Goal: Task Accomplishment & Management: Manage account settings

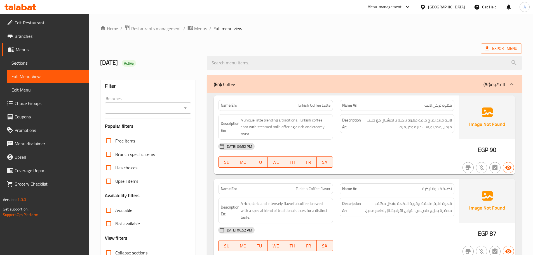
drag, startPoint x: 301, startPoint y: 105, endPoint x: 352, endPoint y: 129, distance: 55.9
click at [316, 110] on div "Name En: Turkish Coffee Latte" at bounding box center [275, 105] width 115 height 11
click at [367, 141] on div "[DATE] 06:52 PM" at bounding box center [336, 146] width 243 height 13
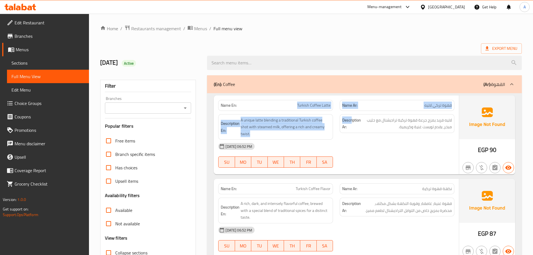
drag, startPoint x: 268, startPoint y: 106, endPoint x: 392, endPoint y: 150, distance: 131.4
click at [371, 125] on div "Name En: Turkish Coffee Latte Name Ar: قهوة تركي لاتيه Description En: A unique…" at bounding box center [336, 134] width 245 height 79
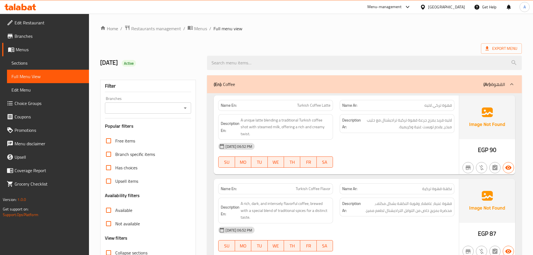
click at [392, 150] on div "[DATE] 06:52 PM" at bounding box center [336, 146] width 243 height 13
drag, startPoint x: 294, startPoint y: 104, endPoint x: 355, endPoint y: 126, distance: 65.5
click at [326, 107] on p "Name En: Turkish Coffee Latte" at bounding box center [276, 105] width 110 height 6
drag, startPoint x: 376, startPoint y: 144, endPoint x: 384, endPoint y: 148, distance: 8.9
click at [377, 144] on div "[DATE] 06:52 PM" at bounding box center [336, 146] width 243 height 13
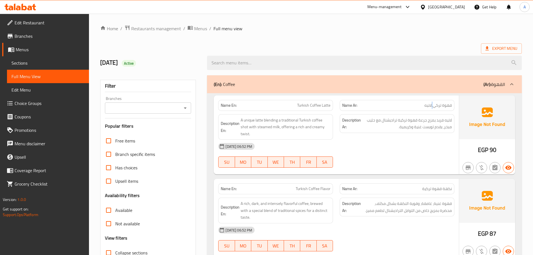
drag, startPoint x: 430, startPoint y: 106, endPoint x: 408, endPoint y: 128, distance: 31.3
click at [413, 116] on div "Name En: Turkish Coffee Latte Name Ar: قهوة تركي لاتيه Description En: A unique…" at bounding box center [336, 134] width 245 height 79
click at [414, 161] on div "[DATE] 06:52 PM SU MO TU WE TH FR SA" at bounding box center [336, 155] width 243 height 31
drag, startPoint x: 302, startPoint y: 105, endPoint x: 315, endPoint y: 107, distance: 13.0
click at [307, 105] on span "Turkish Coffee Latte" at bounding box center [313, 105] width 33 height 6
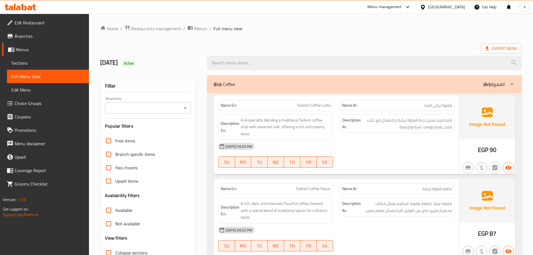
click at [433, 151] on div "[DATE] 06:52 PM" at bounding box center [336, 146] width 243 height 13
drag, startPoint x: 440, startPoint y: 121, endPoint x: 409, endPoint y: 144, distance: 38.8
click at [414, 122] on span "لاتيه فريد يمزج جرعة قهوة تركية تراديشنال مع حليب مبخر، يقدم تويست غنية وكريمية." at bounding box center [407, 124] width 90 height 14
click at [409, 150] on div "[DATE] 06:52 PM" at bounding box center [336, 146] width 243 height 13
drag, startPoint x: 443, startPoint y: 120, endPoint x: 411, endPoint y: 120, distance: 31.4
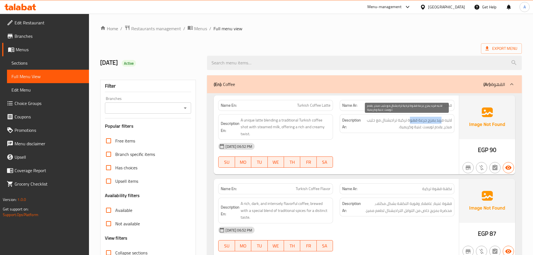
click at [411, 120] on span "لاتيه فريد يمزج جرعة قهوة تركية تراديشنال مع حليب مبخر، يقدم تويست غنية وكريمية." at bounding box center [407, 124] width 90 height 14
drag, startPoint x: 418, startPoint y: 145, endPoint x: 423, endPoint y: 132, distance: 14.6
click at [418, 146] on div "[DATE] 06:52 PM" at bounding box center [336, 146] width 243 height 13
drag, startPoint x: 424, startPoint y: 118, endPoint x: 410, endPoint y: 119, distance: 14.0
click at [410, 119] on span "لاتيه فريد يمزج جرعة قهوة تركية تراديشنال مع حليب مبخر، يقدم تويست غنية وكريمية." at bounding box center [407, 124] width 90 height 14
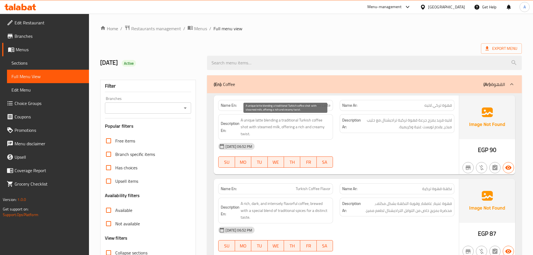
click at [291, 121] on span "A unique latte blending a traditional Turkish coffee shot with steamed milk, of…" at bounding box center [286, 127] width 90 height 21
drag, startPoint x: 291, startPoint y: 121, endPoint x: 269, endPoint y: 121, distance: 21.6
click at [269, 121] on span "A unique latte blending a traditional Turkish coffee shot with steamed milk, of…" at bounding box center [286, 127] width 90 height 21
click at [304, 125] on span "A unique latte blending a traditional Turkish coffee shot with steamed milk, of…" at bounding box center [286, 127] width 90 height 21
click at [304, 120] on span "A unique latte blending a traditional Turkish coffee shot with steamed milk, of…" at bounding box center [286, 127] width 90 height 21
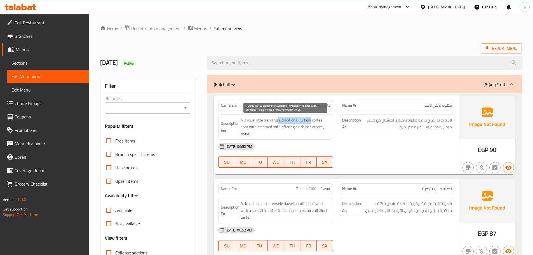
drag, startPoint x: 304, startPoint y: 120, endPoint x: 278, endPoint y: 120, distance: 25.5
click at [278, 120] on span "A unique latte blending a traditional Turkish coffee shot with steamed milk, of…" at bounding box center [286, 127] width 90 height 21
click at [287, 123] on span "A unique latte blending a traditional Turkish coffee shot with steamed milk, of…" at bounding box center [286, 127] width 90 height 21
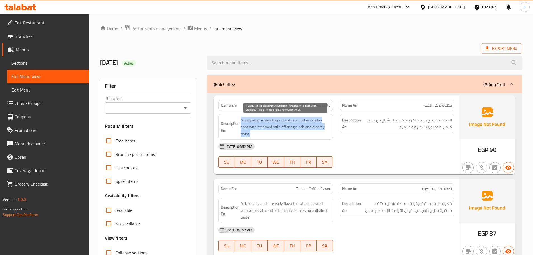
click at [305, 123] on span "A unique latte blending a traditional Turkish coffee shot with steamed milk, of…" at bounding box center [286, 127] width 90 height 21
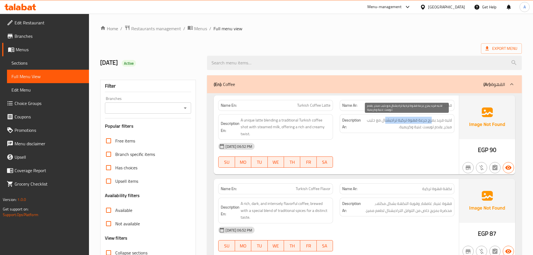
drag, startPoint x: 428, startPoint y: 118, endPoint x: 387, endPoint y: 121, distance: 41.8
click at [387, 121] on span "لاتيه فريد يمزج جرعة قهوة تركية تراديشنال مع حليب مبخر، يقدم تويست غنية وكريمية." at bounding box center [407, 124] width 90 height 14
click at [390, 119] on span "لاتيه فريد يمزج جرعة قهوة تركية تراديشنال مع حليب مبخر، يقدم تويست غنية وكريمية." at bounding box center [407, 124] width 90 height 14
click at [405, 116] on div "Description Ar: لاتيه فريد يمزج جرعة قهوة تركية تراديشنال مع حليب مبخر، يقدم تو…" at bounding box center [397, 123] width 115 height 19
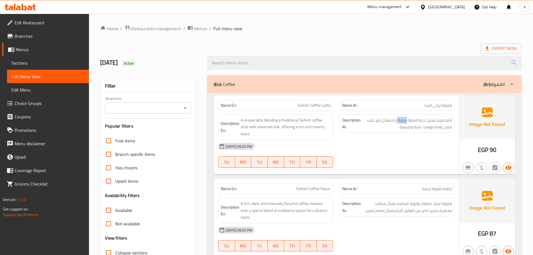
click at [405, 116] on div "Description Ar: لاتيه فريد يمزج جرعة قهوة تركية تراديشنال مع حليب مبخر، يقدم تو…" at bounding box center [397, 123] width 115 height 19
drag, startPoint x: 380, startPoint y: 119, endPoint x: 372, endPoint y: 120, distance: 7.6
click at [372, 120] on span "لاتيه فريد يمزج جرعة قهوة تركية تراديشنال مع حليب مبخر، يقدم تويست غنية وكريمية." at bounding box center [407, 124] width 90 height 14
drag, startPoint x: 256, startPoint y: 120, endPoint x: 250, endPoint y: 120, distance: 6.4
click at [250, 120] on span "A unique latte blending a traditional Turkish coffee shot with steamed milk, of…" at bounding box center [286, 127] width 90 height 21
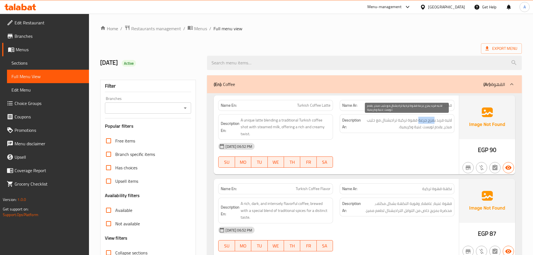
drag, startPoint x: 423, startPoint y: 118, endPoint x: 420, endPoint y: 118, distance: 3.1
click at [420, 118] on span "لاتيه فريد يمزج جرعة قهوة تركية تراديشنال مع حليب مبخر، يقدم تويست غنية وكريمية." at bounding box center [407, 124] width 90 height 14
click at [397, 120] on span "لاتيه فريد يمزج جرعة قهوة تركية تراديشنال مع حليب مبخر، يقدم تويست غنية وكريمية." at bounding box center [407, 124] width 90 height 14
click at [387, 120] on span "لاتيه فريد يمزج جرعة قهوة تركية تراديشنال مع حليب مبخر، يقدم تويست غنية وكريمية." at bounding box center [407, 124] width 90 height 14
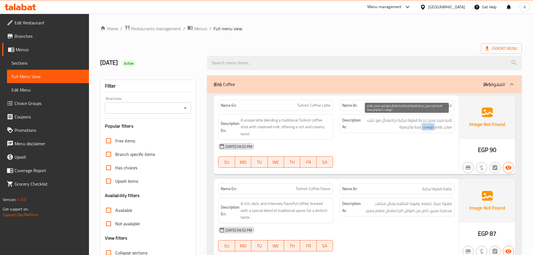
drag, startPoint x: 436, startPoint y: 127, endPoint x: 421, endPoint y: 129, distance: 14.7
click at [421, 129] on span "لاتيه فريد يمزج جرعة قهوة تركية تراديشنال مع حليب مبخر، يقدم تويست غنية وكريمية." at bounding box center [407, 124] width 90 height 14
click at [394, 118] on span "لاتيه فريد يمزج جرعة قهوة تركية تراديشنال مع حليب مبخر، يقدم تويست غنية وكريمية." at bounding box center [407, 124] width 90 height 14
copy span "تراديشنال"
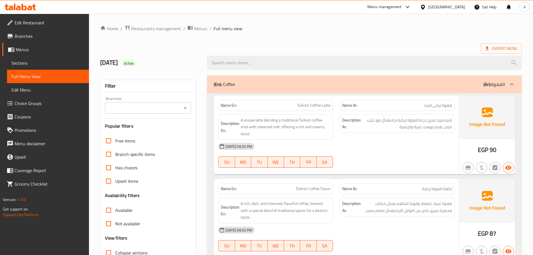
click at [428, 160] on div "[DATE] 06:52 PM SU MO TU WE TH FR SA" at bounding box center [336, 155] width 243 height 31
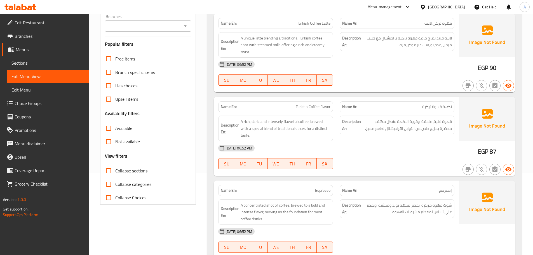
scroll to position [84, 0]
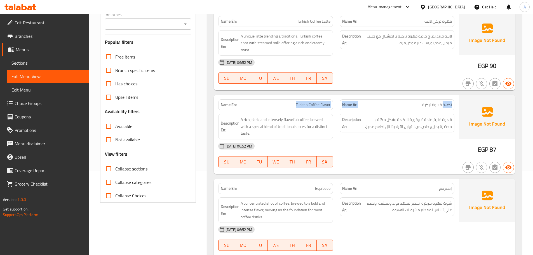
drag, startPoint x: 432, startPoint y: 104, endPoint x: 335, endPoint y: 134, distance: 101.3
click at [277, 103] on div "Name En: Turkish Coffee Flavor Name Ar: نكهة قهوة تركية" at bounding box center [336, 105] width 243 height 18
click at [397, 144] on div "[DATE] 06:52 PM" at bounding box center [336, 145] width 243 height 13
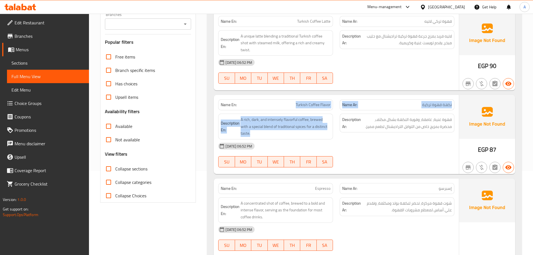
drag, startPoint x: 309, startPoint y: 106, endPoint x: 347, endPoint y: 122, distance: 41.0
click at [345, 120] on div "Name En: Turkish Coffee Flavor Name Ar: نكهة قهوة تركية Description En: A rich,…" at bounding box center [336, 134] width 245 height 79
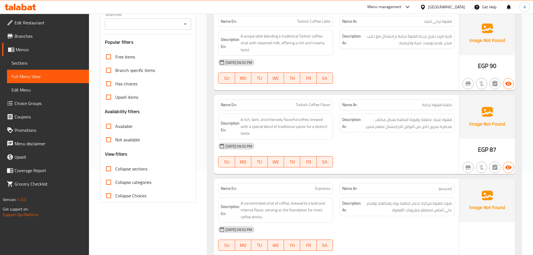
click at [372, 151] on div "[DATE] 06:52 PM SU MO TU WE TH FR SA" at bounding box center [336, 154] width 243 height 31
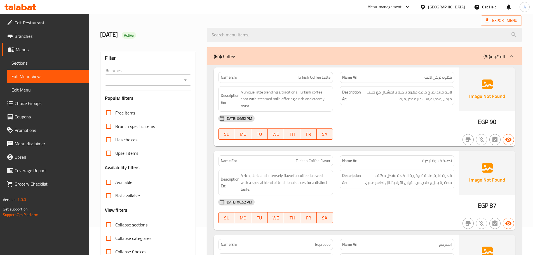
click at [374, 123] on div "[DATE] 06:52 PM" at bounding box center [336, 118] width 243 height 13
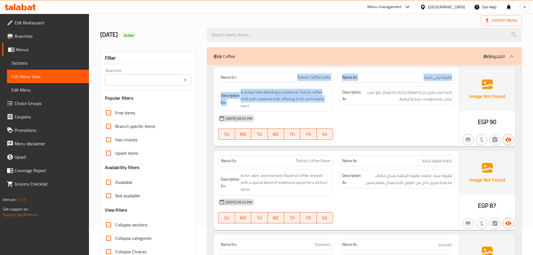
drag, startPoint x: 282, startPoint y: 74, endPoint x: 366, endPoint y: 118, distance: 94.3
click at [360, 116] on div "Name En: Turkish Coffee Latte Name Ar: قهوة تركي لاتيه Description En: A unique…" at bounding box center [336, 106] width 245 height 79
click at [382, 116] on div "[DATE] 06:52 PM" at bounding box center [336, 118] width 243 height 13
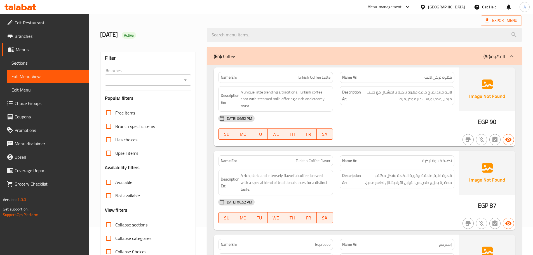
click at [422, 96] on span "لاتيه فريد يمزج جرعة قهوة تركية تراديشنال مع حليب مبخر، يقدم تويست غنية وكريمية." at bounding box center [407, 96] width 90 height 14
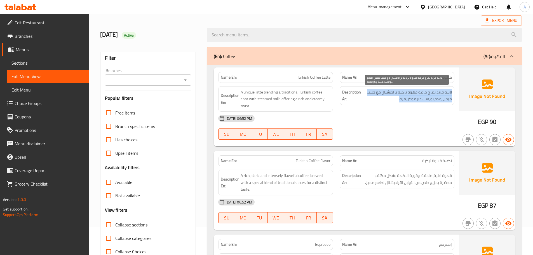
click at [422, 96] on span "لاتيه فريد يمزج جرعة قهوة تركية تراديشنال مع حليب مبخر، يقدم تويست غنية وكريمية." at bounding box center [407, 96] width 90 height 14
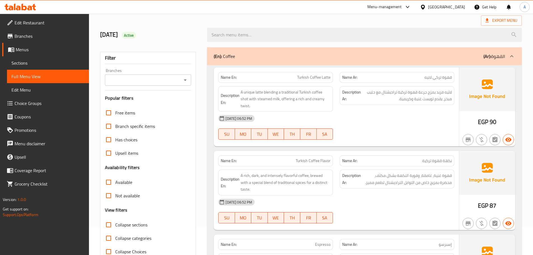
click at [401, 123] on div "[DATE] 06:52 PM" at bounding box center [336, 118] width 243 height 13
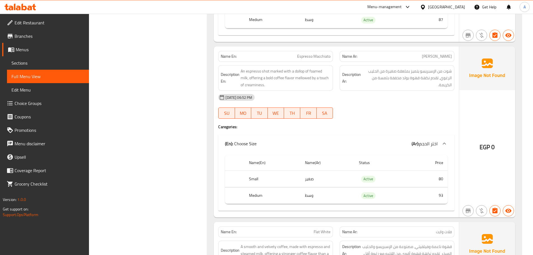
scroll to position [364, 0]
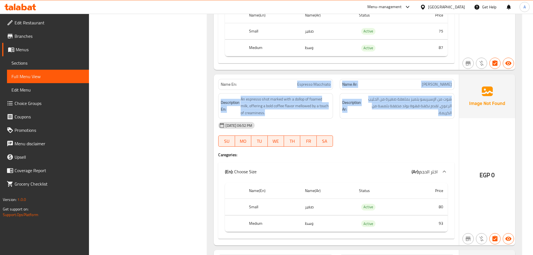
drag, startPoint x: 284, startPoint y: 71, endPoint x: 456, endPoint y: 113, distance: 176.7
click at [451, 113] on div "Name En: Espresso Macchiato Name Ar: [PERSON_NAME] Description En: An espresso …" at bounding box center [336, 159] width 245 height 171
click at [444, 99] on span "شوت من الإسبريسو يتميز بملعقة صغيرة من الحليب الرغوي، تقدم نكهة قهوة بولد مخففة…" at bounding box center [407, 106] width 90 height 21
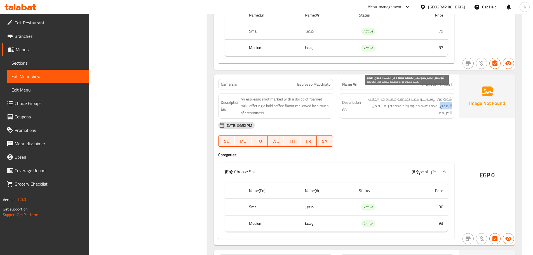
click at [444, 99] on span "شوت من الإسبريسو يتميز بملعقة صغيرة من الحليب الرغوي، تقدم نكهة قهوة بولد مخففة…" at bounding box center [407, 106] width 90 height 21
drag, startPoint x: 444, startPoint y: 99, endPoint x: 441, endPoint y: 101, distance: 3.1
click at [442, 100] on span "شوت من الإسبريسو يتميز بملعقة صغيرة من الحليب الرغوي، تقدم نكهة قهوة بولد مخففة…" at bounding box center [407, 106] width 90 height 21
drag, startPoint x: 416, startPoint y: 126, endPoint x: 429, endPoint y: 127, distance: 12.7
click at [416, 127] on div "[DATE] 06:52 PM SU MO TU WE TH FR SA" at bounding box center [336, 134] width 243 height 31
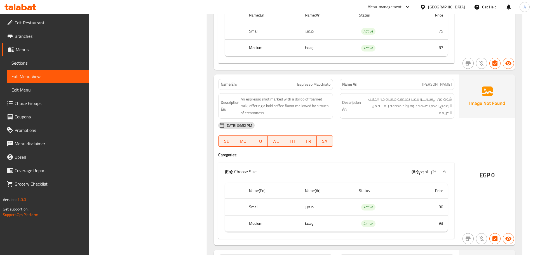
drag, startPoint x: 432, startPoint y: 128, endPoint x: 267, endPoint y: 75, distance: 172.6
click at [256, 75] on div "Name En: Espresso Macchiato Name Ar: [PERSON_NAME] Description En: An espresso …" at bounding box center [336, 159] width 245 height 171
click at [296, 81] on p "Name En: Espresso Macchiato" at bounding box center [276, 84] width 110 height 6
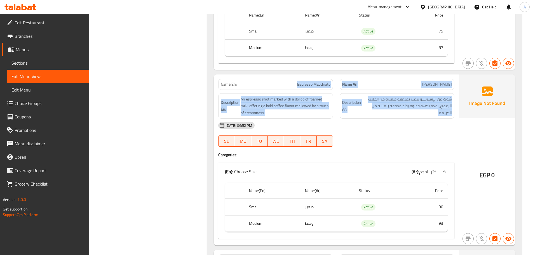
drag, startPoint x: 296, startPoint y: 77, endPoint x: 409, endPoint y: 115, distance: 119.7
click at [407, 114] on div "Name En: Espresso Macchiato Name Ar: [PERSON_NAME] Description En: An espresso …" at bounding box center [336, 159] width 245 height 171
click at [425, 97] on span "شوت من الإسبريسو يتميز بملعقة صغيرة من الحليب الرغوي، تقدم نكهة قهوة بولد مخففة…" at bounding box center [407, 106] width 90 height 21
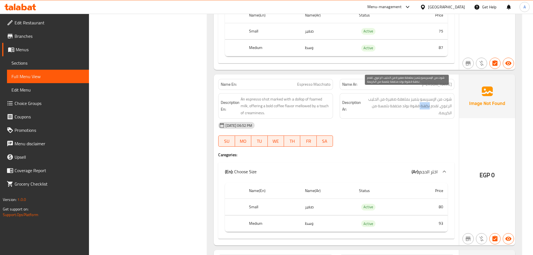
click at [425, 97] on span "شوت من الإسبريسو يتميز بملعقة صغيرة من الحليب الرغوي، تقدم نكهة قهوة بولد مخففة…" at bounding box center [407, 106] width 90 height 21
drag, startPoint x: 425, startPoint y: 97, endPoint x: 416, endPoint y: 127, distance: 31.3
click at [425, 97] on span "شوت من الإسبريسو يتميز بملعقة صغيرة من الحليب الرغوي، تقدم نكهة قهوة بولد مخففة…" at bounding box center [407, 106] width 90 height 21
click at [415, 127] on div "[DATE] 06:52 PM SU MO TU WE TH FR SA" at bounding box center [336, 134] width 243 height 31
drag, startPoint x: 431, startPoint y: 128, endPoint x: 234, endPoint y: 74, distance: 204.0
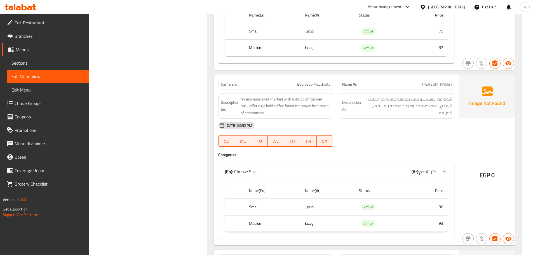
click at [234, 74] on div "Name En: Espresso Macchiato Name Ar: [PERSON_NAME] Description En: An espresso …" at bounding box center [336, 159] width 245 height 171
click at [220, 79] on div "Name En: Espresso Macchiato" at bounding box center [275, 84] width 115 height 11
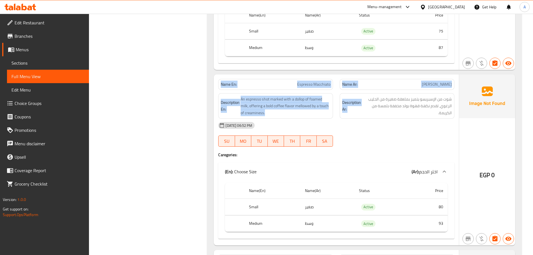
drag, startPoint x: 220, startPoint y: 78, endPoint x: 411, endPoint y: 122, distance: 195.6
click at [407, 121] on div "Name En: Espresso Macchiato Name Ar: [PERSON_NAME] Description En: An espresso …" at bounding box center [336, 159] width 245 height 171
click at [412, 122] on div "[DATE] 06:52 PM" at bounding box center [336, 125] width 243 height 13
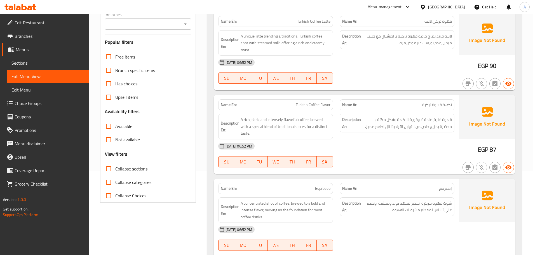
scroll to position [0, 0]
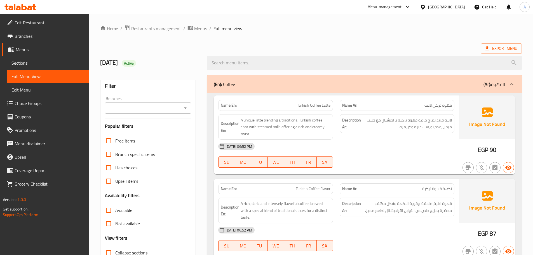
click at [317, 46] on div "Export Menu" at bounding box center [311, 48] width 422 height 10
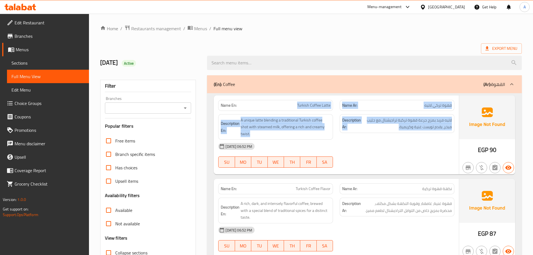
drag, startPoint x: 338, startPoint y: 119, endPoint x: 384, endPoint y: 139, distance: 50.0
click at [380, 138] on div "Name En: Turkish Coffee Latte Name Ar: قهوة تركي لاتيه Description En: A unique…" at bounding box center [336, 134] width 245 height 79
click at [396, 123] on span "لاتيه فريد يمزج جرعة قهوة تركية تراديشنال مع حليب مبخر، يقدم تويست غنية وكريمية." at bounding box center [407, 124] width 90 height 14
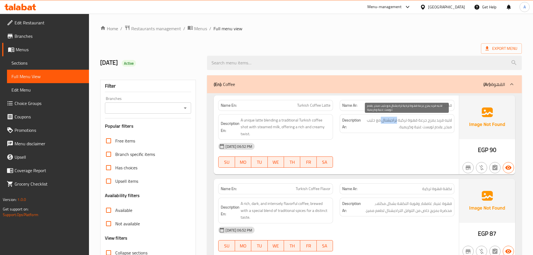
click at [396, 123] on span "لاتيه فريد يمزج جرعة قهوة تركية تراديشنال مع حليب مبخر، يقدم تويست غنية وكريمية." at bounding box center [407, 124] width 90 height 14
drag, startPoint x: 396, startPoint y: 123, endPoint x: 381, endPoint y: 143, distance: 25.3
click at [395, 123] on span "لاتيه فريد يمزج جرعة قهوة تركية تراديشنال مع حليب مبخر، يقدم تويست غنية وكريمية." at bounding box center [407, 124] width 90 height 14
drag, startPoint x: 381, startPoint y: 143, endPoint x: 307, endPoint y: 231, distance: 115.2
click at [376, 152] on div "[DATE] 06:52 PM" at bounding box center [336, 146] width 243 height 13
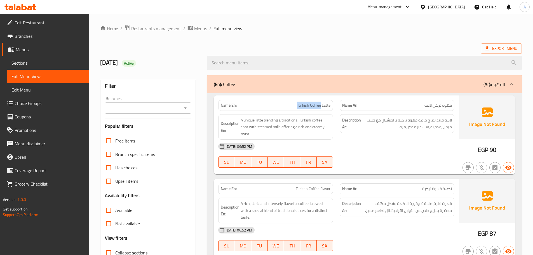
drag, startPoint x: 300, startPoint y: 102, endPoint x: 346, endPoint y: 118, distance: 47.8
click at [335, 113] on div "Name En: Turkish Coffee Latte Name Ar: قهوة تركي لاتيه Description En: A unique…" at bounding box center [336, 134] width 245 height 79
click at [367, 145] on div "[DATE] 06:52 PM" at bounding box center [336, 146] width 243 height 13
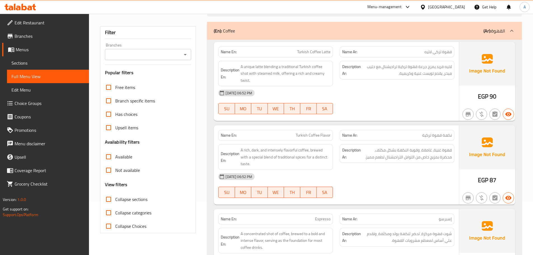
scroll to position [56, 0]
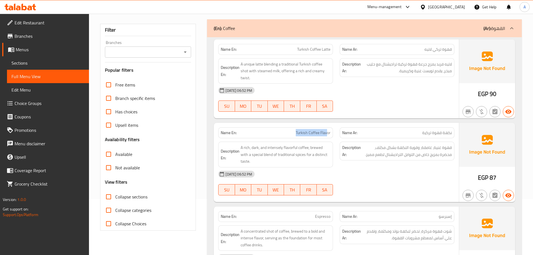
drag, startPoint x: 288, startPoint y: 132, endPoint x: 364, endPoint y: 115, distance: 78.1
click at [348, 127] on div "Name En: Turkish Coffee Flavor Name Ar: نكهة قهوة تركية" at bounding box center [336, 133] width 243 height 18
click at [373, 99] on div "[DATE] 06:52 PM SU MO TU WE TH FR SA" at bounding box center [336, 99] width 243 height 31
click at [419, 147] on span "قهوة غنية، غامقة، وقوية النكهة بشكل مكثف، محضرة بمزيج خاص من التوابل التراديشنا…" at bounding box center [407, 151] width 90 height 14
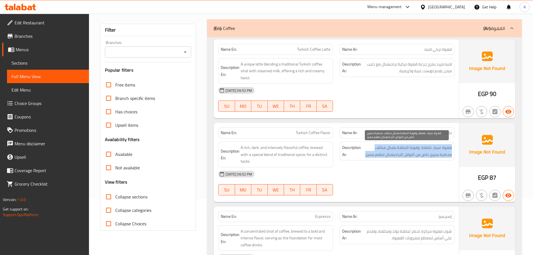
click at [419, 149] on span "قهوة غنية، غامقة، وقوية النكهة بشكل مكثف، محضرة بمزيج خاص من التوابل التراديشنا…" at bounding box center [407, 151] width 90 height 14
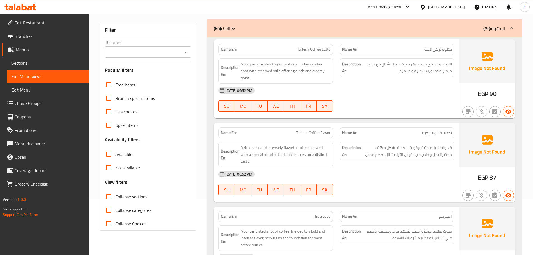
click at [409, 97] on div "[DATE] 06:52 PM" at bounding box center [336, 90] width 243 height 13
drag, startPoint x: 438, startPoint y: 151, endPoint x: 432, endPoint y: 155, distance: 7.8
click at [437, 151] on span "قهوة غنية، غامقة، وقوية النكهة بشكل مكثف، محضرة بمزيج خاص من التوابل التراديشنا…" at bounding box center [407, 151] width 90 height 14
click at [416, 192] on div at bounding box center [398, 195] width 122 height 7
drag, startPoint x: 255, startPoint y: 148, endPoint x: 262, endPoint y: 150, distance: 7.1
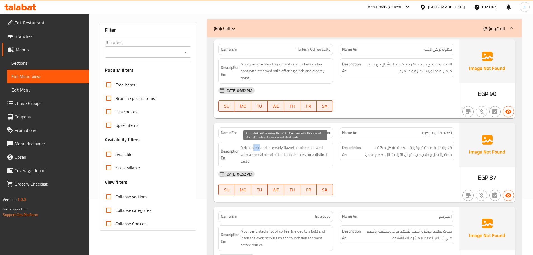
click at [260, 148] on span "A rich, dark, and intensely flavorful coffee, brewed with a special blend of tr…" at bounding box center [286, 154] width 90 height 21
click at [368, 169] on div "[DATE] 06:52 PM" at bounding box center [336, 173] width 243 height 13
click at [252, 150] on span "A rich, dark, and intensely flavorful coffee, brewed with a special blend of tr…" at bounding box center [286, 154] width 90 height 21
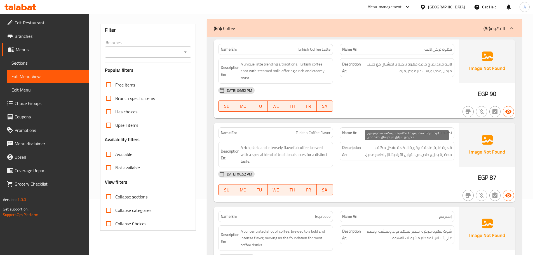
click at [430, 146] on span "قهوة غنية، غامقة، وقوية النكهة بشكل مكثف، محضرة بمزيج خاص من التوابل التراديشنا…" at bounding box center [407, 151] width 90 height 14
copy span "غامقة"
click at [415, 146] on span "قهوة غنية، غامقة، وقوية النكهة بشكل مكثف، محضرة بمزيج خاص من التوابل التراديشنا…" at bounding box center [407, 151] width 90 height 14
drag, startPoint x: 415, startPoint y: 146, endPoint x: 409, endPoint y: 146, distance: 5.9
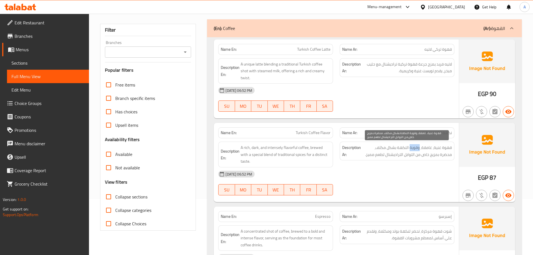
click at [409, 146] on span "قهوة غنية، غامقة، وقوية النكهة بشكل مكثف، محضرة بمزيج خاص من التوابل التراديشنا…" at bounding box center [407, 151] width 90 height 14
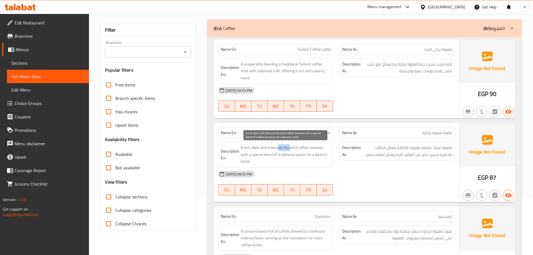
drag, startPoint x: 278, startPoint y: 148, endPoint x: 289, endPoint y: 148, distance: 11.2
click at [289, 148] on span "A rich, dark, and intensely flavorful coffee, brewed with a special blend of tr…" at bounding box center [286, 154] width 90 height 21
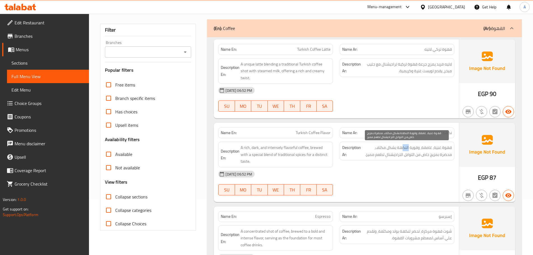
drag, startPoint x: 408, startPoint y: 149, endPoint x: 401, endPoint y: 151, distance: 7.5
click at [401, 151] on span "قهوة غنية، غامقة، وقوية النكهة بشكل مكثف، محضرة بمزيج خاص من التوابل التراديشنا…" at bounding box center [407, 151] width 90 height 14
drag, startPoint x: 389, startPoint y: 151, endPoint x: 379, endPoint y: 150, distance: 10.4
click at [379, 150] on span "قهوة غنية، غامقة، وقوية النكهة بشكل مكثف، محضرة بمزيج خاص من التوابل التراديشنا…" at bounding box center [407, 151] width 90 height 14
click at [390, 173] on div "[DATE] 06:52 PM" at bounding box center [336, 173] width 243 height 13
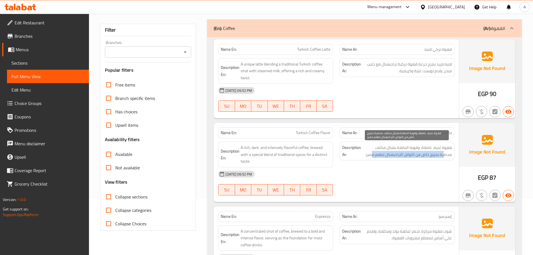
drag, startPoint x: 444, startPoint y: 155, endPoint x: 373, endPoint y: 158, distance: 70.6
click at [373, 158] on span "قهوة غنية، غامقة، وقوية النكهة بشكل مكثف، محضرة بمزيج خاص من التوابل التراديشنا…" at bounding box center [407, 151] width 90 height 14
click at [372, 159] on div "Description Ar: قهوة غنية، غامقة، وقوية النكهة بشكل مكثف، محضرة بمزيج خاص من ال…" at bounding box center [397, 151] width 115 height 19
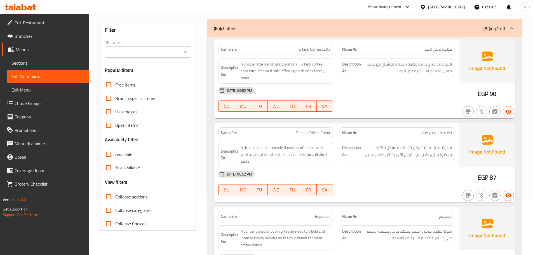
click at [376, 176] on div "[DATE] 06:52 PM SU MO TU WE TH FR SA" at bounding box center [336, 182] width 243 height 31
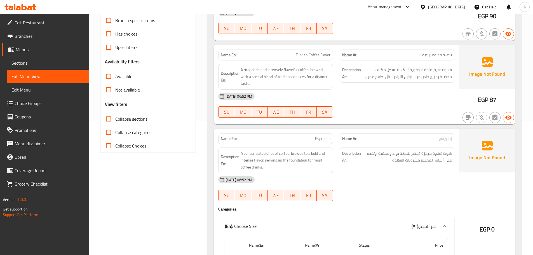
scroll to position [140, 0]
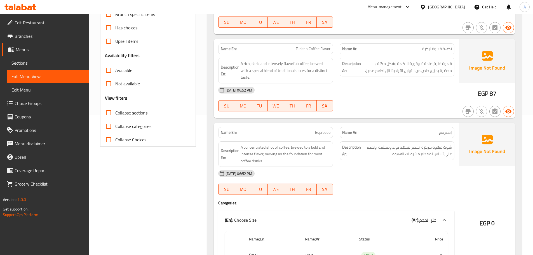
click at [316, 130] on p "Name En: Espresso" at bounding box center [276, 133] width 110 height 6
click at [387, 108] on div at bounding box center [398, 111] width 122 height 7
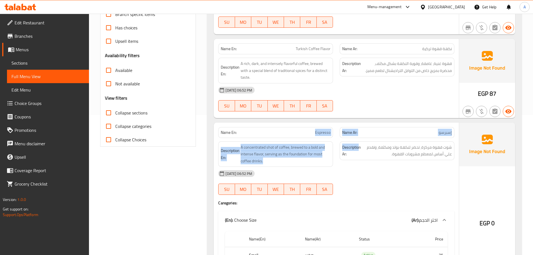
drag, startPoint x: 298, startPoint y: 128, endPoint x: 373, endPoint y: 145, distance: 77.1
click at [365, 138] on div "Name En: Espresso Name Ar: إسبرسو Description En: A concentrated shot of coffee…" at bounding box center [336, 208] width 245 height 171
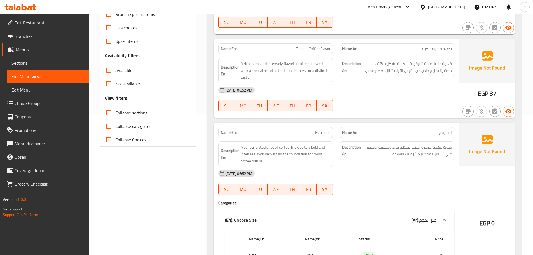
click at [386, 168] on div "[DATE] 06:52 PM" at bounding box center [336, 173] width 243 height 13
click at [446, 144] on span "شوت قهوة مركزة، تحضر لنكهة بولد ومكثفة، وتقدم علي أساس لمعظم مشروبات القهوة." at bounding box center [407, 151] width 90 height 14
drag, startPoint x: 446, startPoint y: 142, endPoint x: 431, endPoint y: 147, distance: 15.3
click at [437, 144] on span "شوت قهوة مركزة، تحضر لنكهة بولد ومكثفة، وتقدم علي أساس لمعظم مشروبات القهوة." at bounding box center [407, 151] width 90 height 14
click at [270, 144] on span "A concentrated shot of coffee, brewed to a bold and intense flavor, serving as …" at bounding box center [286, 154] width 90 height 21
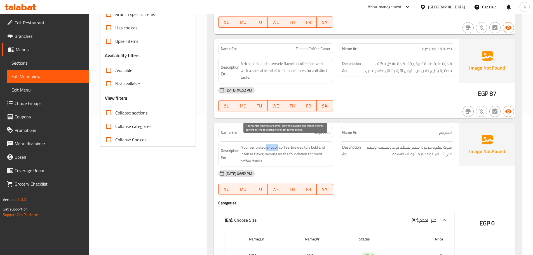
drag, startPoint x: 270, startPoint y: 141, endPoint x: 277, endPoint y: 141, distance: 7.0
click at [277, 144] on span "A concentrated shot of coffee, brewed to a bold and intense flavor, serving as …" at bounding box center [286, 154] width 90 height 21
click at [245, 144] on span "A concentrated shot of coffee, brewed to a bold and intense flavor, serving as …" at bounding box center [286, 154] width 90 height 21
click at [296, 144] on span "A concentrated shot of coffee, brewed to a bold and intense flavor, serving as …" at bounding box center [286, 154] width 90 height 21
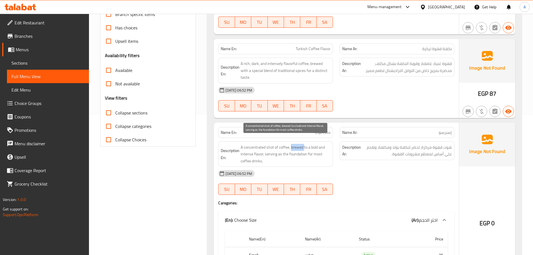
click at [296, 144] on span "A concentrated shot of coffee, brewed to a bold and intense flavor, serving as …" at bounding box center [286, 154] width 90 height 21
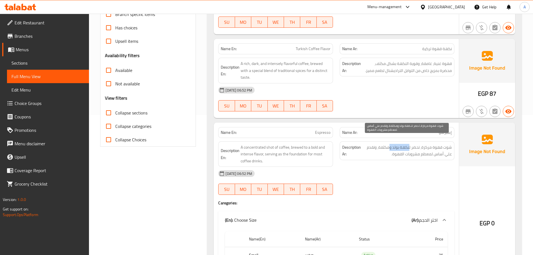
drag, startPoint x: 409, startPoint y: 143, endPoint x: 389, endPoint y: 140, distance: 20.3
click at [389, 144] on span "شوت قهوة مركزة، تحضر لنكهة بولد ومكثفة، وتقدم علي أساس لمعظم مشروبات القهوة." at bounding box center [407, 151] width 90 height 14
click at [372, 144] on span "شوت قهوة مركزة، تحضر لنكهة بولد ومكثفة، وتقدم علي أساس لمعظم مشروبات القهوة." at bounding box center [407, 151] width 90 height 14
drag, startPoint x: 447, startPoint y: 148, endPoint x: 425, endPoint y: 148, distance: 22.1
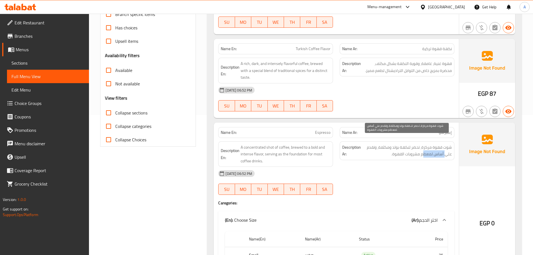
click at [425, 148] on span "شوت قهوة مركزة، تحضر لنكهة بولد ومكثفة، وتقدم علي أساس لمعظم مشروبات القهوة." at bounding box center [407, 151] width 90 height 14
click at [414, 149] on span "شوت قهوة مركزة، تحضر لنكهة بولد ومكثفة، وتقدم علي أساس لمعظم مشروبات القهوة." at bounding box center [407, 151] width 90 height 14
drag, startPoint x: 414, startPoint y: 149, endPoint x: 405, endPoint y: 149, distance: 9.0
click at [405, 149] on span "شوت قهوة مركزة، تحضر لنكهة بولد ومكثفة، وتقدم علي أساس لمعظم مشروبات القهوة." at bounding box center [407, 151] width 90 height 14
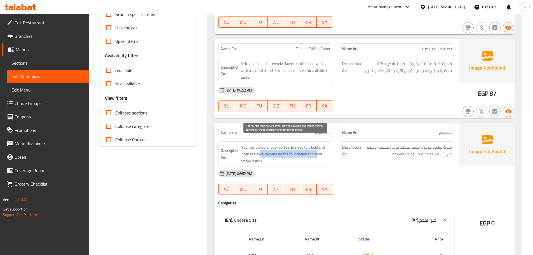
drag, startPoint x: 261, startPoint y: 149, endPoint x: 318, endPoint y: 150, distance: 56.9
click at [317, 150] on span "A concentrated shot of coffee, brewed to a bold and intense flavor, serving as …" at bounding box center [286, 154] width 90 height 21
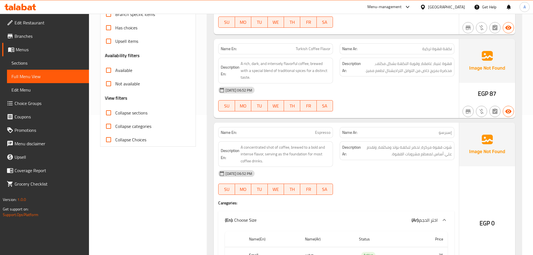
click at [399, 170] on div "[DATE] 06:52 PM" at bounding box center [336, 173] width 243 height 13
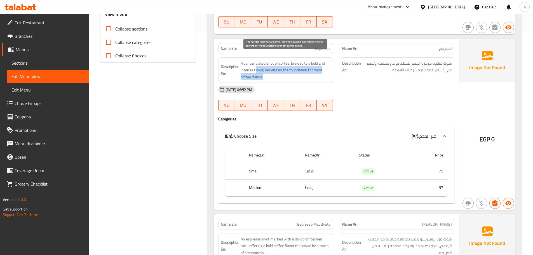
drag, startPoint x: 313, startPoint y: 76, endPoint x: 332, endPoint y: 81, distance: 20.2
click at [317, 76] on div "Name En: Espresso Name Ar: إسبرسو Description En: A concentrated shot of coffee…" at bounding box center [336, 124] width 245 height 171
click at [397, 89] on div "[DATE] 06:52 PM" at bounding box center [336, 89] width 243 height 13
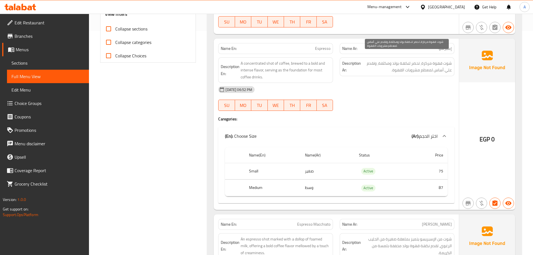
click at [443, 65] on span "شوت قهوة مركزة، تحضر لنكهة بولد ومكثفة، وتقدم علي أساس لمعظم مشروبات القهوة." at bounding box center [407, 67] width 90 height 14
drag, startPoint x: 443, startPoint y: 65, endPoint x: 450, endPoint y: 63, distance: 7.5
click at [450, 63] on span "شوت قهوة مركزة، تحضر لنكهة بولد ومكثفة، وتقدم علي أساس لمعظم مشروبات القهوة." at bounding box center [407, 67] width 90 height 14
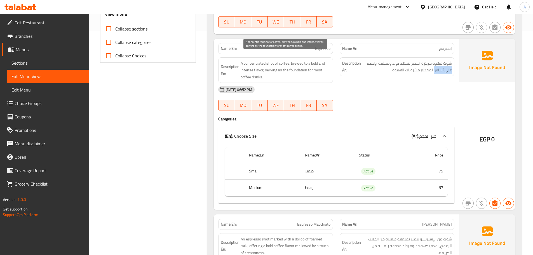
copy span "علي أساس"
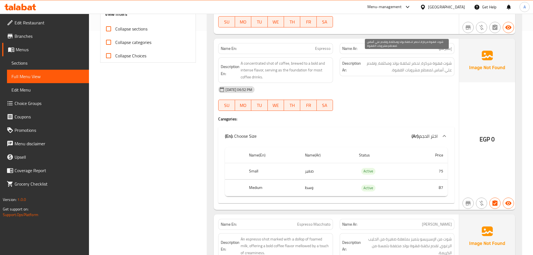
click at [418, 65] on span "شوت قهوة مركزة، تحضر لنكهة بولد ومكثفة، وتقدم علي أساس لمعظم مشروبات القهوة." at bounding box center [407, 67] width 90 height 14
drag, startPoint x: 418, startPoint y: 65, endPoint x: 402, endPoint y: 87, distance: 27.3
click at [417, 65] on span "شوت قهوة مركزة، تحضر لنكهة بولد ومكثفة، وتقدم علي أساس لمعظم مشروبات القهوة." at bounding box center [407, 67] width 90 height 14
drag, startPoint x: 402, startPoint y: 87, endPoint x: 397, endPoint y: 87, distance: 4.8
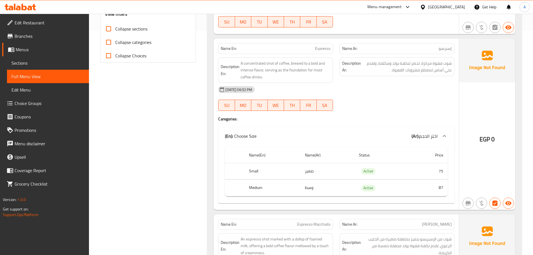
click at [402, 88] on div "[DATE] 06:52 PM" at bounding box center [336, 89] width 243 height 13
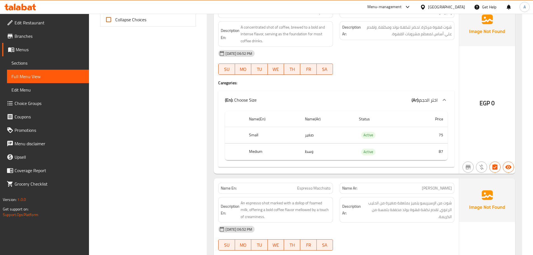
scroll to position [308, 0]
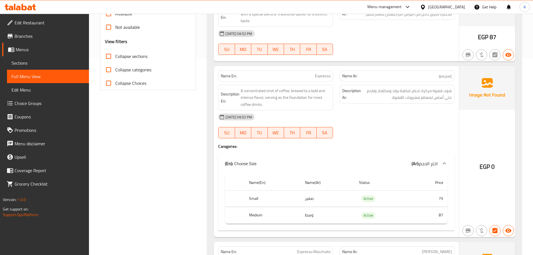
scroll to position [196, 0]
click at [319, 74] on span "Espresso" at bounding box center [322, 77] width 15 height 6
copy span "Espresso"
click at [384, 136] on div at bounding box center [398, 139] width 122 height 7
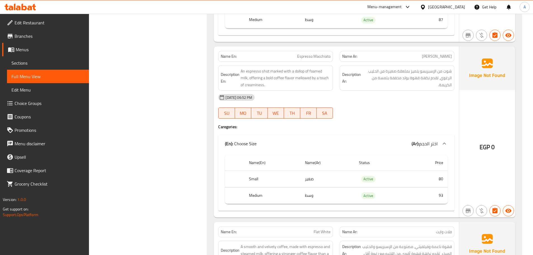
scroll to position [336, 0]
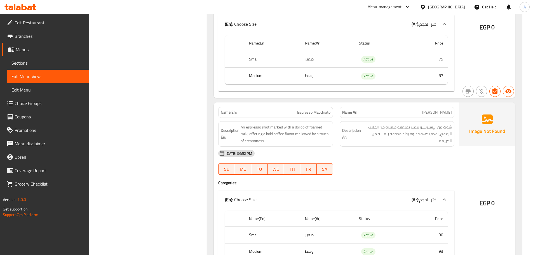
click at [305, 109] on span "Espresso Macchiato" at bounding box center [313, 112] width 33 height 6
drag, startPoint x: 305, startPoint y: 105, endPoint x: 318, endPoint y: 104, distance: 12.6
click at [318, 109] on span "Espresso Macchiato" at bounding box center [313, 112] width 33 height 6
copy span "Espresso Macchiato"
click at [310, 109] on span "Espresso Macchiato" at bounding box center [313, 112] width 33 height 6
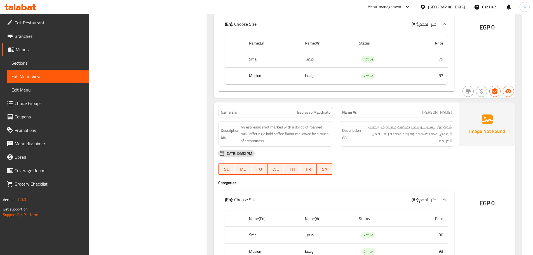
click at [307, 109] on span "Espresso Macchiato" at bounding box center [313, 112] width 33 height 6
copy span "Espresso Macchiato"
drag, startPoint x: 307, startPoint y: 108, endPoint x: 320, endPoint y: 107, distance: 12.9
click at [320, 109] on span "Espresso Macchiato" at bounding box center [313, 112] width 33 height 6
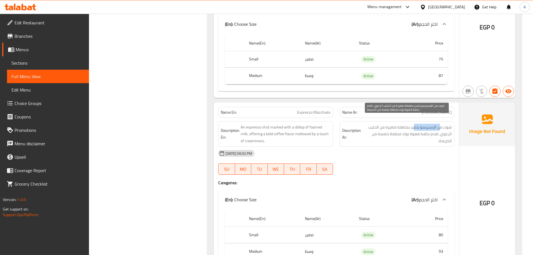
drag, startPoint x: 441, startPoint y: 120, endPoint x: 410, endPoint y: 123, distance: 31.3
click at [412, 124] on span "شوت من الإسبريسو يتميز بملعقة صغيرة من الحليب الرغوي، تقدم نكهة قهوة بولد مخففة…" at bounding box center [407, 134] width 90 height 21
click at [411, 147] on div "[DATE] 06:52 PM" at bounding box center [336, 153] width 243 height 13
drag, startPoint x: 432, startPoint y: 123, endPoint x: 418, endPoint y: 139, distance: 20.5
click at [425, 128] on span "شوت من الإسبريسو يتميز بملعقة صغيرة من الحليب الرغوي، تقدم نكهة قهوة بولد مخففة…" at bounding box center [407, 134] width 90 height 21
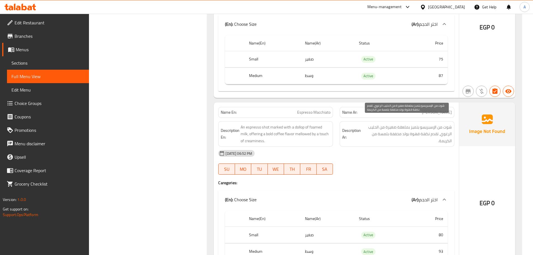
drag, startPoint x: 414, startPoint y: 151, endPoint x: 410, endPoint y: 152, distance: 4.0
click at [413, 151] on div "[DATE] 06:52 PM" at bounding box center [336, 153] width 243 height 13
click at [406, 125] on span "شوت من الإسبريسو يتميز بملعقة صغيرة من الحليب الرغوي، تقدم نكهة قهوة بولد مخففة…" at bounding box center [407, 134] width 90 height 21
click at [409, 150] on div "[DATE] 06:52 PM" at bounding box center [336, 153] width 243 height 13
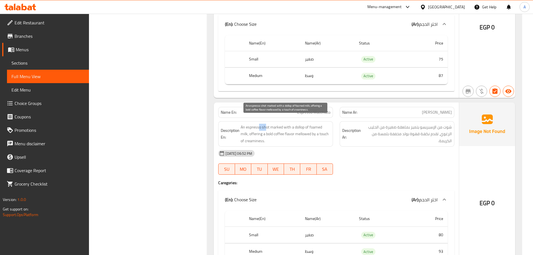
drag, startPoint x: 265, startPoint y: 120, endPoint x: 260, endPoint y: 120, distance: 5.9
click at [260, 124] on span "An espresso shot marked with a dollop of foamed milk, offering a bold coffee fl…" at bounding box center [286, 134] width 90 height 21
click at [276, 124] on span "An espresso shot marked with a dollop of foamed milk, offering a bold coffee fl…" at bounding box center [286, 134] width 90 height 21
drag, startPoint x: 276, startPoint y: 122, endPoint x: 289, endPoint y: 122, distance: 12.6
click at [289, 124] on span "An espresso shot marked with a dollop of foamed milk, offering a bold coffee fl…" at bounding box center [286, 134] width 90 height 21
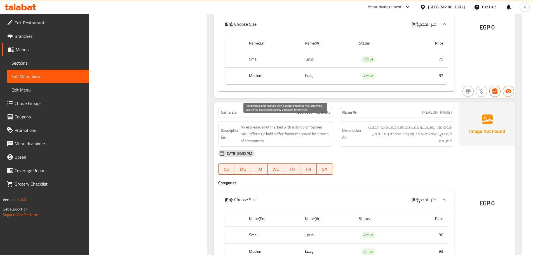
click at [298, 124] on span "An espresso shot marked with a dollop of foamed milk, offering a bold coffee fl…" at bounding box center [286, 134] width 90 height 21
drag, startPoint x: 298, startPoint y: 120, endPoint x: 312, endPoint y: 120, distance: 13.7
click at [312, 124] on span "An espresso shot marked with a dollop of foamed milk, offering a bold coffee fl…" at bounding box center [286, 134] width 90 height 21
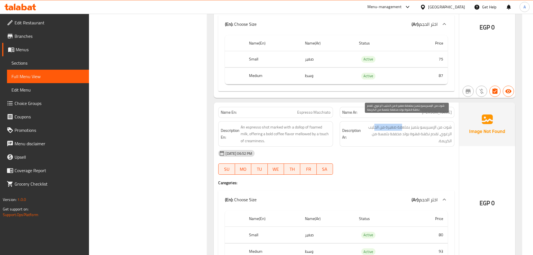
drag, startPoint x: 401, startPoint y: 121, endPoint x: 376, endPoint y: 121, distance: 25.2
click at [376, 124] on span "شوت من الإسبريسو يتميز بملعقة صغيرة من الحليب الرغوي، تقدم نكهة قهوة بولد مخففة…" at bounding box center [407, 134] width 90 height 21
drag, startPoint x: 421, startPoint y: 127, endPoint x: 401, endPoint y: 127, distance: 20.4
click at [401, 127] on span "شوت من الإسبريسو يتميز بملعقة صغيرة من الحليب الرغوي، تقدم نكهة قهوة بولد مخففة…" at bounding box center [407, 134] width 90 height 21
drag, startPoint x: 394, startPoint y: 125, endPoint x: 389, endPoint y: 126, distance: 5.3
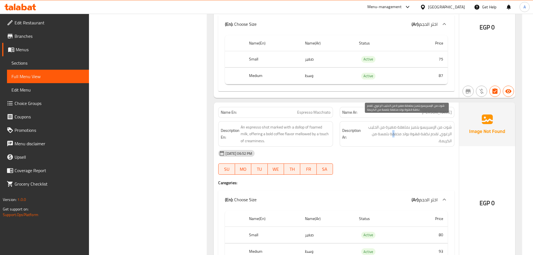
click at [390, 126] on span "شوت من الإسبريسو يتميز بملعقة صغيرة من الحليب الرغوي، تقدم نكهة قهوة بولد مخففة…" at bounding box center [407, 134] width 90 height 21
click at [390, 125] on span "شوت من الإسبريسو يتميز بملعقة صغيرة من الحليب الرغوي، تقدم نكهة قهوة بولد مخففة…" at bounding box center [407, 134] width 90 height 21
click at [390, 147] on div "[DATE] 06:52 PM" at bounding box center [336, 153] width 243 height 13
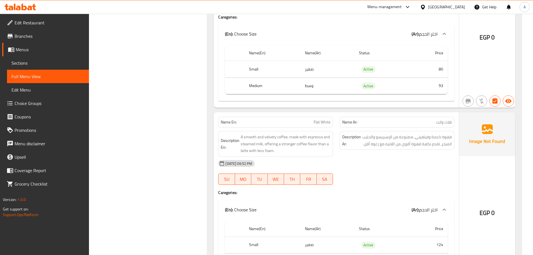
scroll to position [504, 0]
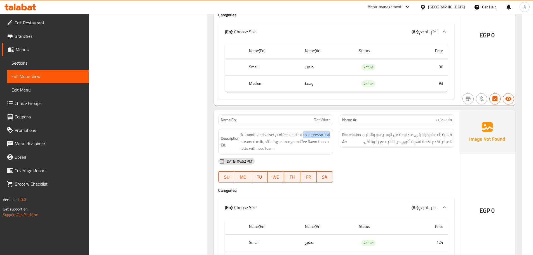
drag, startPoint x: 303, startPoint y: 119, endPoint x: 344, endPoint y: 128, distance: 41.6
click at [335, 125] on div "Description En: A smooth and velvety coffee, made with espresso and steamed mil…" at bounding box center [276, 141] width 122 height 32
click at [364, 145] on div "Description Ar: قهوة ناعمة وفيلفيتي، مصنوعة من الإسبريسو والحليب المبخر، تقدم ن…" at bounding box center [398, 141] width 122 height 32
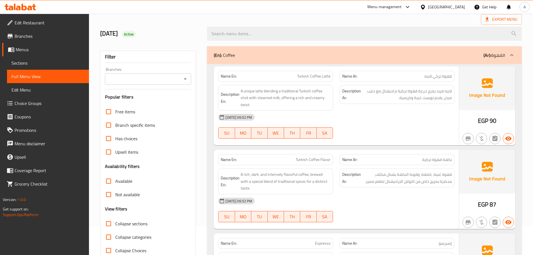
scroll to position [0, 0]
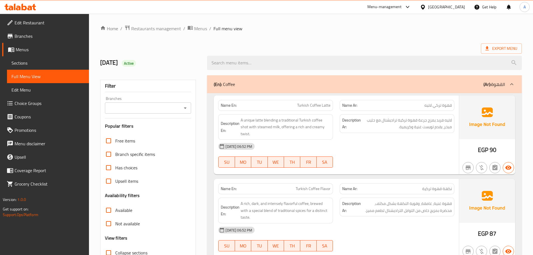
click at [330, 49] on div "Export Menu" at bounding box center [311, 48] width 422 height 10
click at [370, 153] on div "[DATE] 06:52 PM" at bounding box center [336, 146] width 243 height 13
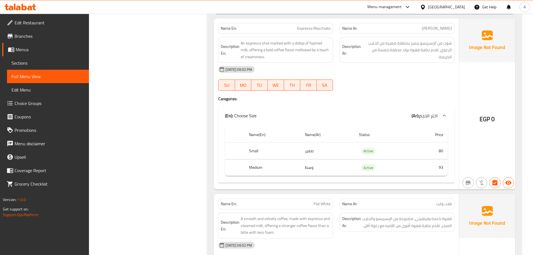
scroll to position [532, 0]
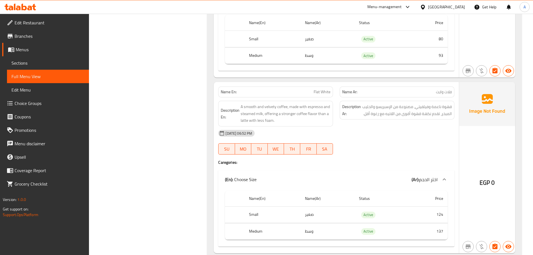
drag, startPoint x: 307, startPoint y: 76, endPoint x: 317, endPoint y: 89, distance: 16.1
click at [316, 88] on div "Name En: Flat White" at bounding box center [276, 92] width 122 height 18
click at [318, 89] on span "Flat White" at bounding box center [322, 92] width 17 height 6
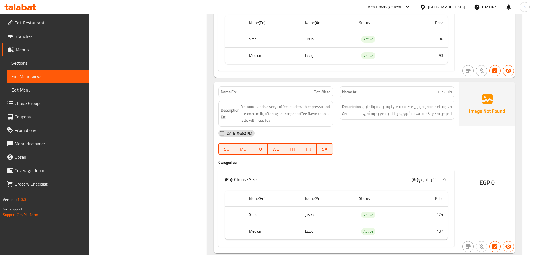
drag, startPoint x: 388, startPoint y: 120, endPoint x: 385, endPoint y: 122, distance: 3.4
click at [388, 127] on div "[DATE] 06:52 PM" at bounding box center [336, 133] width 243 height 13
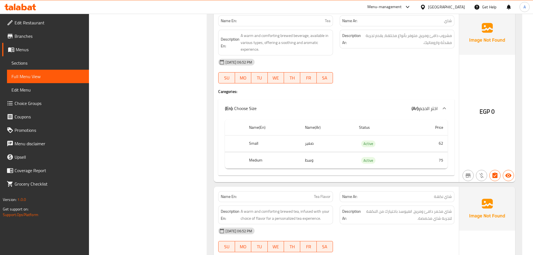
scroll to position [3584, 0]
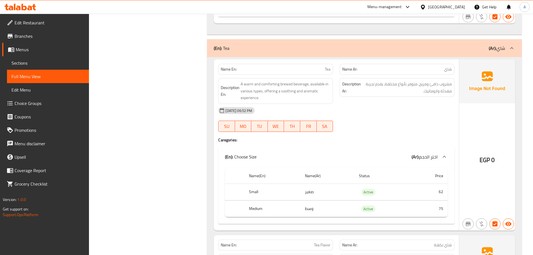
drag, startPoint x: 315, startPoint y: 65, endPoint x: 357, endPoint y: 89, distance: 48.8
click at [335, 70] on div "Name En: Tea Name Ar: شاي Description En: A warm and comforting brewed beverage…" at bounding box center [336, 144] width 245 height 171
click at [367, 104] on div "[DATE] 06:52 PM" at bounding box center [336, 110] width 243 height 13
drag, startPoint x: 255, startPoint y: 187, endPoint x: 258, endPoint y: 204, distance: 16.9
click at [258, 192] on th "Small" at bounding box center [273, 192] width 56 height 17
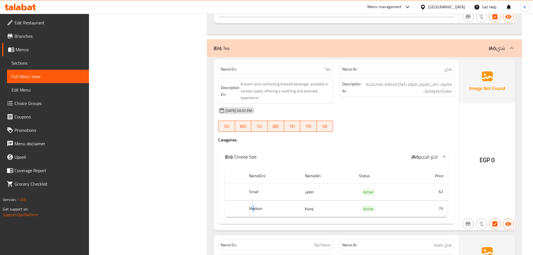
drag, startPoint x: 253, startPoint y: 206, endPoint x: 270, endPoint y: 197, distance: 19.1
click at [262, 202] on th "Medium" at bounding box center [273, 208] width 56 height 17
drag, startPoint x: 328, startPoint y: 61, endPoint x: 391, endPoint y: 93, distance: 70.3
click at [345, 69] on div "Name En: Tea Name Ar: شاي Description En: A warm and comforting brewed beverage…" at bounding box center [336, 144] width 245 height 171
click at [446, 81] on span "مشروب دافئ ومريح، متوفر بأنواع مختلفة، يقدم تجربة مهدئة واروماتيك." at bounding box center [407, 88] width 90 height 14
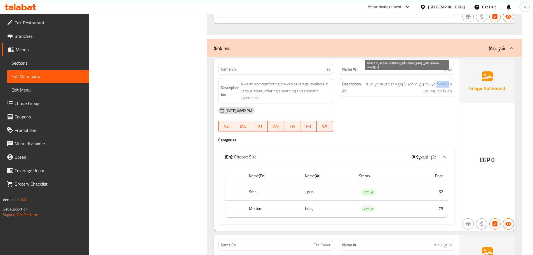
drag, startPoint x: 449, startPoint y: 78, endPoint x: 438, endPoint y: 78, distance: 11.5
click at [438, 81] on span "مشروب دافئ ومريح، متوفر بأنواع مختلفة، يقدم تجربة مهدئة واروماتيك." at bounding box center [407, 88] width 90 height 14
click at [426, 81] on span "مشروب دافئ ومريح، متوفر بأنواع مختلفة، يقدم تجربة مهدئة واروماتيك." at bounding box center [407, 88] width 90 height 14
drag, startPoint x: 414, startPoint y: 77, endPoint x: 384, endPoint y: 79, distance: 29.4
click at [384, 81] on span "مشروب دافئ ومريح، متوفر بأنواع مختلفة، يقدم تجربة مهدئة واروماتيك." at bounding box center [407, 88] width 90 height 14
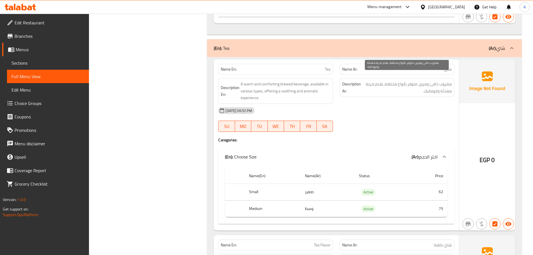
click at [377, 81] on span "مشروب دافئ ومريح، متوفر بأنواع مختلفة، يقدم تجربة مهدئة واروماتيك." at bounding box center [407, 88] width 90 height 14
click at [388, 106] on div "[DATE] 06:52 PM" at bounding box center [336, 110] width 243 height 13
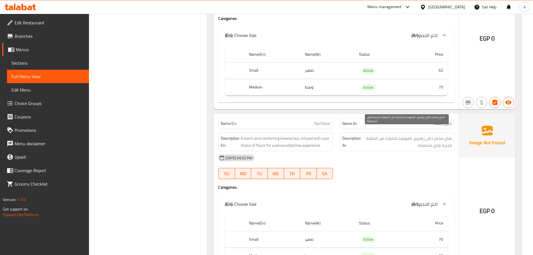
scroll to position [3724, 0]
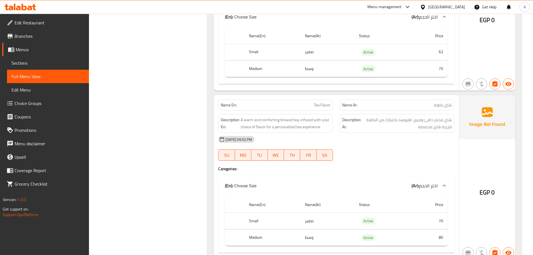
click at [425, 133] on div "[DATE] 06:52 PM" at bounding box center [336, 139] width 243 height 13
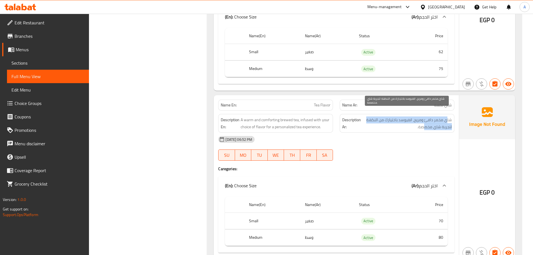
drag, startPoint x: 446, startPoint y: 113, endPoint x: 423, endPoint y: 118, distance: 23.9
click at [423, 118] on span "شاي مخمر دافئ ومريح، انفيوسد باختيارك من النكهة لتجربة شاي مخصصة." at bounding box center [407, 123] width 90 height 14
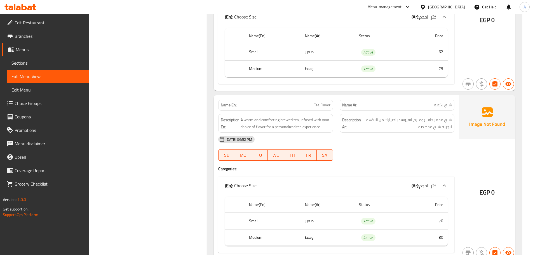
click at [419, 137] on div "[DATE] 06:52 PM" at bounding box center [336, 139] width 243 height 13
drag, startPoint x: 434, startPoint y: 121, endPoint x: 422, endPoint y: 137, distance: 20.4
click at [429, 124] on div "Description Ar: شاي مخمر دافئ ومريح، انفيوسد باختيارك من النكهة لتجربة شاي مخصص…" at bounding box center [397, 123] width 115 height 19
click at [422, 138] on div "[DATE] 06:52 PM" at bounding box center [336, 139] width 243 height 13
drag, startPoint x: 448, startPoint y: 111, endPoint x: 431, endPoint y: 117, distance: 18.2
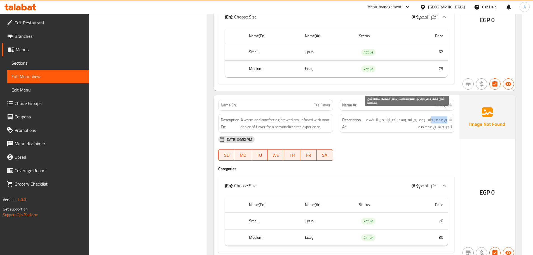
click at [432, 116] on span "شاي مخمر دافئ ومريح، انفيوسد باختيارك من النكهة لتجربة شاي مخصصة." at bounding box center [407, 123] width 90 height 14
click at [428, 137] on div "[DATE] 06:52 PM" at bounding box center [336, 139] width 243 height 13
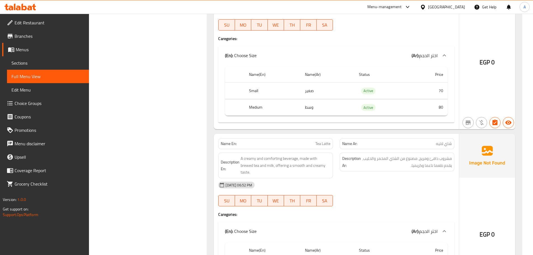
scroll to position [3864, 0]
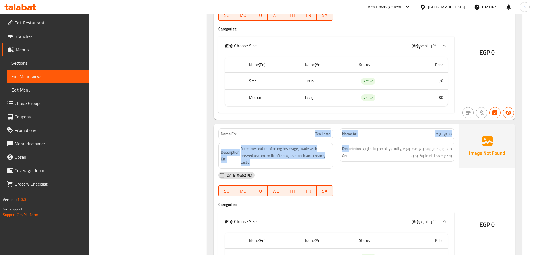
drag, startPoint x: 332, startPoint y: 132, endPoint x: 356, endPoint y: 140, distance: 25.3
click at [352, 137] on div "Name En: Tea Latte Name Ar: شاي لاتيه Description En: A creamy and comforting b…" at bounding box center [336, 209] width 245 height 171
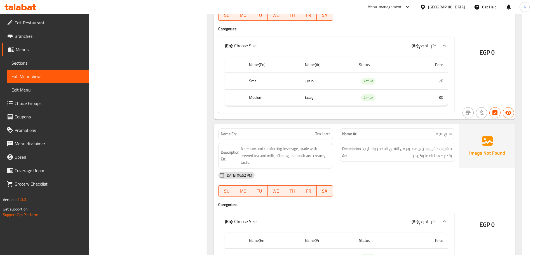
drag, startPoint x: 402, startPoint y: 176, endPoint x: 428, endPoint y: 148, distance: 38.1
click at [402, 176] on div "[DATE] 06:52 PM SU MO TU WE TH FR SA" at bounding box center [336, 184] width 243 height 31
drag, startPoint x: 445, startPoint y: 143, endPoint x: 425, endPoint y: 145, distance: 20.0
click at [425, 145] on span "مشروب دافئ ومريح، مصنوع من الشاي المخمر والحليب، يقدم طعما ناعما وكريميا." at bounding box center [407, 152] width 90 height 14
click at [411, 145] on span "مشروب دافئ ومريح، مصنوع من الشاي المخمر والحليب، يقدم طعما ناعما وكريميا." at bounding box center [407, 152] width 90 height 14
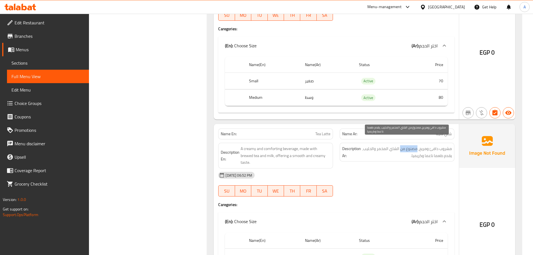
drag, startPoint x: 411, startPoint y: 145, endPoint x: 405, endPoint y: 145, distance: 6.4
click at [405, 145] on span "مشروب دافئ ومريح، مصنوع من الشاي المخمر والحليب، يقدم طعما ناعما وكريميا." at bounding box center [407, 152] width 90 height 14
drag, startPoint x: 385, startPoint y: 142, endPoint x: 378, endPoint y: 144, distance: 7.7
click at [381, 145] on span "مشروب دافئ ومريح، مصنوع من الشاي المخمر والحليب، يقدم طعما ناعما وكريميا." at bounding box center [407, 152] width 90 height 14
click at [375, 145] on span "مشروب دافئ ومريح، مصنوع من الشاي المخمر والحليب، يقدم طعما ناعما وكريميا." at bounding box center [407, 152] width 90 height 14
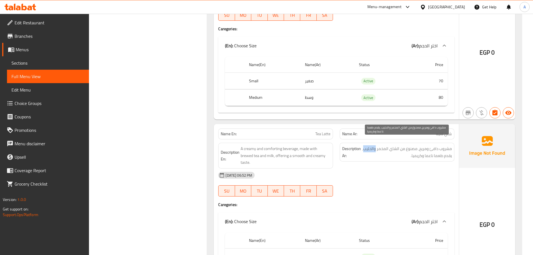
click at [375, 145] on span "مشروب دافئ ومريح، مصنوع من الشاي المخمر والحليب، يقدم طعما ناعما وكريميا." at bounding box center [407, 152] width 90 height 14
click at [433, 150] on span "مشروب دافئ ومريح، مصنوع من الشاي المخمر والحليب، يقدم طعما ناعما وكريميا." at bounding box center [407, 152] width 90 height 14
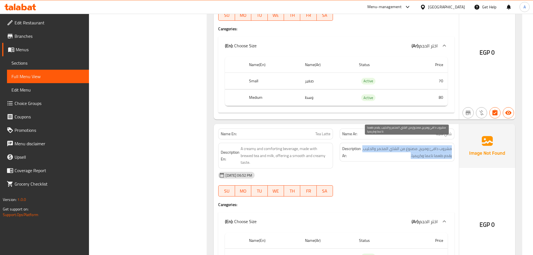
click at [420, 147] on span "مشروب دافئ ومريح، مصنوع من الشاي المخمر والحليب، يقدم طعما ناعما وكريميا." at bounding box center [407, 152] width 90 height 14
drag, startPoint x: 420, startPoint y: 147, endPoint x: 403, endPoint y: 162, distance: 22.6
click at [419, 147] on span "مشروب دافئ ومريح، مصنوع من الشاي المخمر والحليب، يقدم طعما ناعما وكريميا." at bounding box center [407, 152] width 90 height 14
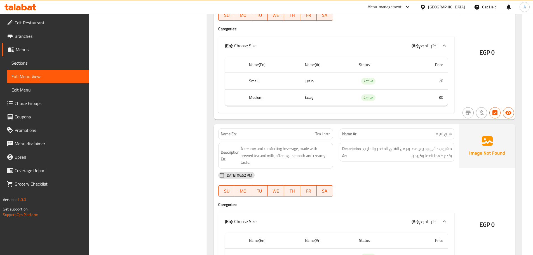
click at [403, 169] on div "[DATE] 06:52 PM" at bounding box center [336, 175] width 243 height 13
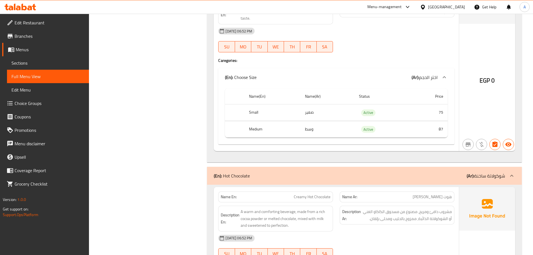
scroll to position [4060, 0]
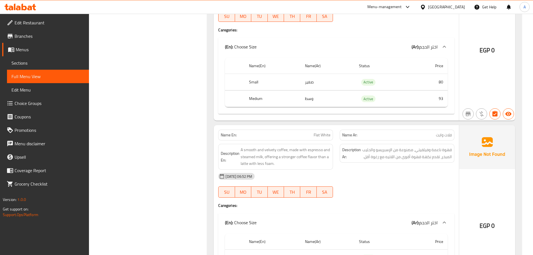
scroll to position [532, 0]
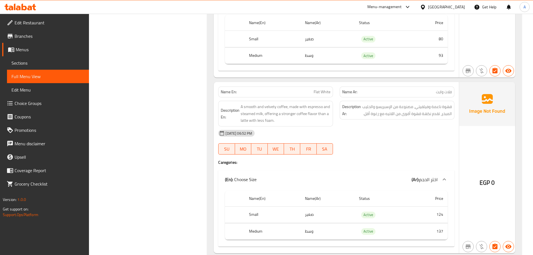
drag, startPoint x: 311, startPoint y: 86, endPoint x: 360, endPoint y: 104, distance: 53.0
click at [328, 91] on div "Name En: Flat White Name Ar: فلات وايت Description En: A smooth and velvety cof…" at bounding box center [336, 167] width 245 height 171
click at [366, 128] on div "[DATE] 06:52 PM" at bounding box center [336, 133] width 243 height 13
drag, startPoint x: 430, startPoint y: 102, endPoint x: 411, endPoint y: 102, distance: 18.5
click at [411, 103] on span "قهوة ناعمة وفيلفيتي، مصنوعة من الإسبريسو والحليب المبخر، تقدم نكهة قهوة أقوى من…" at bounding box center [407, 110] width 90 height 14
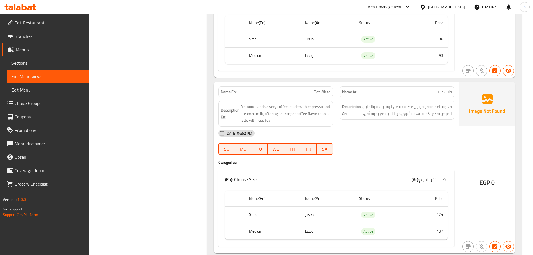
click at [409, 128] on div "[DATE] 06:52 PM" at bounding box center [336, 133] width 243 height 13
drag, startPoint x: 292, startPoint y: 99, endPoint x: 317, endPoint y: 104, distance: 25.7
click at [307, 103] on span "A smooth and velvety coffee, made with espresso and steamed milk, offering a st…" at bounding box center [286, 113] width 90 height 21
drag, startPoint x: 404, startPoint y: 100, endPoint x: 372, endPoint y: 103, distance: 31.5
click at [372, 103] on span "قهوة ناعمة وفيلفيتي، مصنوعة من الإسبريسو والحليب المبخر، تقدم نكهة قهوة أقوى من…" at bounding box center [407, 110] width 90 height 14
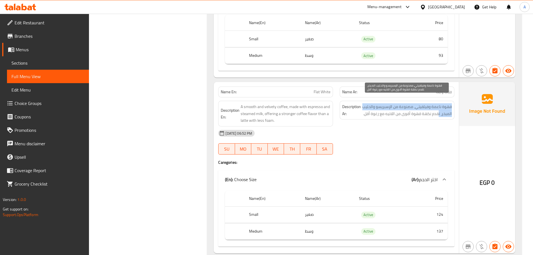
drag, startPoint x: 438, startPoint y: 107, endPoint x: 362, endPoint y: 107, distance: 76.2
click at [362, 107] on h6 "Description Ar: قهوة ناعمة وفيلفيتي، مصنوعة من الإسبريسو والحليب المبخر، تقدم ن…" at bounding box center [397, 110] width 110 height 14
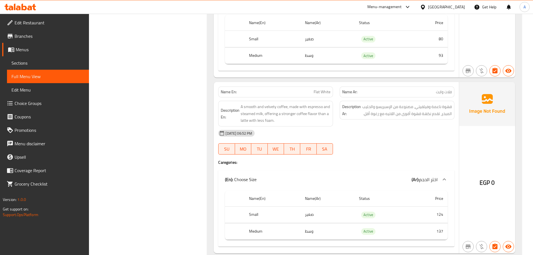
click at [374, 127] on div "[DATE] 06:52 PM" at bounding box center [336, 133] width 243 height 13
drag, startPoint x: 298, startPoint y: 102, endPoint x: 348, endPoint y: 114, distance: 50.6
click at [332, 110] on div "Description En: A smooth and velvety coffee, made with espresso and steamed mil…" at bounding box center [275, 114] width 115 height 26
click at [365, 127] on div "[DATE] 06:52 PM" at bounding box center [336, 133] width 243 height 13
drag, startPoint x: 367, startPoint y: 106, endPoint x: 357, endPoint y: 128, distance: 24.1
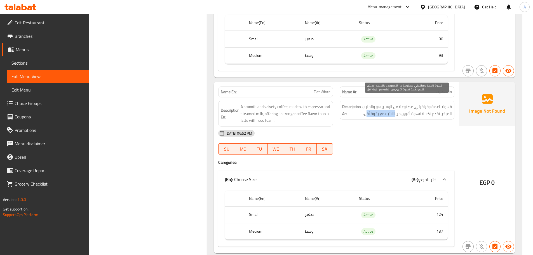
click at [350, 111] on div "Description Ar: قهوة ناعمة وفيلفيتي، مصنوعة من الإسبريسو والحليب المبخر، تقدم ن…" at bounding box center [397, 110] width 115 height 19
click at [357, 128] on div "[DATE] 06:52 PM" at bounding box center [336, 133] width 243 height 13
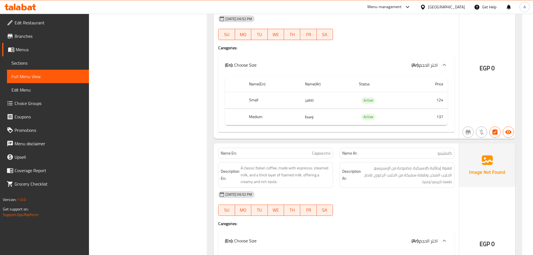
scroll to position [700, 0]
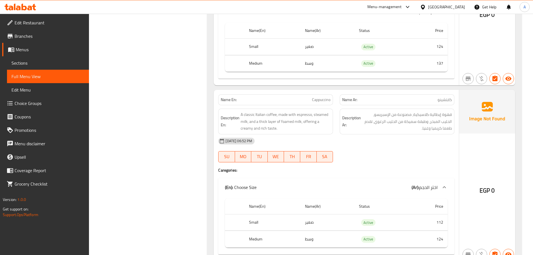
drag, startPoint x: 311, startPoint y: 91, endPoint x: 409, endPoint y: 111, distance: 100.2
click at [385, 107] on div "Name En: Cappuccino Name Ar: كابتشينو Description En: A classic Italian coffee,…" at bounding box center [336, 175] width 245 height 171
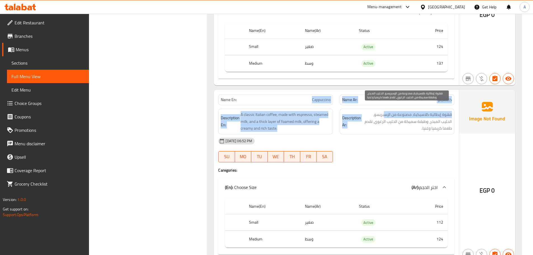
click at [449, 111] on span "قهوة إيطالية كلاسيكية، مصنوعة من الإسبريسو، الحليب المبخر، وطبقة سميكة من الحلي…" at bounding box center [407, 121] width 90 height 21
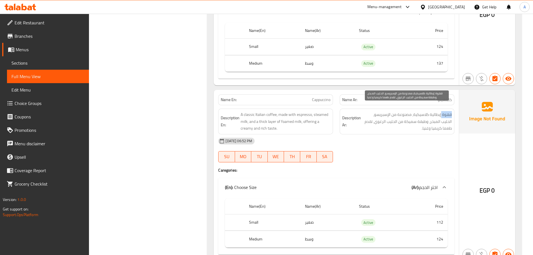
click at [449, 111] on span "قهوة إيطالية كلاسيكية، مصنوعة من الإسبريسو، الحليب المبخر، وطبقة سميكة من الحلي…" at bounding box center [407, 121] width 90 height 21
drag, startPoint x: 422, startPoint y: 139, endPoint x: 373, endPoint y: 139, distance: 49.0
click at [421, 139] on div "[DATE] 06:52 PM" at bounding box center [336, 140] width 243 height 13
click at [351, 105] on div "Name En: Cappuccino Name Ar: كابتشينو Description En: A classic Italian coffee,…" at bounding box center [336, 175] width 245 height 171
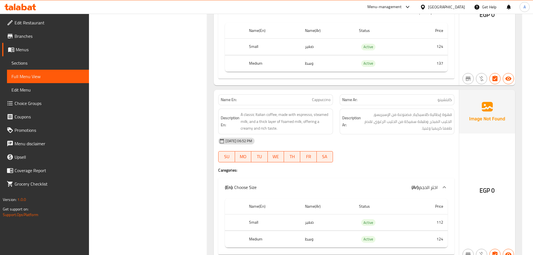
drag, startPoint x: 365, startPoint y: 128, endPoint x: 357, endPoint y: 130, distance: 7.5
click at [365, 134] on div "[DATE] 06:52 PM" at bounding box center [336, 140] width 243 height 13
drag, startPoint x: 328, startPoint y: 95, endPoint x: 369, endPoint y: 104, distance: 42.7
click at [363, 102] on div "Name En: Cappuccino Name Ar: كابتشينو Description En: A classic Italian coffee,…" at bounding box center [336, 175] width 245 height 171
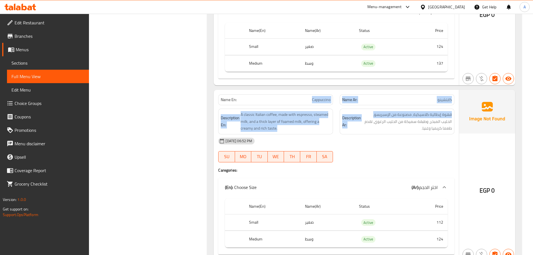
click at [439, 97] on span "كابتشينو" at bounding box center [445, 100] width 14 height 6
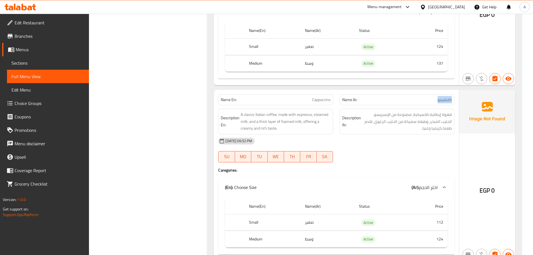
click at [439, 97] on span "كابتشينو" at bounding box center [445, 100] width 14 height 6
drag, startPoint x: 439, startPoint y: 93, endPoint x: 312, endPoint y: 87, distance: 127.0
click at [312, 91] on div "Name En: Cappuccino Name Ar: كابتشينو" at bounding box center [336, 100] width 243 height 18
click at [392, 121] on span "قهوة إيطالية كلاسيكية، مصنوعة من الإسبريسو، الحليب المبخر، وطبقة سميكة من الحلي…" at bounding box center [407, 121] width 90 height 21
drag, startPoint x: 328, startPoint y: 97, endPoint x: 345, endPoint y: 103, distance: 17.4
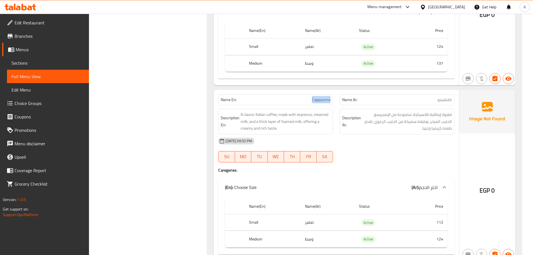
click at [339, 100] on div "Name En: Cappuccino Name Ar: كابتشينو Description En: A classic Italian coffee,…" at bounding box center [336, 175] width 245 height 171
click at [447, 111] on span "قهوة إيطالية كلاسيكية، مصنوعة من الإسبريسو، الحليب المبخر، وطبقة سميكة من الحلي…" at bounding box center [407, 121] width 90 height 21
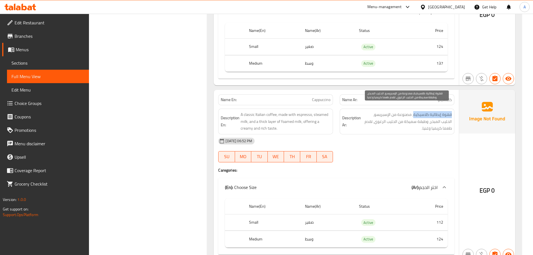
drag, startPoint x: 447, startPoint y: 107, endPoint x: 423, endPoint y: 107, distance: 24.9
click at [423, 111] on span "قهوة إيطالية كلاسيكية، مصنوعة من الإسبريسو، الحليب المبخر، وطبقة سميكة من الحلي…" at bounding box center [407, 121] width 90 height 21
drag, startPoint x: 399, startPoint y: 109, endPoint x: 386, endPoint y: 109, distance: 12.6
click at [386, 111] on span "قهوة إيطالية كلاسيكية، مصنوعة من الإسبريسو، الحليب المبخر، وطبقة سميكة من الحلي…" at bounding box center [407, 121] width 90 height 21
drag, startPoint x: 446, startPoint y: 112, endPoint x: 436, endPoint y: 114, distance: 10.6
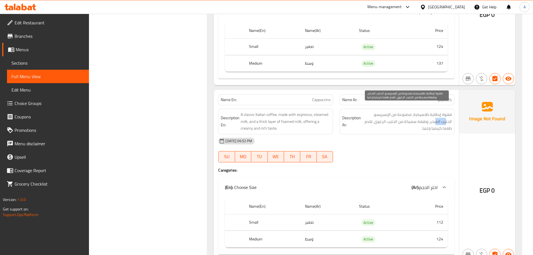
click at [436, 114] on span "قهوة إيطالية كلاسيكية، مصنوعة من الإسبريسو، الحليب المبخر، وطبقة سميكة من الحلي…" at bounding box center [407, 121] width 90 height 21
drag, startPoint x: 418, startPoint y: 116, endPoint x: 398, endPoint y: 118, distance: 19.7
click at [400, 117] on span "قهوة إيطالية كلاسيكية، مصنوعة من الإسبريسو، الحليب المبخر، وطبقة سميكة من الحلي…" at bounding box center [407, 121] width 90 height 21
drag, startPoint x: 378, startPoint y: 114, endPoint x: 372, endPoint y: 114, distance: 5.9
click at [372, 114] on span "قهوة إيطالية كلاسيكية، مصنوعة من الإسبريسو، الحليب المبخر، وطبقة سميكة من الحلي…" at bounding box center [407, 121] width 90 height 21
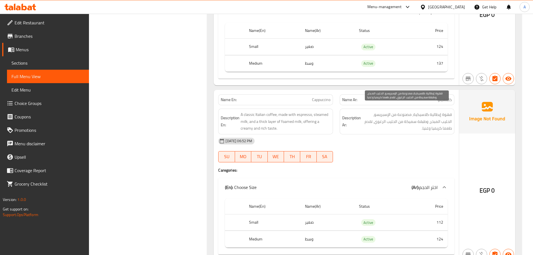
click at [443, 121] on span "قهوة إيطالية كلاسيكية، مصنوعة من الإسبريسو، الحليب المبخر، وطبقة سميكة من الحلي…" at bounding box center [407, 121] width 90 height 21
drag, startPoint x: 443, startPoint y: 121, endPoint x: 424, endPoint y: 126, distance: 19.6
click at [425, 125] on div "Description Ar: قهوة إيطالية كلاسيكية، مصنوعة من الإسبريسو، الحليب المبخر، وطبق…" at bounding box center [397, 122] width 115 height 26
drag, startPoint x: 423, startPoint y: 139, endPoint x: 414, endPoint y: 138, distance: 8.7
click at [423, 139] on div "[DATE] 06:52 PM" at bounding box center [336, 140] width 243 height 13
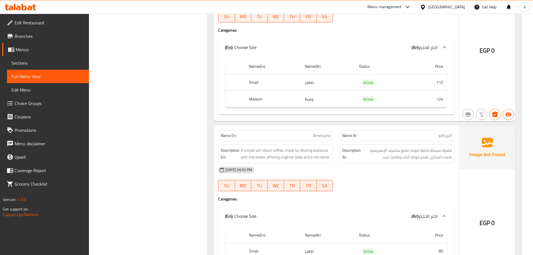
scroll to position [868, 0]
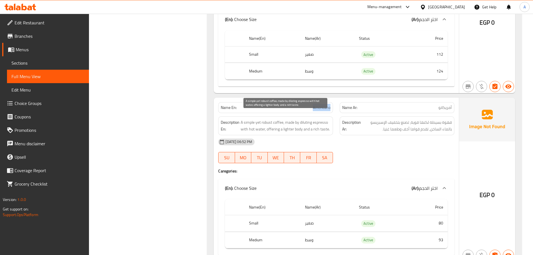
click at [332, 102] on div "Name En: Americano" at bounding box center [275, 107] width 115 height 11
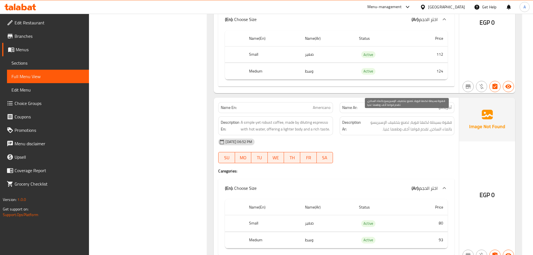
click at [449, 119] on span "قهوة بسيطة لكنها قوية، تصنع بتخفيف الإسبريسو بالماء الساخن، تقدم قواما أخف وطعم…" at bounding box center [407, 126] width 90 height 14
drag, startPoint x: 424, startPoint y: 118, endPoint x: 417, endPoint y: 129, distance: 13.2
click at [422, 119] on span "قهوة بسيطة لكنها قوية، تصنع بتخفيف الإسبريسو بالماء الساخن، تقدم قواما أخف وطعم…" at bounding box center [407, 126] width 90 height 14
click at [418, 149] on div "[DATE] 06:52 PM SU MO TU WE TH FR SA" at bounding box center [336, 150] width 243 height 31
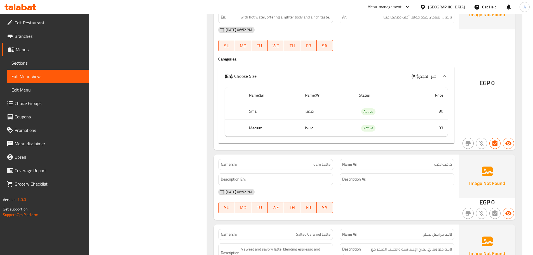
click at [321, 162] on p "Name En: Cafe Latte" at bounding box center [276, 165] width 110 height 6
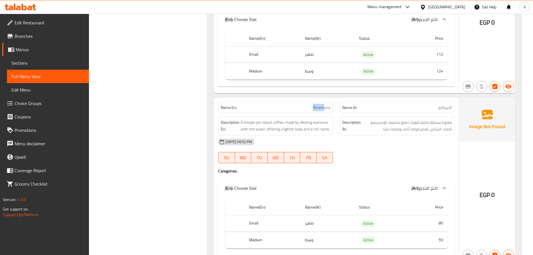
drag, startPoint x: 309, startPoint y: 100, endPoint x: 324, endPoint y: 103, distance: 15.7
click at [324, 105] on p "Name En: Americano" at bounding box center [276, 108] width 110 height 6
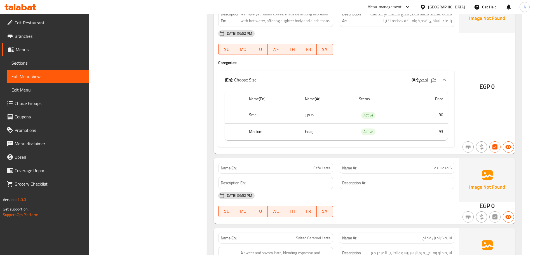
scroll to position [980, 0]
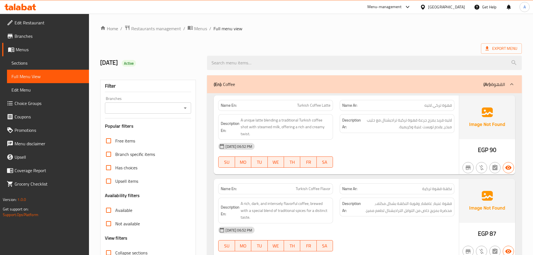
scroll to position [4064, 0]
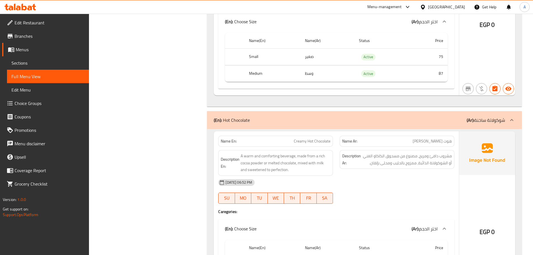
click at [296, 136] on div "Name En: Creamy Hot Chocolate" at bounding box center [275, 141] width 115 height 11
drag, startPoint x: 296, startPoint y: 132, endPoint x: 369, endPoint y: 140, distance: 73.0
click at [297, 136] on div "Name En: Creamy Hot Chocolate" at bounding box center [275, 141] width 115 height 11
click at [425, 138] on span "هوت [PERSON_NAME]" at bounding box center [432, 141] width 39 height 6
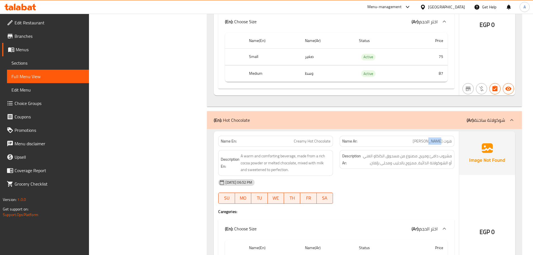
click at [425, 138] on span "هوت [PERSON_NAME]" at bounding box center [432, 141] width 39 height 6
drag, startPoint x: 407, startPoint y: 166, endPoint x: 392, endPoint y: 165, distance: 14.9
click at [407, 176] on div "[DATE] 06:52 PM" at bounding box center [336, 182] width 243 height 13
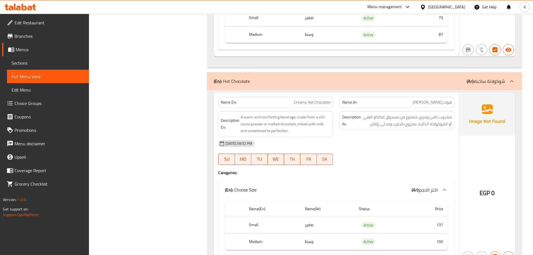
scroll to position [4148, 0]
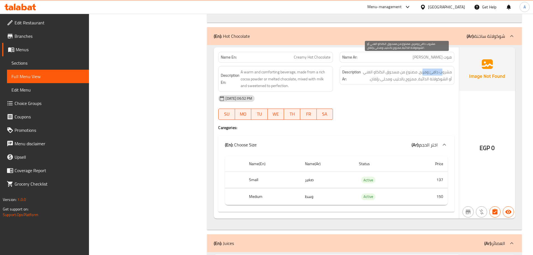
drag, startPoint x: 434, startPoint y: 57, endPoint x: 420, endPoint y: 57, distance: 14.0
click at [422, 69] on span "مشروب دافئ ومريح، مصنوع من مسحوق الكاكاو الغني أو الشوكولاتة الذائبة، ممزوج بال…" at bounding box center [407, 76] width 90 height 14
drag, startPoint x: 405, startPoint y: 56, endPoint x: 363, endPoint y: 56, distance: 42.0
click at [363, 69] on span "مشروب دافئ ومريح، مصنوع من مسحوق الكاكاو الغني أو الشوكولاتة الذائبة، ممزوج بال…" at bounding box center [407, 76] width 90 height 14
drag, startPoint x: 446, startPoint y: 67, endPoint x: 431, endPoint y: 66, distance: 15.7
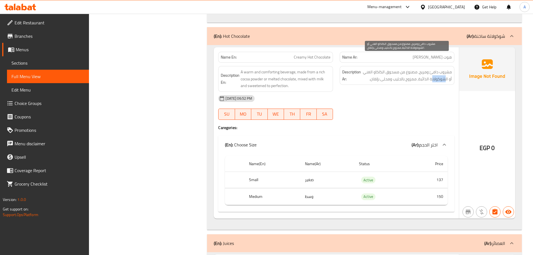
click at [431, 69] on span "مشروب دافئ ومريح، مصنوع من مسحوق الكاكاو الغني أو الشوكولاتة الذائبة، ممزوج بال…" at bounding box center [407, 76] width 90 height 14
click at [412, 92] on div "[DATE] 06:52 PM" at bounding box center [336, 98] width 243 height 13
drag, startPoint x: 400, startPoint y: 58, endPoint x: 370, endPoint y: 55, distance: 29.8
click at [370, 69] on span "مشروب دافئ ومريح، مصنوع من مسحوق الكاكاو الغني أو الشوكولاتة الذائبة، ممزوج بال…" at bounding box center [407, 76] width 90 height 14
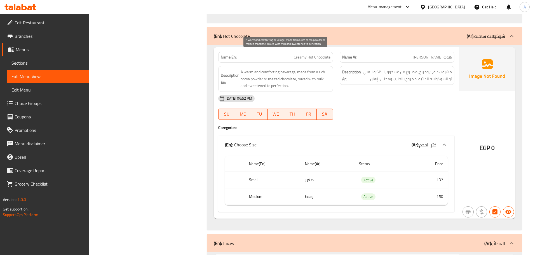
click at [246, 69] on span "A warm and comforting beverage, made from a rich cocoa powder or melted chocola…" at bounding box center [286, 79] width 90 height 21
drag, startPoint x: 246, startPoint y: 61, endPoint x: 282, endPoint y: 64, distance: 36.2
click at [282, 69] on span "A warm and comforting beverage, made from a rich cocoa powder or melted chocola…" at bounding box center [286, 79] width 90 height 21
click at [383, 92] on div "[DATE] 06:52 PM" at bounding box center [336, 98] width 243 height 13
click at [248, 69] on span "A warm and comforting beverage, made from a rich cocoa powder or melted chocola…" at bounding box center [286, 79] width 90 height 21
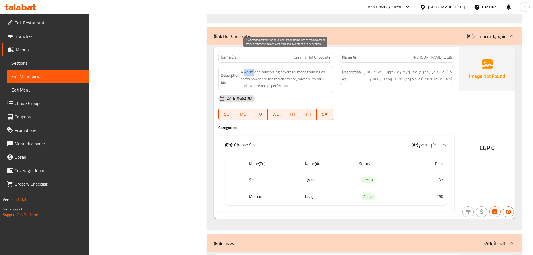
click at [248, 69] on span "A warm and comforting beverage, made from a rich cocoa powder or melted chocola…" at bounding box center [286, 79] width 90 height 21
drag, startPoint x: 248, startPoint y: 57, endPoint x: 308, endPoint y: 77, distance: 63.7
click at [249, 69] on span "A warm and comforting beverage, made from a rich cocoa powder or melted chocola…" at bounding box center [286, 79] width 90 height 21
click at [359, 92] on div "[DATE] 06:52 PM" at bounding box center [336, 98] width 243 height 13
drag, startPoint x: 295, startPoint y: 65, endPoint x: 318, endPoint y: 69, distance: 22.8
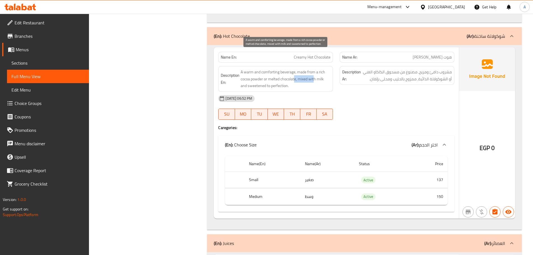
click at [316, 69] on span "A warm and comforting beverage, made from a rich cocoa powder or melted chocola…" at bounding box center [286, 79] width 90 height 21
click at [308, 69] on span "A warm and comforting beverage, made from a rich cocoa powder or melted chocola…" at bounding box center [286, 79] width 90 height 21
click at [377, 95] on div "[DATE] 06:52 PM SU MO TU WE TH FR SA" at bounding box center [336, 107] width 243 height 31
click at [300, 54] on span "Creamy Hot Chocolate" at bounding box center [312, 57] width 37 height 6
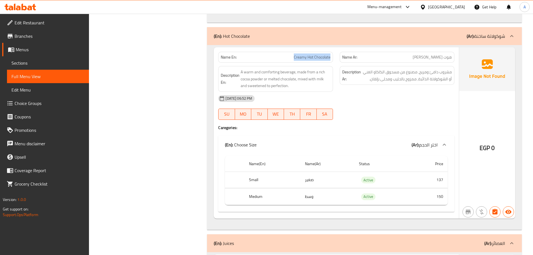
drag, startPoint x: 316, startPoint y: 46, endPoint x: 322, endPoint y: 47, distance: 6.2
click at [322, 54] on span "Creamy Hot Chocolate" at bounding box center [312, 57] width 37 height 6
copy span "Creamy Hot Chocolate"
click at [377, 96] on div "[DATE] 06:52 PM SU MO TU WE TH FR SA" at bounding box center [336, 107] width 243 height 31
click at [413, 71] on div "Description Ar: مشروب دافئ ومريح، مصنوع من مسحوق الكاكاو الغني أو الشوكولاتة ال…" at bounding box center [397, 75] width 115 height 19
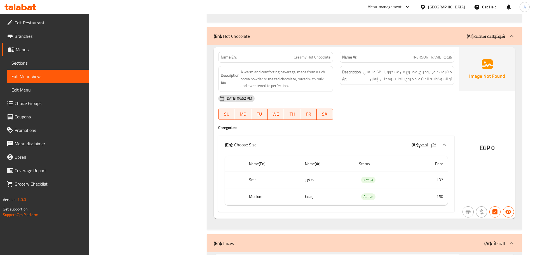
click at [413, 69] on span "مشروب دافئ ومريح، مصنوع من مسحوق الكاكاو الغني أو الشوكولاتة الذائبة، ممزوج بال…" at bounding box center [407, 76] width 90 height 14
drag, startPoint x: 287, startPoint y: 41, endPoint x: 339, endPoint y: 60, distance: 55.3
click at [322, 52] on div "Name En: Creamy Hot Chocolate Name Ar: هوت شوكليت كريمي Description En: A warm …" at bounding box center [336, 132] width 245 height 171
drag, startPoint x: 367, startPoint y: 80, endPoint x: 367, endPoint y: 107, distance: 27.2
click at [367, 92] on div "[DATE] 06:52 PM" at bounding box center [336, 98] width 243 height 13
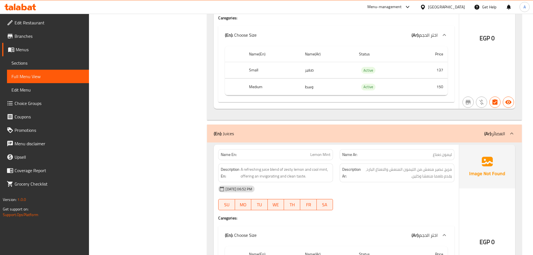
scroll to position [4260, 0]
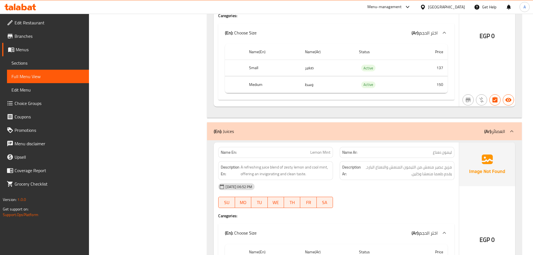
drag, startPoint x: 290, startPoint y: 139, endPoint x: 369, endPoint y: 177, distance: 87.2
click at [339, 155] on div "Name En: Lemon Mint Name Ar: ليمون نعناع Description En: A refreshing juice ble…" at bounding box center [336, 225] width 245 height 164
click at [369, 180] on div "[DATE] 06:52 PM" at bounding box center [336, 186] width 243 height 13
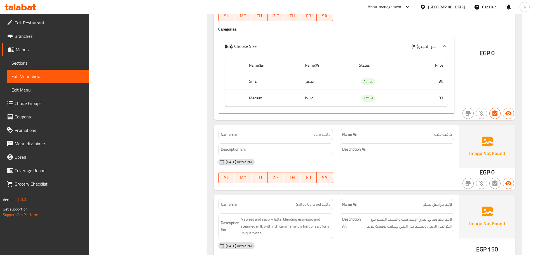
click at [418, 106] on td "choices table" at bounding box center [336, 106] width 223 height 0
click at [338, 138] on div "Name En: Cafe Latte Name Ar: كافيه لاتيه Description En: Description Ar: [DATE]…" at bounding box center [336, 158] width 245 height 66
click at [360, 159] on div "[DATE] 06:52 PM" at bounding box center [336, 161] width 243 height 13
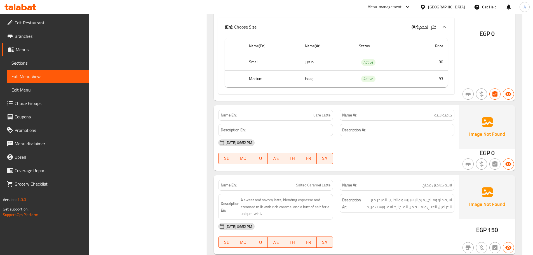
scroll to position [1038, 0]
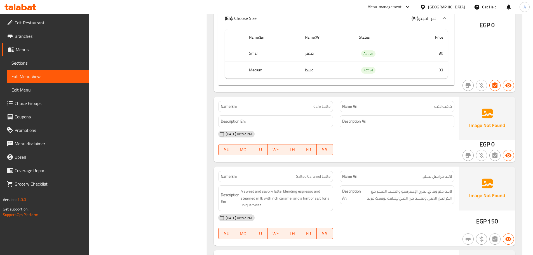
click at [318, 104] on span "Cafe Latte" at bounding box center [322, 107] width 17 height 6
click at [327, 104] on span "Cafe Latte" at bounding box center [322, 107] width 17 height 6
copy span "Cafe Latte"
click at [372, 144] on div "[DATE] 06:52 PM SU MO TU WE TH FR SA" at bounding box center [336, 142] width 243 height 31
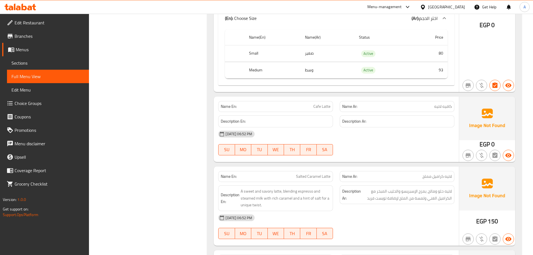
click at [218, 144] on div "SU MO TU WE TH FR SA" at bounding box center [276, 150] width 122 height 18
drag, startPoint x: 296, startPoint y: 169, endPoint x: 381, endPoint y: 175, distance: 85.6
click at [375, 175] on div "Name En: Salted Caramel Latte Name Ar: لاتيه كراميل مملح Description En: A swee…" at bounding box center [336, 206] width 245 height 79
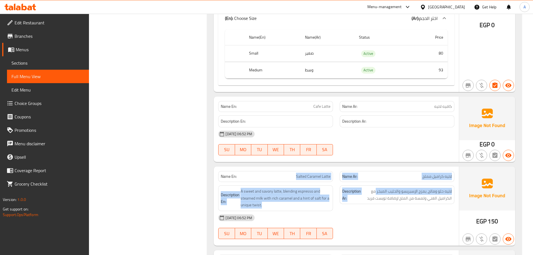
click at [417, 174] on p "Name Ar: لاتيه كراميل مملح" at bounding box center [397, 177] width 110 height 6
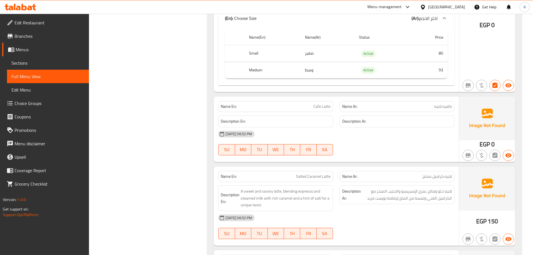
click at [417, 174] on p "Name Ar: لاتيه كراميل مملح" at bounding box center [397, 177] width 110 height 6
click at [412, 211] on div "[DATE] 06:52 PM" at bounding box center [336, 217] width 243 height 13
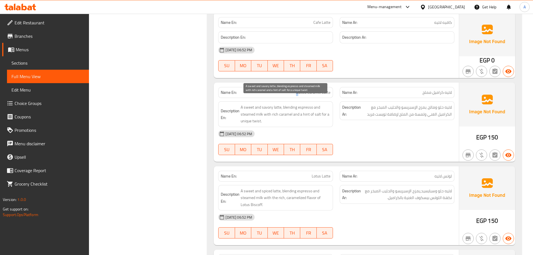
drag, startPoint x: 311, startPoint y: 92, endPoint x: 340, endPoint y: 109, distance: 33.8
click at [324, 96] on div "Name En: Salted Caramel Latte Name Ar: لاتيه كراميل مملح Description En: A swee…" at bounding box center [336, 122] width 245 height 79
click at [356, 135] on div "[DATE] 06:52 PM SU MO TU WE TH FR SA" at bounding box center [336, 142] width 243 height 31
click at [448, 90] on span "لاتيه كراميل مملح" at bounding box center [437, 93] width 29 height 6
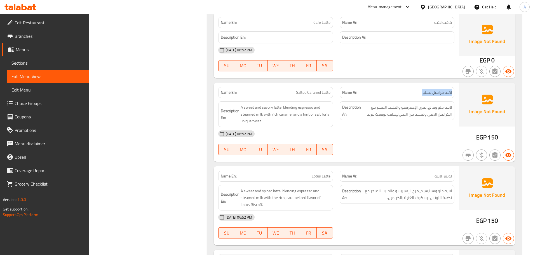
drag, startPoint x: 448, startPoint y: 85, endPoint x: 425, endPoint y: 135, distance: 54.6
click at [447, 90] on span "لاتيه كراميل مملح" at bounding box center [437, 93] width 29 height 6
click at [424, 138] on div "[DATE] 06:52 PM SU MO TU WE TH FR SA" at bounding box center [336, 142] width 243 height 31
drag, startPoint x: 290, startPoint y: 86, endPoint x: 344, endPoint y: 102, distance: 56.3
click at [325, 91] on div "Name En: Salted Caramel Latte Name Ar: لاتيه كراميل مملح Description En: A swee…" at bounding box center [336, 122] width 245 height 79
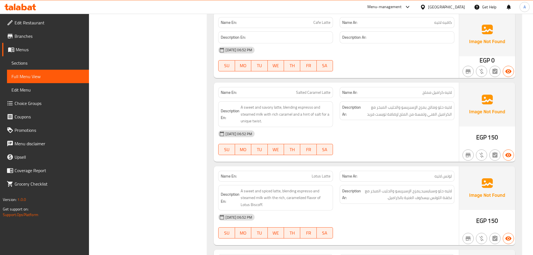
drag, startPoint x: 364, startPoint y: 126, endPoint x: 371, endPoint y: 128, distance: 7.8
click at [368, 128] on div "[DATE] 06:52 PM" at bounding box center [336, 133] width 243 height 13
click at [450, 104] on span "لاتيه حلو ومالح، يمزج الإسبريسو والحليب المبخر مع الكراميل الغني ولمسة من الملح…" at bounding box center [407, 111] width 90 height 14
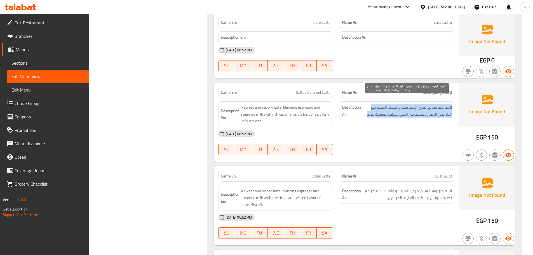
drag, startPoint x: 450, startPoint y: 101, endPoint x: 429, endPoint y: 136, distance: 41.0
click at [448, 104] on span "لاتيه حلو ومالح، يمزج الإسبريسو والحليب المبخر مع الكراميل الغني ولمسة من الملح…" at bounding box center [407, 111] width 90 height 14
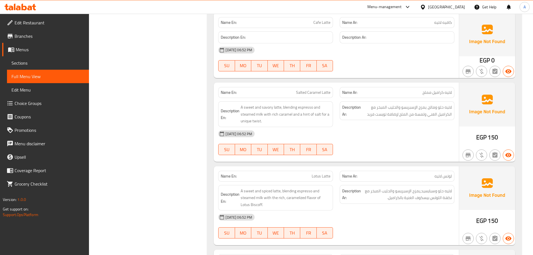
click at [428, 136] on div "[DATE] 06:52 PM SU MO TU WE TH FR SA" at bounding box center [336, 142] width 243 height 31
drag, startPoint x: 295, startPoint y: 88, endPoint x: 360, endPoint y: 119, distance: 71.9
click at [332, 92] on div "Name En: Salted Caramel Latte Name Ar: لاتيه كراميل مملح Description En: A swee…" at bounding box center [336, 122] width 245 height 79
click at [382, 141] on div "[DATE] 06:52 PM SU MO TU WE TH FR SA" at bounding box center [336, 142] width 243 height 31
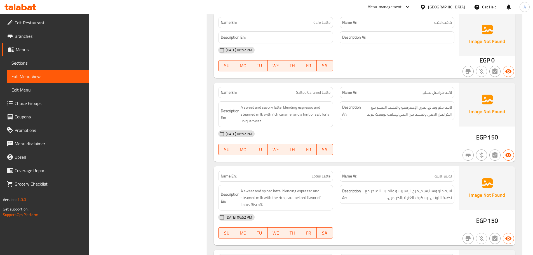
drag, startPoint x: 425, startPoint y: 36, endPoint x: 354, endPoint y: 58, distance: 73.5
click at [424, 43] on div "[DATE] 06:52 PM" at bounding box center [336, 49] width 243 height 13
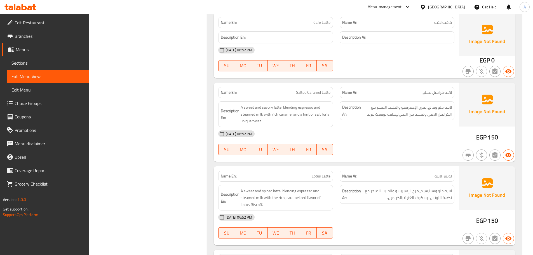
click at [337, 99] on div "Name En: Salted Caramel Latte Name Ar: لاتيه كراميل مملح Description En: A swee…" at bounding box center [336, 122] width 245 height 79
click at [378, 127] on div "[DATE] 06:52 PM" at bounding box center [336, 133] width 243 height 13
click at [411, 130] on div "[DATE] 06:52 PM" at bounding box center [336, 133] width 243 height 13
drag, startPoint x: 448, startPoint y: 100, endPoint x: 428, endPoint y: 105, distance: 20.8
click at [428, 104] on span "لاتيه حلو ومالح، يمزج الإسبريسو والحليب المبخر مع الكراميل الغني ولمسة من الملح…" at bounding box center [407, 111] width 90 height 14
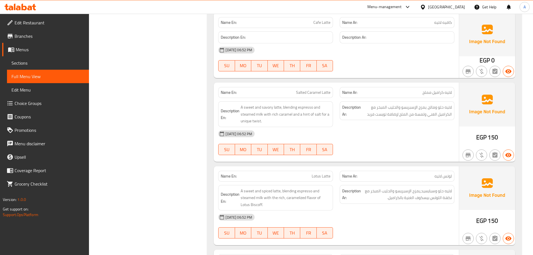
click at [426, 127] on div "[DATE] 06:52 PM" at bounding box center [336, 133] width 243 height 13
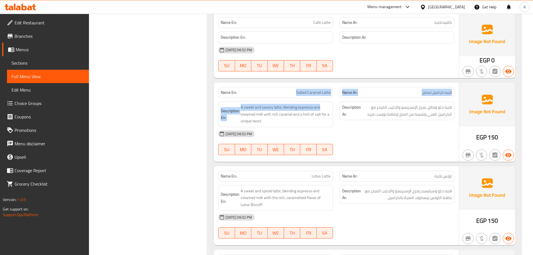
drag, startPoint x: 294, startPoint y: 88, endPoint x: 372, endPoint y: 124, distance: 85.7
click at [351, 99] on div "Name En: Salted Caramel Latte Name Ar: لاتيه كراميل مملح Description En: A swee…" at bounding box center [336, 122] width 245 height 79
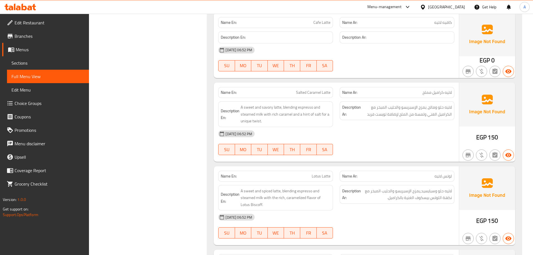
drag, startPoint x: 378, startPoint y: 132, endPoint x: 374, endPoint y: 133, distance: 4.6
click at [379, 134] on div "[DATE] 06:52 PM" at bounding box center [336, 133] width 243 height 13
drag, startPoint x: 451, startPoint y: 87, endPoint x: 285, endPoint y: 88, distance: 166.3
click at [285, 87] on div "Name En: Salted Caramel Latte Name Ar: لاتيه كراميل مملح" at bounding box center [336, 93] width 243 height 18
click at [381, 134] on div "[DATE] 06:52 PM SU MO TU WE TH FR SA" at bounding box center [336, 142] width 243 height 31
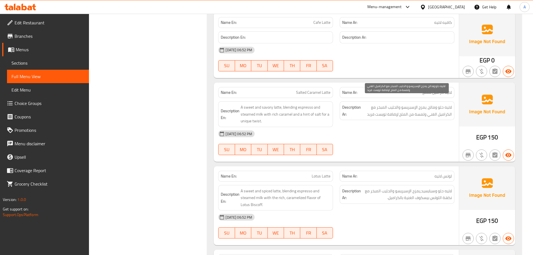
click at [421, 104] on span "لاتيه حلو ومالح، يمزج الإسبريسو والحليب المبخر مع الكراميل الغني ولمسة من الملح…" at bounding box center [407, 111] width 90 height 14
drag, startPoint x: 421, startPoint y: 101, endPoint x: 405, endPoint y: 102, distance: 16.2
click at [405, 104] on span "لاتيه حلو ومالح، يمزج الإسبريسو والحليب المبخر مع الكراميل الغني ولمسة من الملح…" at bounding box center [407, 111] width 90 height 14
click at [410, 128] on div "[DATE] 06:52 PM" at bounding box center [336, 133] width 243 height 13
drag, startPoint x: 398, startPoint y: 102, endPoint x: 380, endPoint y: 102, distance: 18.2
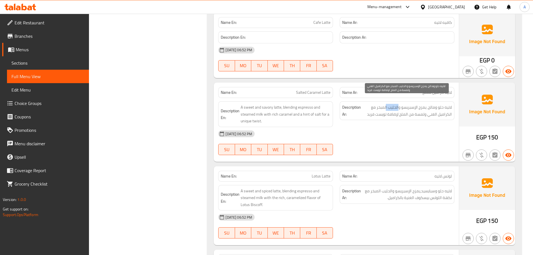
click at [381, 104] on span "لاتيه حلو ومالح، يمزج الإسبريسو والحليب المبخر مع الكراميل الغني ولمسة من الملح…" at bounding box center [407, 111] width 90 height 14
click at [446, 109] on span "لاتيه حلو ومالح، يمزج الإسبريسو والحليب المبخر مع الكراميل الغني ولمسة من الملح…" at bounding box center [407, 111] width 90 height 14
drag, startPoint x: 446, startPoint y: 109, endPoint x: 438, endPoint y: 109, distance: 8.1
click at [438, 109] on span "لاتيه حلو ومالح، يمزج الإسبريسو والحليب المبخر مع الكراميل الغني ولمسة من الملح…" at bounding box center [407, 111] width 90 height 14
drag, startPoint x: 413, startPoint y: 108, endPoint x: 366, endPoint y: 108, distance: 47.3
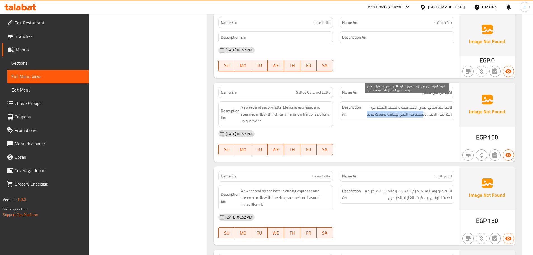
click at [366, 108] on span "لاتيه حلو ومالح، يمزج الإسبريسو والحليب المبخر مع الكراميل الغني ولمسة من الملح…" at bounding box center [407, 111] width 90 height 14
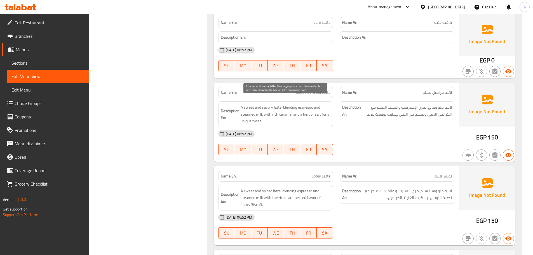
drag, startPoint x: 312, startPoint y: 108, endPoint x: 355, endPoint y: 115, distance: 43.0
click at [339, 111] on div "Description En: A sweet and savory latte, blending espresso and steamed milk wi…" at bounding box center [336, 114] width 243 height 32
click at [361, 119] on div "Description Ar: لاتيه حلو ومالح، يمزج الإسبريسو والحليب المبخر مع الكراميل الغن…" at bounding box center [398, 114] width 122 height 32
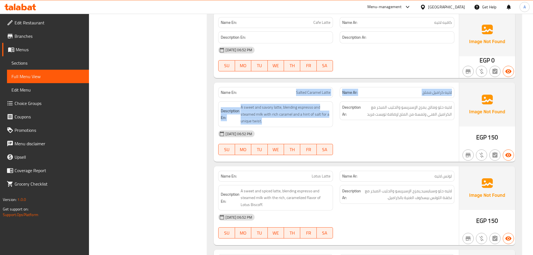
drag, startPoint x: 292, startPoint y: 88, endPoint x: 349, endPoint y: 101, distance: 58.0
click at [348, 100] on div "Name En: Salted Caramel Latte Name Ar: لاتيه كراميل مملح Description En: A swee…" at bounding box center [336, 122] width 245 height 79
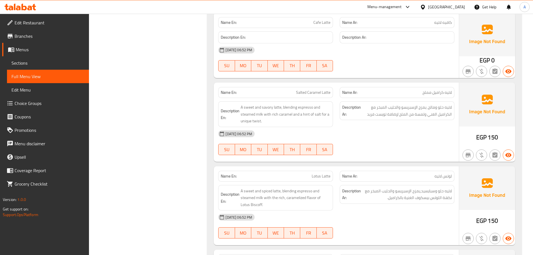
click at [383, 130] on div "[DATE] 06:52 PM" at bounding box center [336, 133] width 243 height 13
drag, startPoint x: 300, startPoint y: 87, endPoint x: 326, endPoint y: 95, distance: 27.5
click at [311, 89] on div "Name En: Salted Caramel Latte" at bounding box center [275, 92] width 115 height 11
click at [377, 131] on div "[DATE] 06:52 PM" at bounding box center [336, 133] width 243 height 13
drag, startPoint x: 299, startPoint y: 173, endPoint x: 361, endPoint y: 159, distance: 64.0
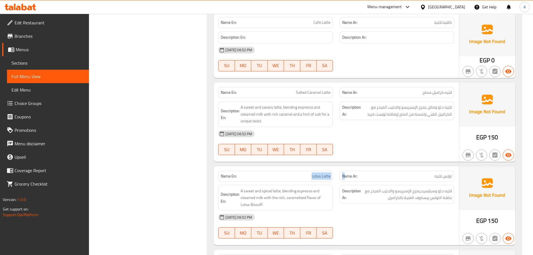
click at [352, 167] on div "Name En: Lotus Latte Name Ar: لوتس لاتيه" at bounding box center [336, 176] width 243 height 18
click at [371, 152] on div at bounding box center [398, 155] width 122 height 7
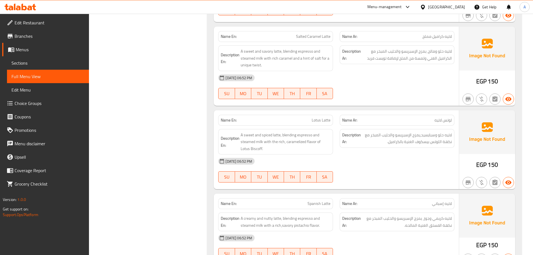
click at [382, 160] on div "[DATE] 06:52 PM" at bounding box center [336, 161] width 243 height 13
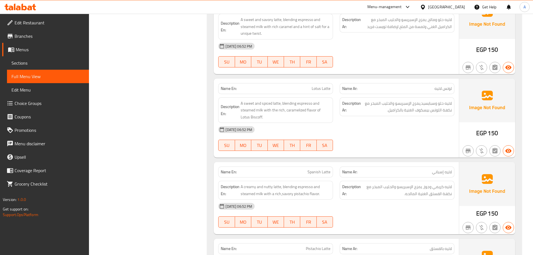
scroll to position [1234, 0]
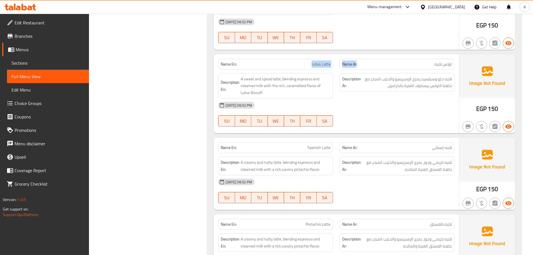
drag, startPoint x: 303, startPoint y: 58, endPoint x: 362, endPoint y: 61, distance: 58.9
click at [360, 60] on div "Name En: Lotus Latte Name Ar: لوتس لاتيه" at bounding box center [336, 64] width 243 height 18
click at [406, 114] on div "[DATE] 06:52 PM SU MO TU WE TH FR SA" at bounding box center [336, 114] width 243 height 31
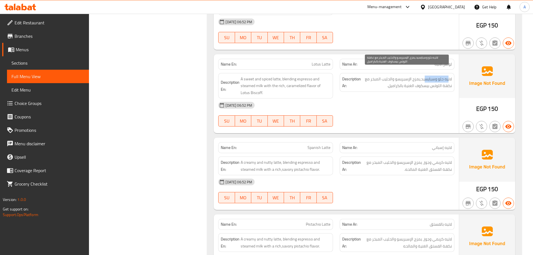
drag, startPoint x: 449, startPoint y: 69, endPoint x: 426, endPoint y: 71, distance: 22.7
click at [426, 76] on span "لاتيه حلو وسبايسيد،يمزج الإسبريسو والحليب المبخر مع نكهة اللوتس بيسكوف الغنية ب…" at bounding box center [407, 83] width 90 height 14
drag, startPoint x: 401, startPoint y: 72, endPoint x: 396, endPoint y: 72, distance: 5.3
click at [396, 76] on span "لاتيه حلو وسبايسيد،يمزج الإسبريسو والحليب المبخر مع نكهة اللوتس بيسكوف الغنية ب…" at bounding box center [407, 83] width 90 height 14
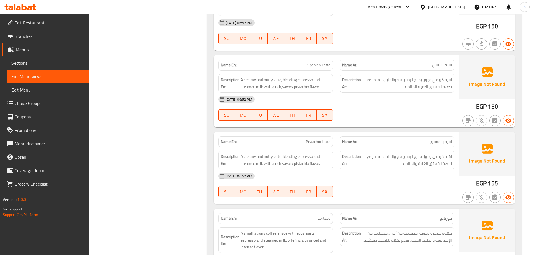
scroll to position [1318, 0]
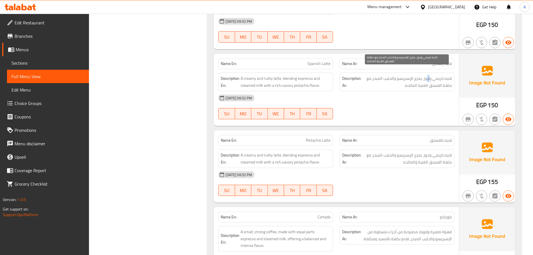
drag, startPoint x: 430, startPoint y: 73, endPoint x: 426, endPoint y: 74, distance: 4.0
click at [426, 75] on span "لاتيه كريمي وجوز، يمزج الإسبريسو والحليب المبخر مع نكهة الفستق الغنية المالحه." at bounding box center [407, 82] width 90 height 14
drag, startPoint x: 417, startPoint y: 73, endPoint x: 395, endPoint y: 73, distance: 22.4
click at [395, 75] on span "لاتيه كريمي وجوز، يمزج الإسبريسو والحليب المبخر مع نكهة الفستق الغنية المالحه." at bounding box center [407, 82] width 90 height 14
click at [385, 107] on div "[DATE] 06:52 PM SU MO TU WE TH FR SA" at bounding box center [336, 106] width 243 height 31
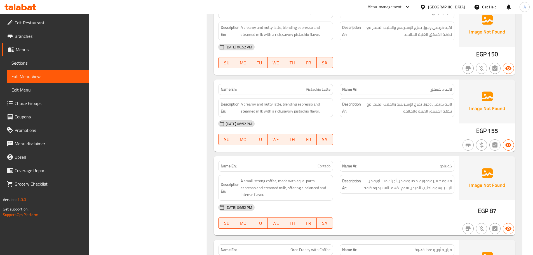
scroll to position [1374, 0]
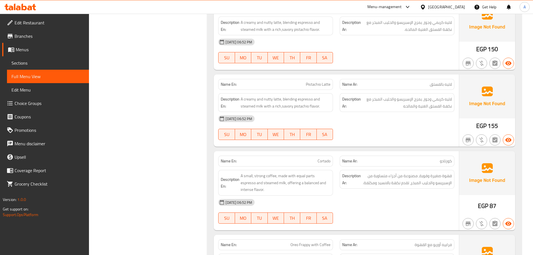
click at [413, 137] on div at bounding box center [398, 140] width 122 height 7
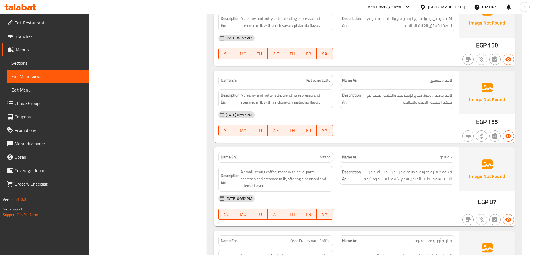
scroll to position [1430, 0]
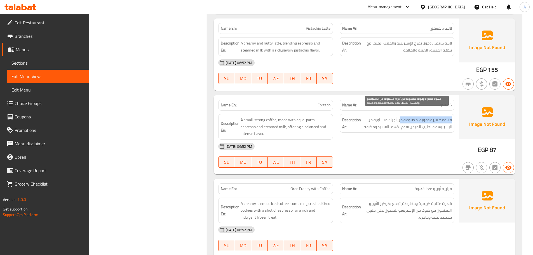
drag, startPoint x: 396, startPoint y: 116, endPoint x: 361, endPoint y: 120, distance: 35.3
click at [360, 117] on h6 "Description Ar: قهوة صغيرة وقوية، مصنوعة من أجزاء متساوية من الإسبريسو والحليب …" at bounding box center [397, 123] width 110 height 14
drag, startPoint x: 428, startPoint y: 118, endPoint x: 407, endPoint y: 119, distance: 20.5
click at [407, 119] on span "قهوة صغيرة وقوية، مصنوعة من أجزاء متساوية من الإسبريسو والحليب المبخر، تقدم نكه…" at bounding box center [407, 123] width 90 height 14
drag, startPoint x: 398, startPoint y: 120, endPoint x: 390, endPoint y: 146, distance: 26.9
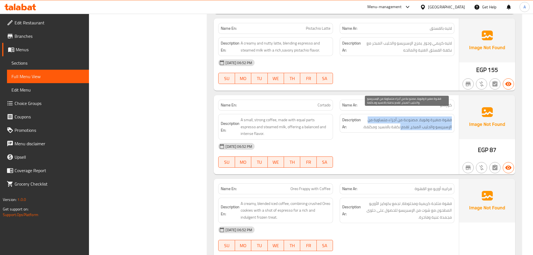
click at [358, 122] on h6 "Description Ar: قهوة صغيرة وقوية، مصنوعة من أجزاء متساوية من الإسبريسو والحليب …" at bounding box center [397, 123] width 110 height 14
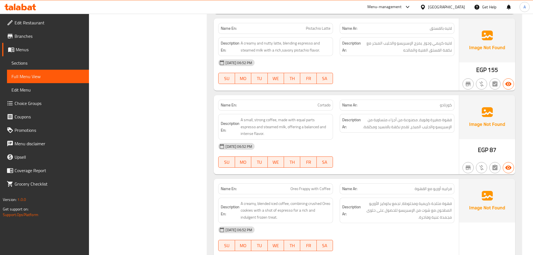
click at [398, 153] on div "[DATE] 06:52 PM SU MO TU WE TH FR SA" at bounding box center [336, 155] width 243 height 31
drag, startPoint x: 385, startPoint y: 121, endPoint x: 376, endPoint y: 123, distance: 8.7
click at [378, 122] on span "قهوة صغيرة وقوية، مصنوعة من أجزاء متساوية من الإسبريسو والحليب المبخر، تقدم نكه…" at bounding box center [407, 123] width 90 height 14
drag, startPoint x: 283, startPoint y: 121, endPoint x: 325, endPoint y: 130, distance: 42.5
click at [299, 121] on span "A small, strong coffee, made with equal parts espresso and steamed milk, offeri…" at bounding box center [286, 126] width 90 height 21
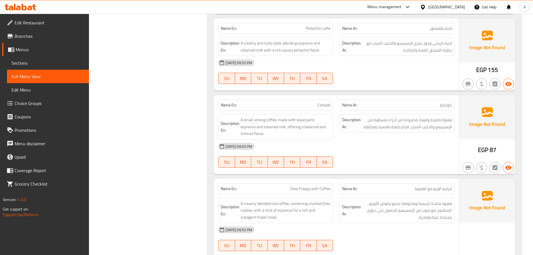
click at [365, 142] on div "[DATE] 06:52 PM" at bounding box center [336, 146] width 243 height 13
click at [384, 121] on span "قهوة صغيرة وقوية، مصنوعة من أجزاء متساوية من الإسبريسو والحليب المبخر، تقدم نكه…" at bounding box center [407, 123] width 90 height 14
copy span "بالانسيد"
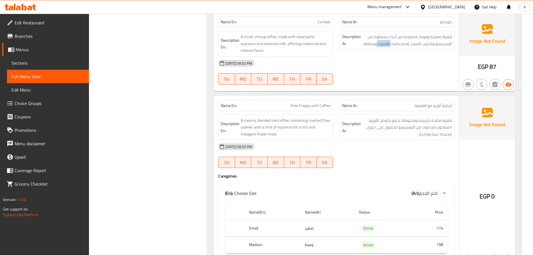
scroll to position [1514, 0]
drag, startPoint x: 335, startPoint y: 96, endPoint x: 401, endPoint y: 144, distance: 81.3
click at [342, 98] on div "Name En: Oreo Frappy with Coffee Name Ar: فرابيه أوريو مع القهوة" at bounding box center [336, 105] width 243 height 18
click at [404, 155] on div "[DATE] 06:52 PM SU MO TU WE TH FR SA" at bounding box center [336, 154] width 243 height 31
drag, startPoint x: 445, startPoint y: 100, endPoint x: 403, endPoint y: 100, distance: 42.0
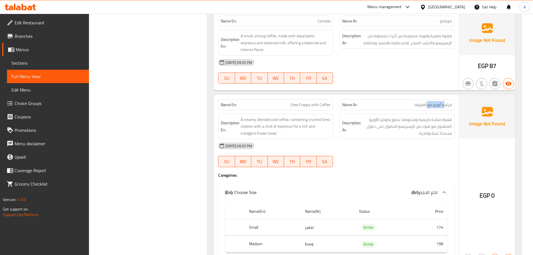
click at [422, 102] on span "فرابيه أوريو مع القهوة" at bounding box center [433, 105] width 37 height 6
drag, startPoint x: 289, startPoint y: 97, endPoint x: 351, endPoint y: 128, distance: 69.5
click at [323, 102] on div "Name En: Oreo Frappy with Coffee" at bounding box center [275, 104] width 115 height 11
click at [362, 139] on div "[DATE] 06:52 PM" at bounding box center [336, 145] width 243 height 13
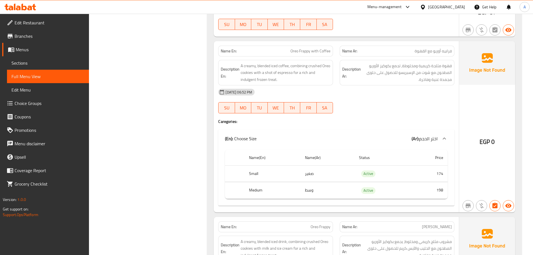
scroll to position [1570, 0]
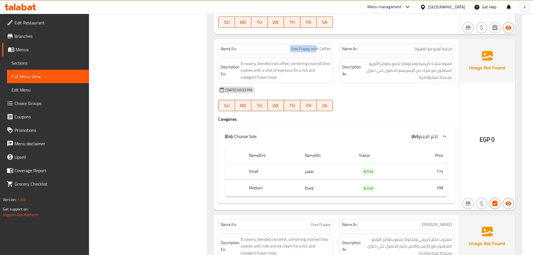
drag, startPoint x: 291, startPoint y: 42, endPoint x: 341, endPoint y: 61, distance: 53.4
click at [326, 46] on div "Name En: Oreo Frappy with Coffee" at bounding box center [275, 48] width 115 height 11
drag, startPoint x: 390, startPoint y: 91, endPoint x: 388, endPoint y: 95, distance: 4.6
click at [389, 94] on div "[DATE] 06:52 PM SU MO TU WE TH FR SA" at bounding box center [336, 98] width 243 height 31
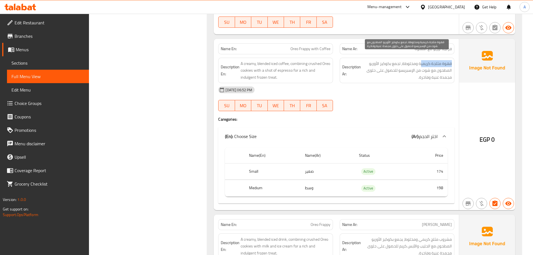
drag, startPoint x: 451, startPoint y: 57, endPoint x: 415, endPoint y: 63, distance: 36.9
click at [418, 60] on span "قهوة مثلجة كريمية ومخلوطة، تجمع بكوكيز الأوريو المطحون مع شوت من الإسبريسو للحص…" at bounding box center [407, 70] width 90 height 21
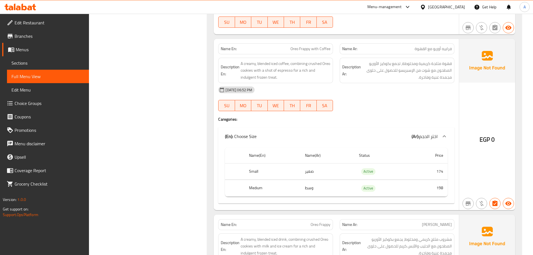
click at [410, 83] on div "[DATE] 06:52 PM" at bounding box center [336, 89] width 243 height 13
drag, startPoint x: 429, startPoint y: 43, endPoint x: 425, endPoint y: 49, distance: 6.5
click at [427, 46] on span "فرابيه أوريو مع القهوة" at bounding box center [433, 49] width 37 height 6
drag, startPoint x: 294, startPoint y: 43, endPoint x: 332, endPoint y: 50, distance: 38.9
click at [320, 45] on div "Name En: Oreo Frappy with Coffee" at bounding box center [275, 48] width 115 height 11
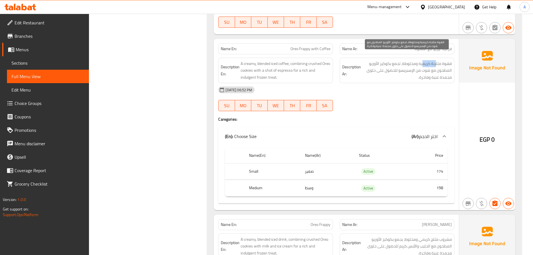
drag, startPoint x: 429, startPoint y: 57, endPoint x: 420, endPoint y: 63, distance: 10.7
click at [422, 60] on span "قهوة مثلجة كريمية ومخلوطة، تجمع بكوكيز الأوريو المطحون مع شوت من الإسبريسو للحص…" at bounding box center [407, 70] width 90 height 21
drag, startPoint x: 409, startPoint y: 55, endPoint x: 398, endPoint y: 57, distance: 10.5
click at [402, 60] on span "قهوة مثلجة كريمية ومخلوطة، تجمع بكوكيز الأوريو المطحون مع شوت من الإسبريسو للحص…" at bounding box center [407, 70] width 90 height 21
drag, startPoint x: 383, startPoint y: 59, endPoint x: 415, endPoint y: 81, distance: 39.4
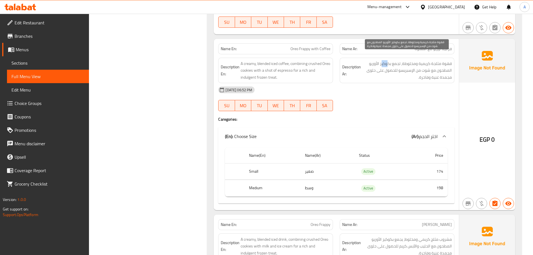
click at [379, 60] on span "قهوة مثلجة كريمية ومخلوطة، تجمع بكوكيز الأوريو المطحون مع شوت من الإسبريسو للحص…" at bounding box center [407, 70] width 90 height 21
click at [421, 63] on span "قهوة مثلجة كريمية ومخلوطة، تجمع بكوكيز الأوريو المطحون مع شوت من الإسبريسو للحص…" at bounding box center [407, 70] width 90 height 21
drag, startPoint x: 386, startPoint y: 66, endPoint x: 381, endPoint y: 67, distance: 4.2
click at [381, 67] on span "قهوة مثلجة كريمية ومخلوطة، تجمع بكوكيز الأوريو المطحون مع شوت من الإسبريسو للحص…" at bounding box center [407, 70] width 90 height 21
click at [420, 68] on span "قهوة مثلجة كريمية ومخلوطة، تجمع بكوكيز الأوريو المطحون مع شوت من الإسبريسو للحص…" at bounding box center [407, 70] width 90 height 21
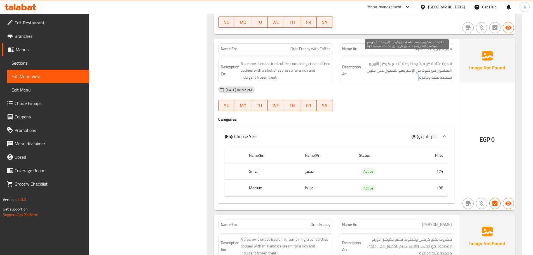
click at [420, 68] on span "قهوة مثلجة كريمية ومخلوطة، تجمع بكوكيز الأوريو المطحون مع شوت من الإسبريسو للحص…" at bounding box center [407, 70] width 90 height 21
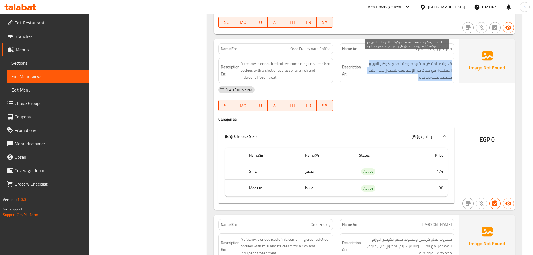
click at [420, 68] on span "قهوة مثلجة كريمية ومخلوطة، تجمع بكوكيز الأوريو المطحون مع شوت من الإسبريسو للحص…" at bounding box center [407, 70] width 90 height 21
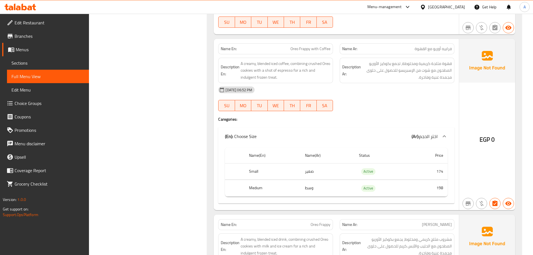
click at [414, 88] on div "[DATE] 06:52 PM" at bounding box center [336, 89] width 243 height 13
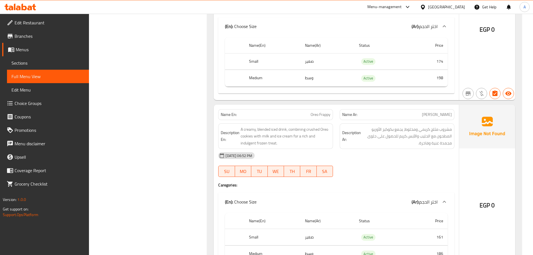
scroll to position [1682, 0]
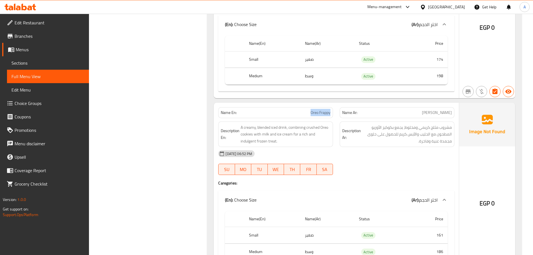
drag, startPoint x: 335, startPoint y: 109, endPoint x: 353, endPoint y: 116, distance: 18.7
click at [341, 111] on div "Name En: Oreo Frappy Name Ar: [PERSON_NAME] Description En: A creamy, blended i…" at bounding box center [336, 188] width 245 height 171
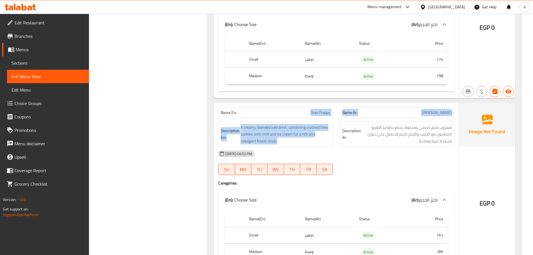
click at [431, 110] on span "[PERSON_NAME]" at bounding box center [437, 113] width 30 height 6
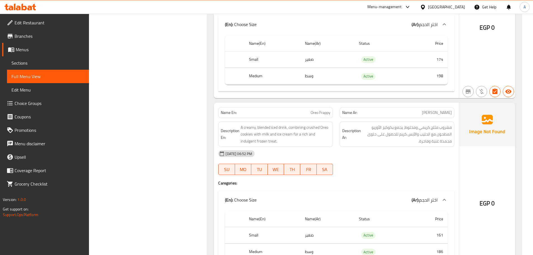
click at [431, 110] on span "[PERSON_NAME]" at bounding box center [437, 113] width 30 height 6
drag, startPoint x: 410, startPoint y: 152, endPoint x: 406, endPoint y: 152, distance: 4.0
click at [410, 152] on div "[DATE] 06:52 PM" at bounding box center [336, 153] width 243 height 13
drag, startPoint x: 337, startPoint y: 108, endPoint x: 379, endPoint y: 115, distance: 42.9
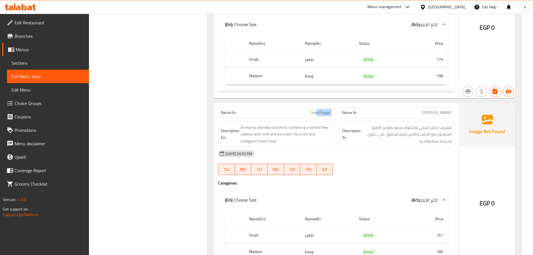
click at [346, 111] on div "Name En: Oreo Frappy Name Ar: [PERSON_NAME]" at bounding box center [336, 113] width 243 height 18
click at [436, 110] on span "[PERSON_NAME]" at bounding box center [437, 113] width 30 height 6
drag, startPoint x: 436, startPoint y: 108, endPoint x: 294, endPoint y: 108, distance: 141.7
click at [294, 108] on div "Name En: Oreo Frappy Name Ar: [PERSON_NAME]" at bounding box center [336, 113] width 243 height 18
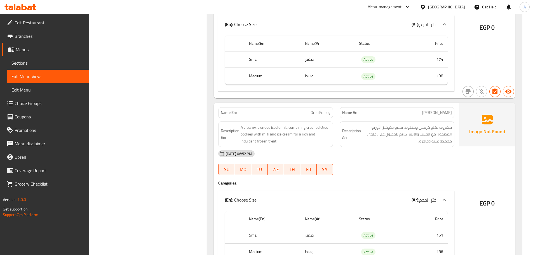
drag, startPoint x: 401, startPoint y: 156, endPoint x: 342, endPoint y: 140, distance: 60.4
click at [401, 157] on div "[DATE] 06:52 PM SU MO TU WE TH FR SA" at bounding box center [336, 162] width 243 height 31
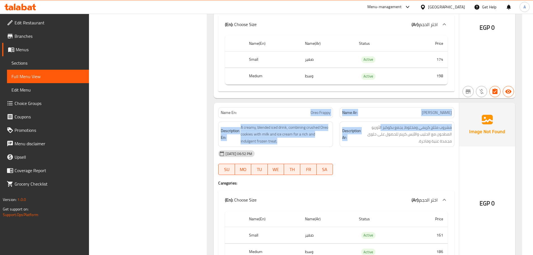
drag, startPoint x: 381, startPoint y: 115, endPoint x: 432, endPoint y: 122, distance: 51.6
click at [405, 120] on div "Name En: Oreo Frappy Name Ar: [PERSON_NAME] Description En: A creamy, blended i…" at bounding box center [336, 188] width 245 height 171
click at [449, 110] on span "[PERSON_NAME]" at bounding box center [437, 113] width 30 height 6
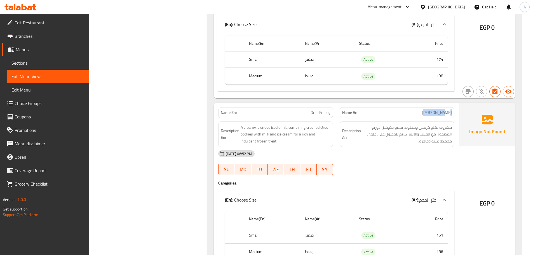
click at [449, 110] on span "[PERSON_NAME]" at bounding box center [437, 113] width 30 height 6
drag, startPoint x: 449, startPoint y: 109, endPoint x: 330, endPoint y: 112, distance: 119.0
click at [336, 108] on div "Name En: Oreo Frappy Name Ar: [PERSON_NAME]" at bounding box center [336, 113] width 243 height 18
click at [304, 110] on p "Name En: Oreo Frappy" at bounding box center [276, 113] width 110 height 6
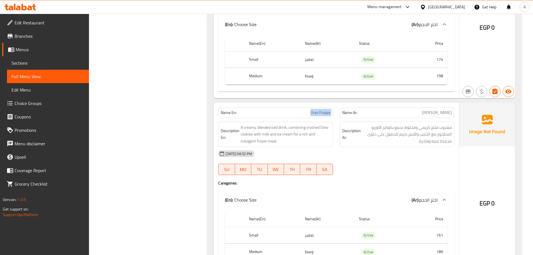
click at [304, 110] on p "Name En: Oreo Frappy" at bounding box center [276, 113] width 110 height 6
click at [316, 110] on span "Oreo Frappy" at bounding box center [321, 113] width 20 height 6
drag, startPoint x: 316, startPoint y: 107, endPoint x: 323, endPoint y: 108, distance: 7.6
click at [323, 110] on span "Oreo Frappy" at bounding box center [321, 113] width 20 height 6
click at [329, 140] on div "Description En: A creamy, blended iced drink, combining crushed Oreo cookies wi…" at bounding box center [275, 135] width 115 height 26
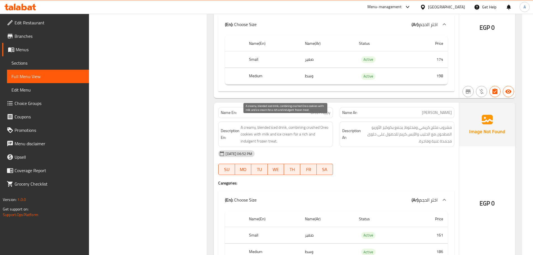
click at [308, 124] on span "A creamy, blended iced drink, combining crushed Oreo cookies with milk and ice …" at bounding box center [286, 134] width 90 height 21
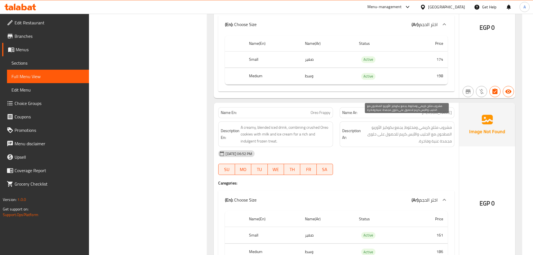
click at [383, 126] on span "مشروب مثلج كريمي ومخلوط، يجمع بكوكيز الأوريو المطحون مع الحليب والآيس كريم للحص…" at bounding box center [407, 134] width 90 height 21
drag, startPoint x: 164, startPoint y: 131, endPoint x: 242, endPoint y: 132, distance: 78.1
drag, startPoint x: 440, startPoint y: 122, endPoint x: 425, endPoint y: 122, distance: 15.4
click at [425, 124] on span "مشروب مثلج كريمي ومخلوط، يجمع بكوكيز الأوريو المطحون مع الحليب والآيس كريم للحص…" at bounding box center [407, 134] width 90 height 21
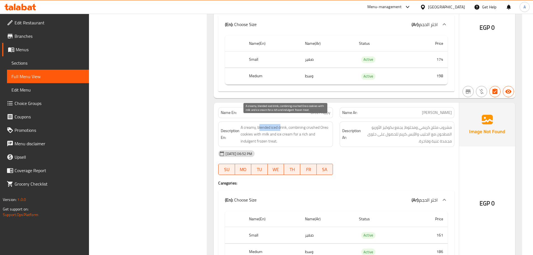
drag, startPoint x: 281, startPoint y: 121, endPoint x: 260, endPoint y: 121, distance: 20.4
click at [260, 124] on span "A creamy, blended iced drink, combining crushed Oreo cookies with milk and ice …" at bounding box center [286, 134] width 90 height 21
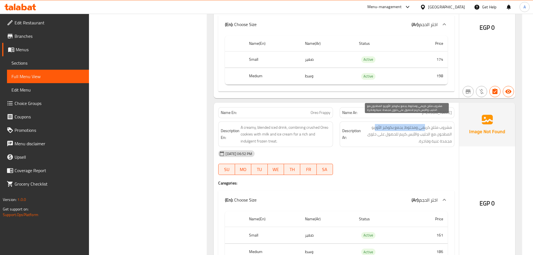
drag, startPoint x: 416, startPoint y: 120, endPoint x: 375, endPoint y: 122, distance: 41.2
click at [375, 124] on span "مشروب مثلج كريمي ومخلوط، يجمع بكوكيز الأوريو المطحون مع الحليب والآيس كريم للحص…" at bounding box center [407, 134] width 90 height 21
drag, startPoint x: 440, startPoint y: 127, endPoint x: 390, endPoint y: 129, distance: 50.5
click at [390, 129] on span "مشروب مثلج كريمي ومخلوط، يجمع بكوكيز الأوريو المطحون مع الحليب والآيس كريم للحص…" at bounding box center [407, 134] width 90 height 21
drag, startPoint x: 424, startPoint y: 135, endPoint x: 406, endPoint y: 156, distance: 27.6
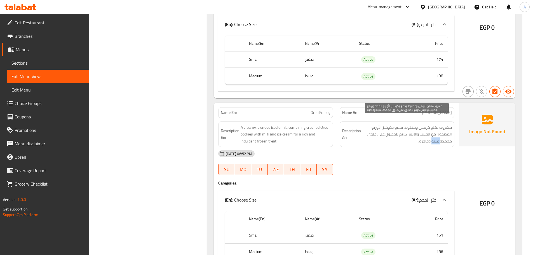
click at [414, 141] on div "Name En: Oreo Frappy Name Ar: [PERSON_NAME] Description En: A creamy, blended i…" at bounding box center [336, 188] width 245 height 171
drag, startPoint x: 406, startPoint y: 156, endPoint x: 313, endPoint y: 137, distance: 95.4
click at [406, 156] on div "[DATE] 06:52 PM SU MO TU WE TH FR SA" at bounding box center [336, 162] width 243 height 31
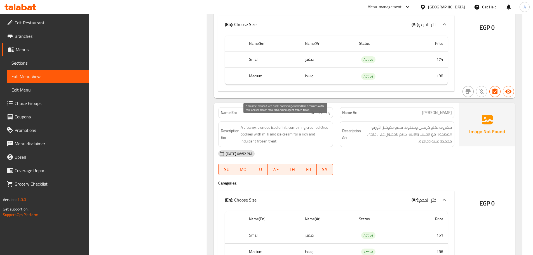
drag, startPoint x: 296, startPoint y: 130, endPoint x: 394, endPoint y: 153, distance: 100.9
click at [333, 134] on div "Description En: A creamy, blended iced drink, combining crushed Oreo cookies wi…" at bounding box center [275, 135] width 115 height 26
click at [395, 154] on div "[DATE] 06:52 PM SU MO TU WE TH FR SA" at bounding box center [336, 162] width 243 height 31
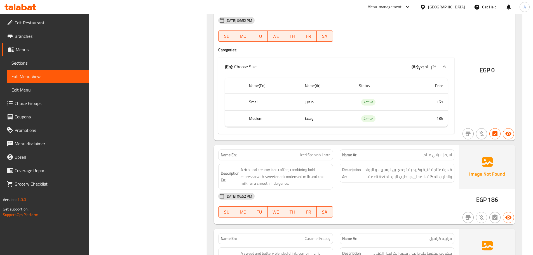
scroll to position [1822, 0]
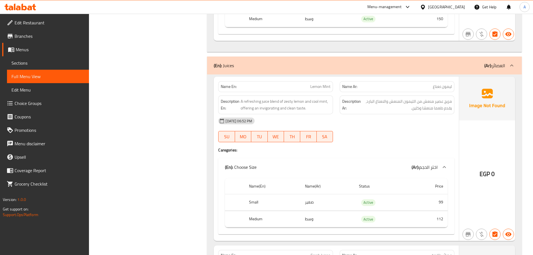
scroll to position [4327, 0]
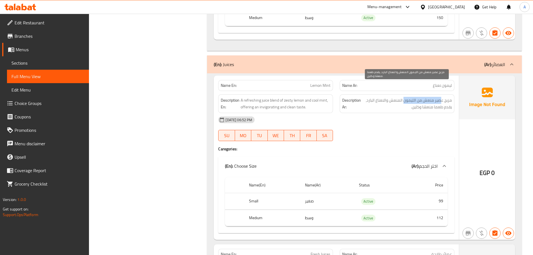
drag, startPoint x: 439, startPoint y: 89, endPoint x: 402, endPoint y: 89, distance: 37.2
click at [402, 97] on span "مزيج عصير منعش من الليمون المنعش والنعناع البارد، يقدم طعما منعشا وكلين." at bounding box center [407, 104] width 90 height 14
drag, startPoint x: 428, startPoint y: 91, endPoint x: 415, endPoint y: 96, distance: 13.9
click at [418, 97] on span "مزيج عصير منعش من الليمون المنعش والنعناع البارد، يقدم طعما منعشا وكلين." at bounding box center [407, 104] width 90 height 14
click at [411, 113] on div "[DATE] 06:52 PM" at bounding box center [336, 119] width 243 height 13
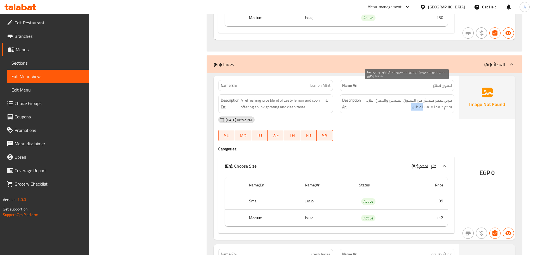
drag, startPoint x: 412, startPoint y: 95, endPoint x: 405, endPoint y: 101, distance: 9.8
click at [405, 98] on div "Description Ar: مزيج عصير منعش من الليمون المنعش والنعناع البارد، يقدم طعما منع…" at bounding box center [397, 103] width 115 height 19
click at [429, 97] on span "مزيج عصير منعش من الليمون المنعش والنعناع البارد، يقدم طعما منعشا وكلين." at bounding box center [407, 104] width 90 height 14
drag, startPoint x: 419, startPoint y: 94, endPoint x: 411, endPoint y: 96, distance: 8.7
click at [412, 97] on span "مزيج عصير منعش من الليمون المنعش والنعناع البارد، يقدم طعما منعشا وكلين." at bounding box center [407, 104] width 90 height 14
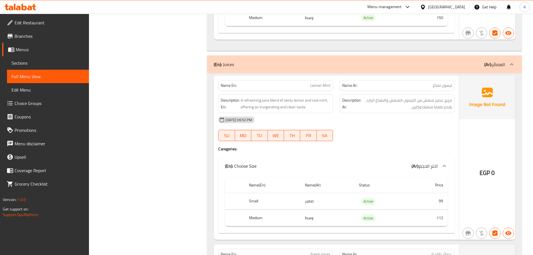
click at [409, 113] on div "[DATE] 06:52 PM" at bounding box center [336, 119] width 243 height 13
click at [418, 97] on span "مزيج عصير منعش من الليمون المنعش والنعناع البارد، يقدم طعما منعشا وكلين." at bounding box center [407, 104] width 90 height 14
copy span "وكلين"
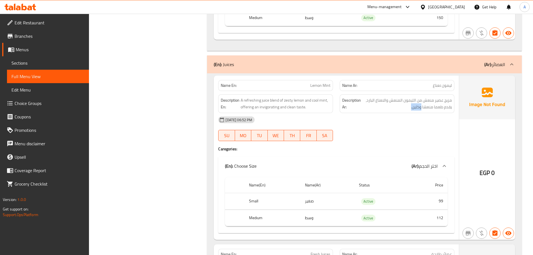
click at [409, 97] on span "مزيج عصير منعش من الليمون المنعش والنعناع البارد، يقدم طعما منعشا وكلين." at bounding box center [407, 104] width 90 height 14
click at [406, 121] on div "[DATE] 06:52 PM SU MO TU WE TH FR SA" at bounding box center [336, 128] width 243 height 31
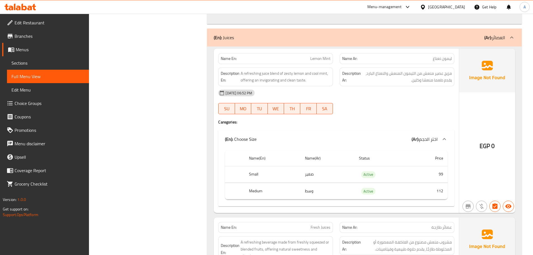
scroll to position [4411, 0]
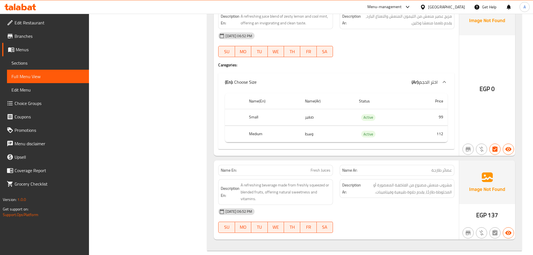
drag, startPoint x: 309, startPoint y: 122, endPoint x: 327, endPoint y: 145, distance: 29.3
click at [325, 126] on td "وسط" at bounding box center [328, 134] width 54 height 17
drag, startPoint x: 356, startPoint y: 159, endPoint x: 445, endPoint y: 174, distance: 89.5
click at [369, 162] on div "Name En: Fresh Juices Name Ar: عصائر طازجة" at bounding box center [336, 171] width 243 height 18
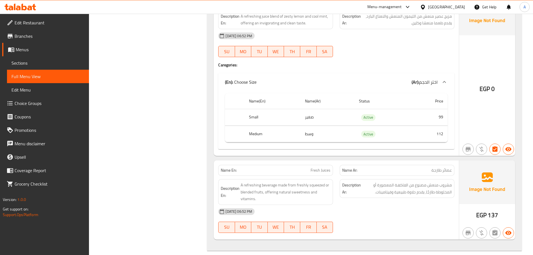
click at [452, 165] on div "Name Ar: عصائر طازجة" at bounding box center [397, 170] width 115 height 11
click at [451, 167] on span "عصائر طازجة" at bounding box center [442, 170] width 20 height 6
drag, startPoint x: 451, startPoint y: 160, endPoint x: 438, endPoint y: 197, distance: 39.2
click at [449, 165] on div "Name Ar: عصائر طازجة" at bounding box center [397, 170] width 115 height 11
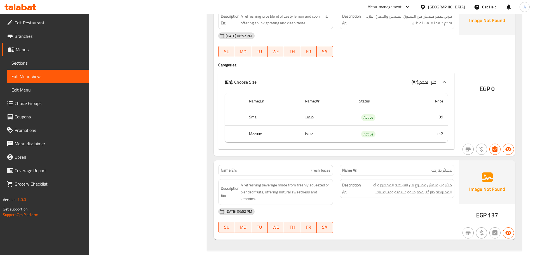
click at [435, 205] on div "[DATE] 06:52 PM" at bounding box center [336, 211] width 243 height 13
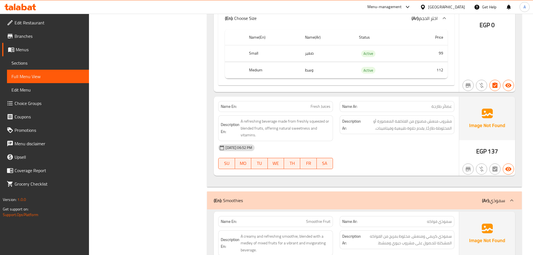
scroll to position [4523, 0]
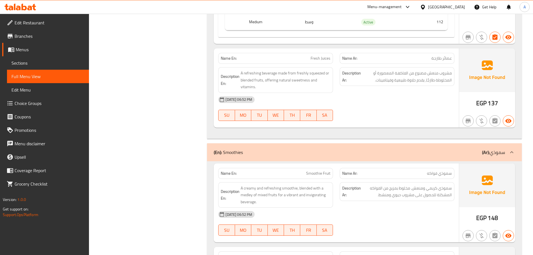
drag, startPoint x: 284, startPoint y: 162, endPoint x: 332, endPoint y: 174, distance: 50.1
click at [317, 165] on div "Name En: Smoothie Fruit Name Ar: سموذي فواكه Description En: A creamy and refre…" at bounding box center [336, 203] width 245 height 79
click at [349, 208] on div "[DATE] 06:52 PM" at bounding box center [336, 214] width 243 height 13
drag, startPoint x: 444, startPoint y: 155, endPoint x: 416, endPoint y: 190, distance: 44.4
click at [435, 168] on div "Name Ar: سموذي فواكه" at bounding box center [397, 173] width 115 height 11
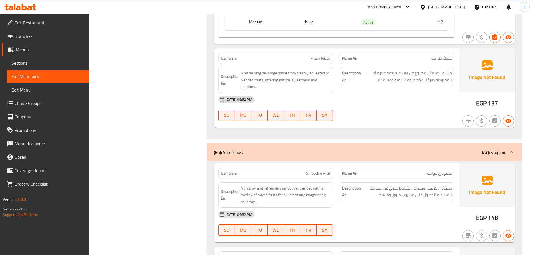
drag, startPoint x: 416, startPoint y: 190, endPoint x: 411, endPoint y: 192, distance: 5.9
click at [415, 191] on div "Description Ar: سموذي كريمي ومنعش، مخلوط بمزيج من الفواكه المشكلة للحصول على مش…" at bounding box center [398, 195] width 122 height 32
click at [413, 185] on span "سموذي كريمي ومنعش، مخلوط بمزيج من الفواكه المشكلة للحصول على مشروب حيوي ومنشط." at bounding box center [407, 192] width 90 height 14
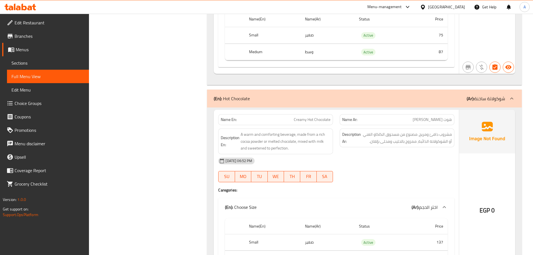
scroll to position [4455, 0]
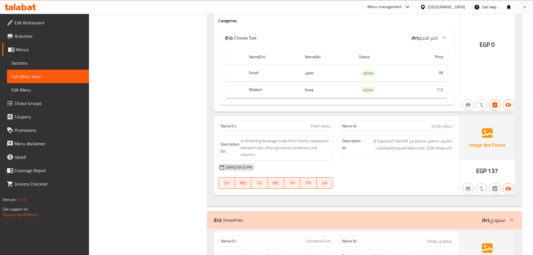
click at [311, 123] on span "Fresh Juices" at bounding box center [321, 126] width 20 height 6
drag, startPoint x: 311, startPoint y: 113, endPoint x: 327, endPoint y: 113, distance: 15.7
click at [327, 123] on span "Fresh Juices" at bounding box center [321, 126] width 20 height 6
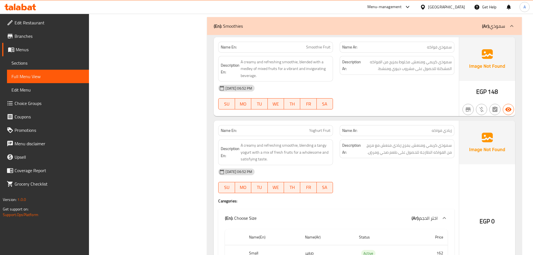
scroll to position [4651, 0]
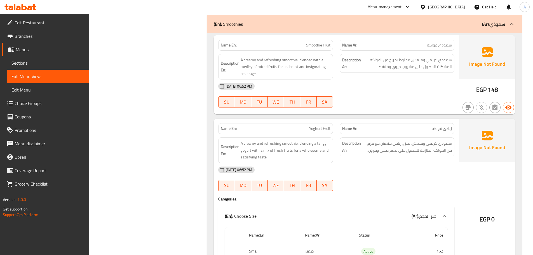
click at [309, 42] on span "Smoothie Fruit" at bounding box center [318, 45] width 24 height 6
click at [352, 88] on div "[DATE] 06:52 PM SU MO TU WE TH FR SA" at bounding box center [336, 95] width 243 height 31
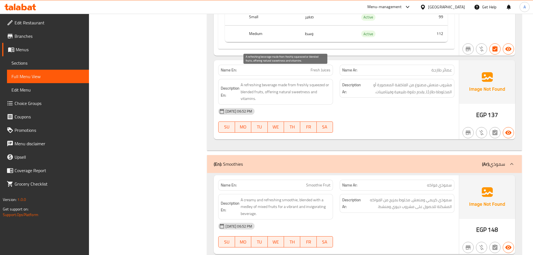
click at [251, 81] on span "A refreshing beverage made from freshly squeezed or blended fruits, offering na…" at bounding box center [286, 91] width 90 height 21
drag, startPoint x: 374, startPoint y: 102, endPoint x: 373, endPoint y: 100, distance: 3.0
click at [374, 105] on div "[DATE] 06:52 PM" at bounding box center [336, 111] width 243 height 13
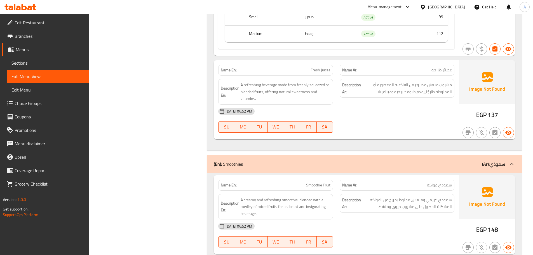
drag, startPoint x: 280, startPoint y: 164, endPoint x: 370, endPoint y: 197, distance: 95.5
click at [361, 192] on div "Name En: Smoothie Fruit Name Ar: سموذي فواكه Description En: A creamy and refre…" at bounding box center [336, 214] width 245 height 79
click at [386, 220] on div "[DATE] 06:52 PM" at bounding box center [336, 226] width 243 height 13
drag, startPoint x: 386, startPoint y: 185, endPoint x: 381, endPoint y: 185, distance: 4.5
click at [381, 197] on span "سموذي كريمي ومنعش، مخلوط بمزيج من الفواكه المشكلة للحصول على مشروب حيوي ومنشط." at bounding box center [407, 204] width 90 height 14
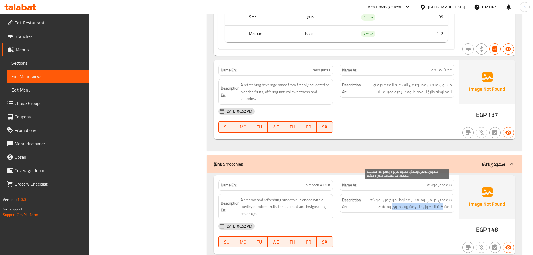
drag, startPoint x: 441, startPoint y: 194, endPoint x: 393, endPoint y: 193, distance: 48.5
click at [393, 197] on span "سموذي كريمي ومنعش، مخلوط بمزيج من الفواكه المشكلة للحصول على مشروب حيوي ومنشط." at bounding box center [407, 204] width 90 height 14
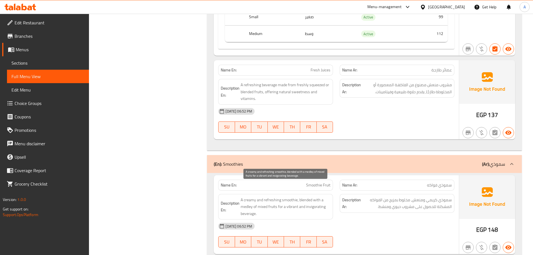
drag, startPoint x: 277, startPoint y: 191, endPoint x: 344, endPoint y: 211, distance: 70.2
click at [318, 198] on span "A creamy and refreshing smoothie, blended with a medley of mixed fruits for a v…" at bounding box center [286, 207] width 90 height 21
click at [370, 222] on div "[DATE] 06:52 PM SU MO TU WE TH FR SA" at bounding box center [336, 235] width 243 height 31
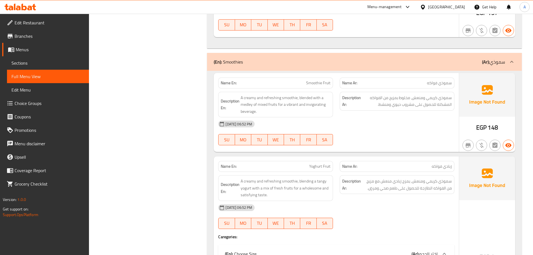
scroll to position [4623, 0]
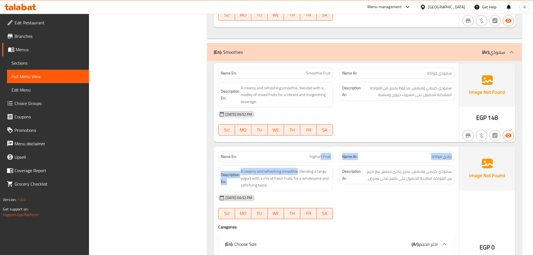
drag, startPoint x: 301, startPoint y: 150, endPoint x: 322, endPoint y: 146, distance: 21.3
click at [322, 147] on div "Name En: Yoghurt Fruit Name Ar: زبادي فواكه Description En: A creamy and refres…" at bounding box center [336, 232] width 245 height 171
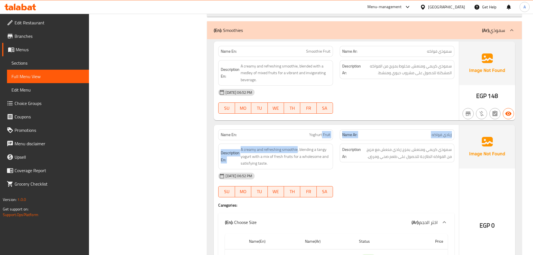
scroll to position [4679, 0]
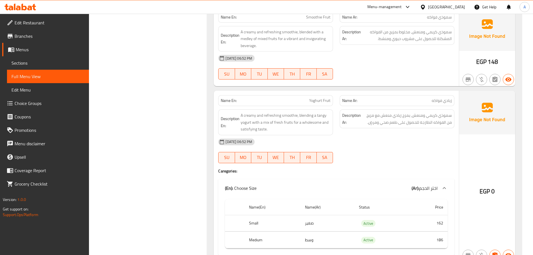
click at [391, 135] on div "[DATE] 06:52 PM" at bounding box center [336, 141] width 243 height 13
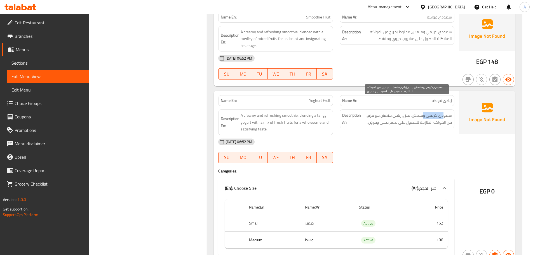
drag, startPoint x: 445, startPoint y: 101, endPoint x: 418, endPoint y: 106, distance: 27.1
click at [422, 112] on span "سموذي كريمي ومنعش، يمزج زبادي منعش مع مزيج من الفواكه الطازجة للحصول على طعم صح…" at bounding box center [407, 119] width 90 height 14
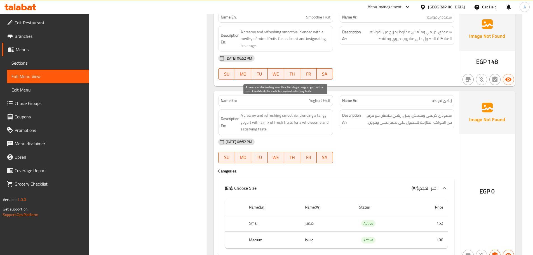
click at [291, 112] on span "A creamy and refreshing smoothie, blending a tangy yogurt with a mix of fresh f…" at bounding box center [286, 122] width 90 height 21
click at [261, 112] on span "A creamy and refreshing smoothie, blending a tangy yogurt with a mix of fresh f…" at bounding box center [286, 122] width 90 height 21
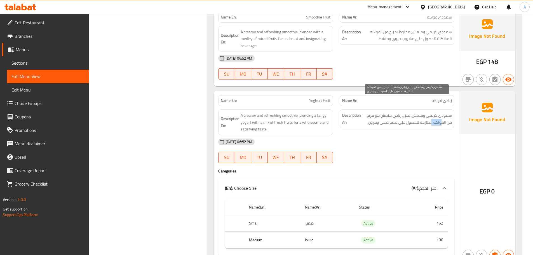
drag, startPoint x: 439, startPoint y: 111, endPoint x: 432, endPoint y: 111, distance: 7.3
click at [432, 112] on span "سموذي كريمي ومنعش، يمزج زبادي منعش مع مزيج من الفواكه الطازجة للحصول على طعم صح…" at bounding box center [407, 119] width 90 height 14
drag, startPoint x: 407, startPoint y: 109, endPoint x: 395, endPoint y: 109, distance: 11.5
click at [395, 112] on span "سموذي كريمي ومنعش، يمزج زبادي منعش مع مزيج من الفواكه الطازجة للحصول على طعم صح…" at bounding box center [407, 119] width 90 height 14
click at [388, 112] on span "سموذي كريمي ومنعش، يمزج زبادي منعش مع مزيج من الفواكه الطازجة للحصول على طعم صح…" at bounding box center [407, 119] width 90 height 14
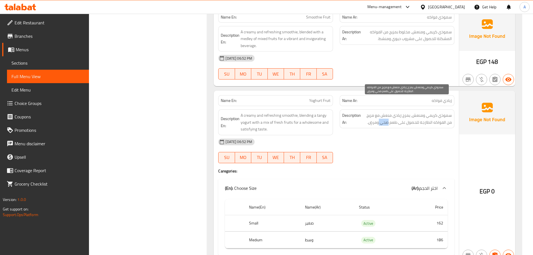
click at [388, 112] on span "سموذي كريمي ومنعش، يمزج زبادي منعش مع مزيج من الفواكه الطازجة للحصول على طعم صح…" at bounding box center [407, 119] width 90 height 14
click at [394, 135] on div "[DATE] 06:52 PM SU MO TU WE TH FR SA" at bounding box center [336, 150] width 243 height 31
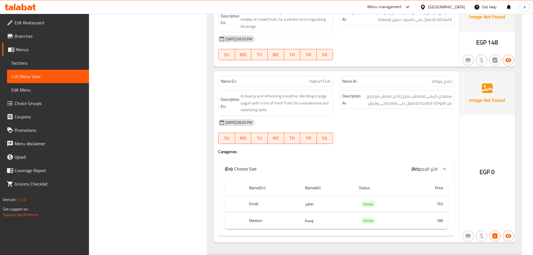
scroll to position [4735, 0]
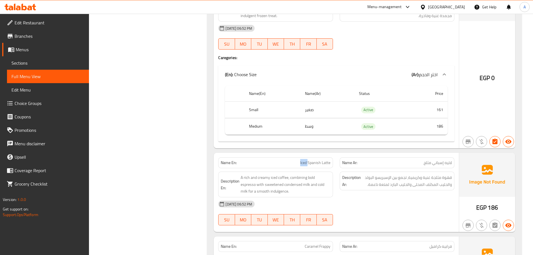
scroll to position [1863, 0]
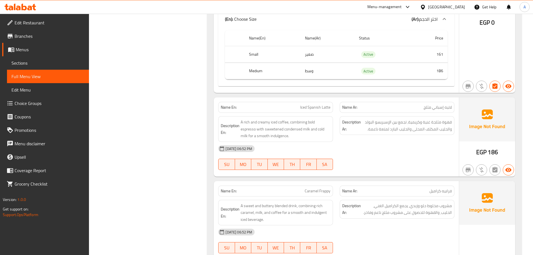
click at [319, 99] on div "Name En: Iced Spanish Latte" at bounding box center [276, 108] width 122 height 18
click at [386, 170] on div "Name En: Iced Spanish Latte Name Ar: لاتيه إسباني مثلج Description En: A rich a…" at bounding box center [336, 136] width 245 height 79
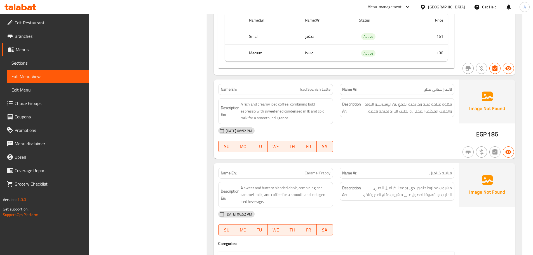
scroll to position [1891, 0]
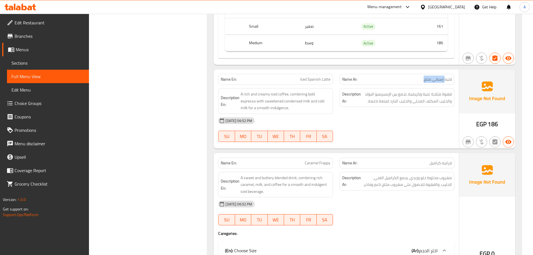
drag, startPoint x: 445, startPoint y: 74, endPoint x: 408, endPoint y: 67, distance: 37.8
click at [420, 76] on p "Name Ar: لاتيه إسباني مثلج" at bounding box center [397, 79] width 110 height 6
drag, startPoint x: 306, startPoint y: 73, endPoint x: 336, endPoint y: 81, distance: 31.0
click at [324, 76] on span "Iced Spanish Latte" at bounding box center [315, 79] width 30 height 6
click at [362, 114] on div "[DATE] 06:52 PM" at bounding box center [336, 120] width 243 height 13
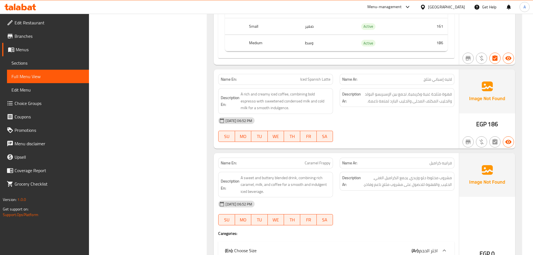
drag, startPoint x: 282, startPoint y: 77, endPoint x: 430, endPoint y: 119, distance: 153.7
click at [404, 102] on div "Name En: Iced Spanish Latte Name Ar: لاتيه إسباني مثلج Description En: A rich a…" at bounding box center [336, 108] width 245 height 79
click at [436, 130] on div "[DATE] 06:52 PM SU MO TU WE TH FR SA" at bounding box center [336, 129] width 243 height 31
click at [343, 154] on div "Name En: Caramel Frappy Name Ar: فرابيه كراميل" at bounding box center [336, 163] width 243 height 18
click at [397, 123] on div "[DATE] 06:52 PM SU MO TU WE TH FR SA" at bounding box center [336, 129] width 243 height 31
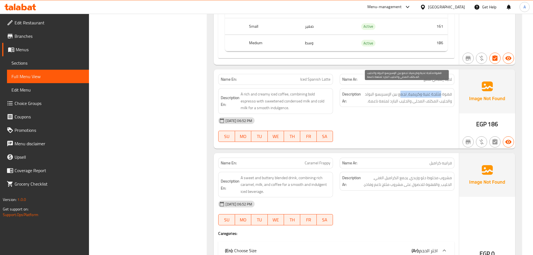
drag, startPoint x: 440, startPoint y: 88, endPoint x: 400, endPoint y: 88, distance: 40.6
click at [400, 91] on span "قهوة مثلجة غنية وكريمية، تجمع بين الإسبريسو البولد والحليب المكثف المحلى والحلي…" at bounding box center [407, 98] width 90 height 14
click at [409, 114] on div "[DATE] 06:52 PM" at bounding box center [336, 120] width 243 height 13
drag, startPoint x: 400, startPoint y: 96, endPoint x: 389, endPoint y: 96, distance: 11.5
click at [389, 96] on span "قهوة مثلجة غنية وكريمية، تجمع بين الإسبريسو البولد والحليب المكثف المحلى والحلي…" at bounding box center [407, 98] width 90 height 14
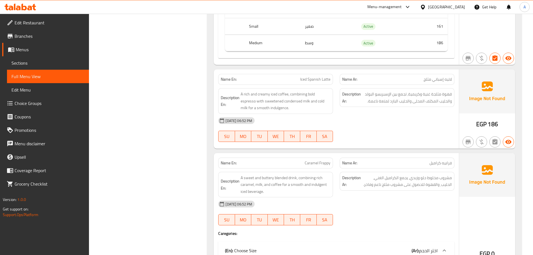
click at [395, 114] on div "[DATE] 06:52 PM" at bounding box center [336, 120] width 243 height 13
drag, startPoint x: 381, startPoint y: 93, endPoint x: 376, endPoint y: 93, distance: 5.3
click at [376, 93] on span "قهوة مثلجة غنية وكريمية، تجمع بين الإسبريسو البولد والحليب المكثف المحلى والحلي…" at bounding box center [407, 98] width 90 height 14
click at [368, 104] on div "Description Ar: قهوة مثلجة غنية وكريمية، تجمع بين الإسبريسو البولد والحليب المك…" at bounding box center [398, 101] width 122 height 32
drag, startPoint x: 250, startPoint y: 96, endPoint x: 349, endPoint y: 114, distance: 100.8
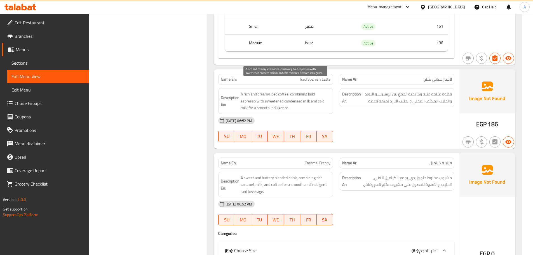
click at [287, 101] on span "A rich and creamy iced coffee, combining bold espresso with sweetened condensed…" at bounding box center [286, 101] width 90 height 21
click at [370, 120] on div "[DATE] 06:52 PM" at bounding box center [336, 120] width 243 height 13
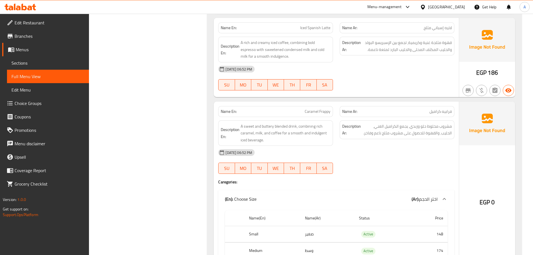
scroll to position [1947, 0]
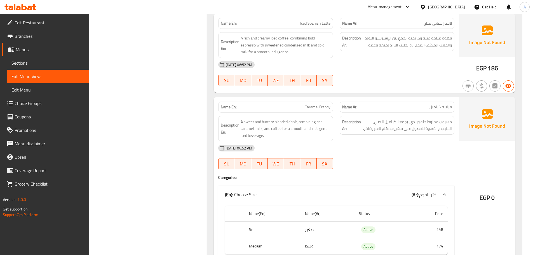
drag, startPoint x: 297, startPoint y: 100, endPoint x: 371, endPoint y: 116, distance: 76.0
click at [358, 109] on div "Name En: Caramel Frappy Name Ar: فرابيه كراميل Description En: A sweet and butt…" at bounding box center [336, 182] width 245 height 171
click at [389, 147] on div "[DATE] 06:52 PM" at bounding box center [336, 147] width 243 height 13
click at [328, 104] on span "Caramel Frappy" at bounding box center [318, 107] width 26 height 6
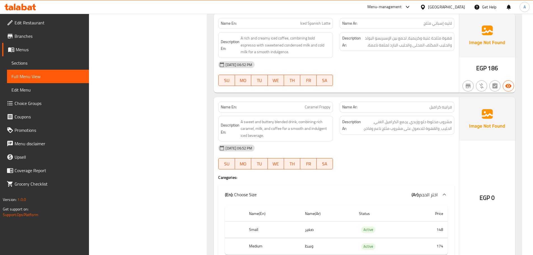
click at [303, 104] on p "Name En: Caramel Frappy" at bounding box center [276, 107] width 110 height 6
click at [313, 104] on span "Caramel Frappy" at bounding box center [318, 107] width 26 height 6
drag, startPoint x: 313, startPoint y: 101, endPoint x: 327, endPoint y: 103, distance: 13.8
click at [327, 104] on span "Caramel Frappy" at bounding box center [318, 107] width 26 height 6
click at [313, 104] on span "Caramel Frappy" at bounding box center [318, 107] width 26 height 6
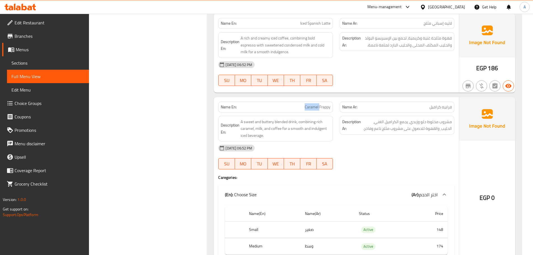
click at [313, 104] on span "Caramel Frappy" at bounding box center [318, 107] width 26 height 6
drag, startPoint x: 313, startPoint y: 100, endPoint x: 320, endPoint y: 100, distance: 7.3
click at [320, 104] on span "Caramel Frappy" at bounding box center [318, 107] width 26 height 6
click at [297, 124] on span "A sweet and buttery blended drink, combining rich caramel, milk, and coffee for…" at bounding box center [286, 128] width 90 height 21
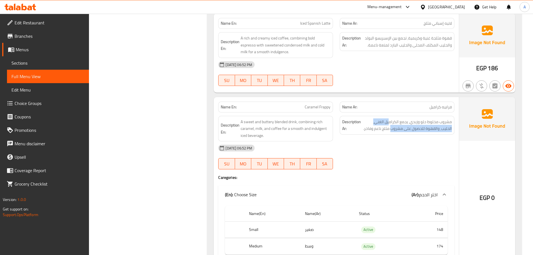
drag, startPoint x: 388, startPoint y: 118, endPoint x: 389, endPoint y: 132, distance: 13.2
click at [388, 119] on span "مشروب مخلوط حلو وزبدي، يجمع الكراميل الغني، الحليب، والقهوة للحصول على مشروب مث…" at bounding box center [407, 125] width 90 height 14
click at [396, 146] on div "[DATE] 06:52 PM" at bounding box center [336, 147] width 243 height 13
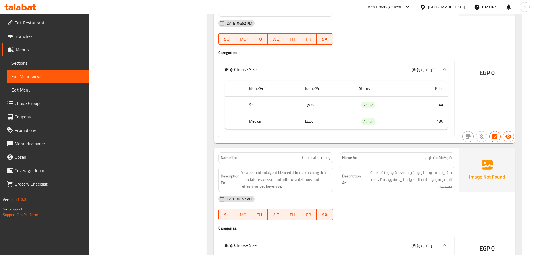
scroll to position [2283, 0]
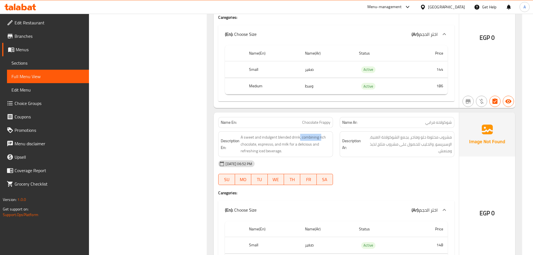
drag, startPoint x: 300, startPoint y: 123, endPoint x: 323, endPoint y: 122, distance: 23.0
click at [323, 128] on div "Description En: A sweet and indulgent blended drink, combining rich chocolate, …" at bounding box center [276, 144] width 122 height 32
click at [411, 157] on div "[DATE] 06:52 PM" at bounding box center [336, 163] width 243 height 13
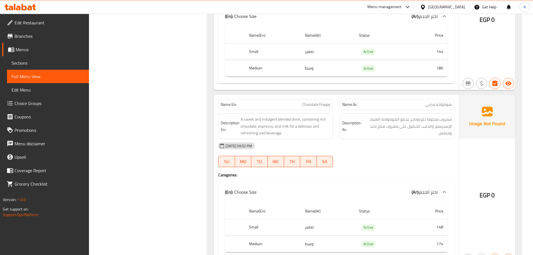
scroll to position [2311, 0]
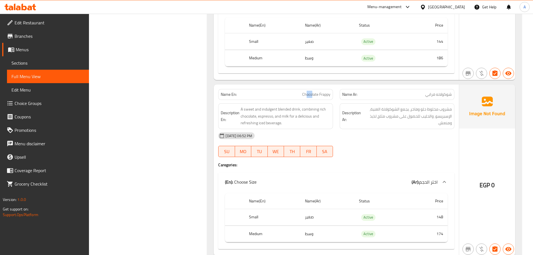
drag, startPoint x: 315, startPoint y: 87, endPoint x: 342, endPoint y: 102, distance: 31.1
click at [327, 92] on div "Name En: Chocolate Frappy" at bounding box center [275, 94] width 115 height 11
click at [368, 129] on div "[DATE] 06:52 PM" at bounding box center [336, 135] width 243 height 13
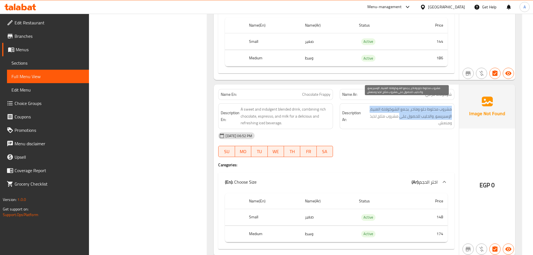
drag, startPoint x: 398, startPoint y: 111, endPoint x: 359, endPoint y: 111, distance: 39.2
click at [359, 111] on h6 "Description Ar: مشروب مخلوط حلو وفاخر، يجمع الشوكولاتة الغنية، الإسبريسو، والحل…" at bounding box center [397, 116] width 110 height 21
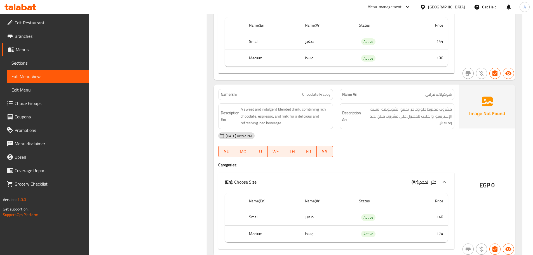
click at [401, 139] on div "[DATE] 06:52 PM SU MO TU WE TH FR SA" at bounding box center [336, 144] width 243 height 31
drag, startPoint x: 393, startPoint y: 109, endPoint x: 369, endPoint y: 123, distance: 27.4
click at [373, 116] on span "مشروب مخلوط حلو وفاخر، يجمع الشوكولاتة الغنية، الإسبريسو، والحليب للحصول على مش…" at bounding box center [407, 116] width 90 height 21
click at [373, 139] on div "[DATE] 06:52 PM SU MO TU WE TH FR SA" at bounding box center [336, 144] width 243 height 31
drag, startPoint x: 274, startPoint y: 108, endPoint x: 323, endPoint y: 125, distance: 51.8
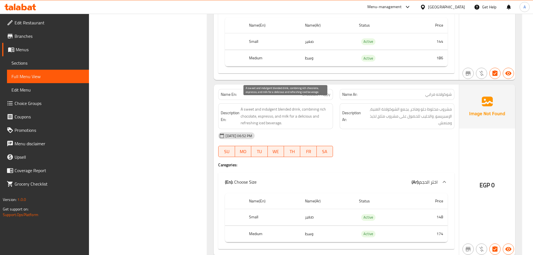
click at [300, 117] on span "A sweet and indulgent blended drink, combining rich chocolate, espresso, and mi…" at bounding box center [286, 116] width 90 height 21
click at [362, 141] on div "[DATE] 06:52 PM SU MO TU WE TH FR SA" at bounding box center [336, 144] width 243 height 31
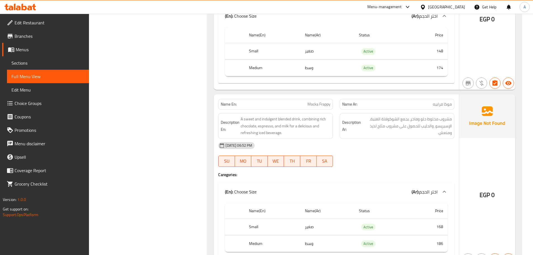
scroll to position [2479, 0]
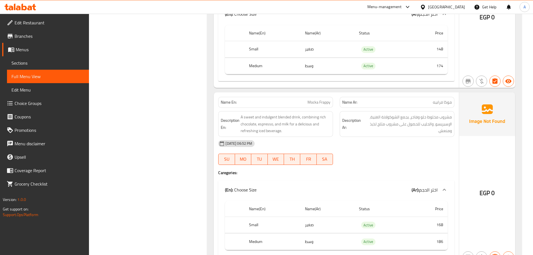
drag, startPoint x: 306, startPoint y: 97, endPoint x: 327, endPoint y: 99, distance: 20.8
click at [325, 99] on p "Name En: Mocka Frappy" at bounding box center [276, 102] width 110 height 6
click at [388, 154] on div "[DATE] 06:52 PM SU MO TU WE TH FR SA" at bounding box center [336, 152] width 243 height 31
click at [310, 99] on span "Mocka Frappy" at bounding box center [319, 102] width 23 height 6
drag, startPoint x: 310, startPoint y: 96, endPoint x: 321, endPoint y: 95, distance: 10.9
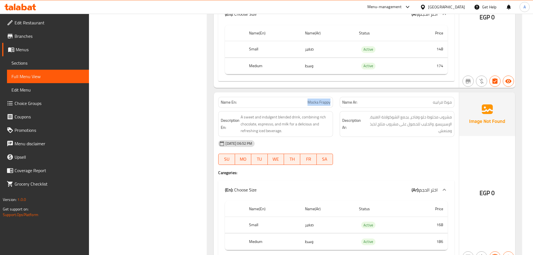
click at [321, 99] on span "Mocka Frappy" at bounding box center [319, 102] width 23 height 6
click at [380, 170] on h4 "Caregories:" at bounding box center [336, 173] width 236 height 6
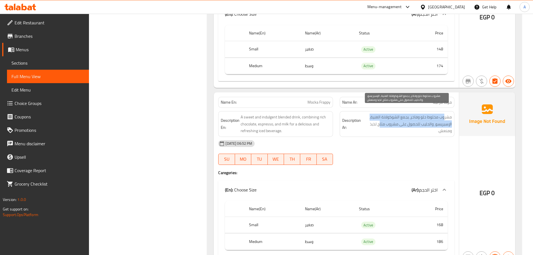
drag, startPoint x: 445, startPoint y: 112, endPoint x: 380, endPoint y: 116, distance: 65.1
click at [380, 116] on span "مشروب مخلوط حلو وفاخر، يجمع الشوكولاتة الغنية، الإسبريسو، والحليب للحصول على مش…" at bounding box center [407, 124] width 90 height 21
click at [436, 117] on span "مشروب مخلوط حلو وفاخر، يجمع الشوكولاتة الغنية، الإسبريسو، والحليب للحصول على مش…" at bounding box center [407, 124] width 90 height 21
drag, startPoint x: 429, startPoint y: 116, endPoint x: 374, endPoint y: 121, distance: 54.8
click at [374, 121] on span "مشروب مخلوط حلو وفاخر، يجمع الشوكولاتة الغنية، الإسبريسو، والحليب للحصول على مش…" at bounding box center [407, 124] width 90 height 21
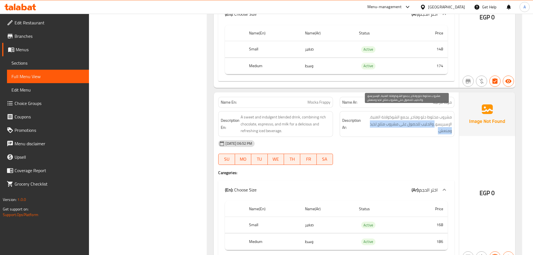
click at [398, 118] on span "مشروب مخلوط حلو وفاخر، يجمع الشوكولاتة الغنية، الإسبريسو، والحليب للحصول على مش…" at bounding box center [407, 124] width 90 height 21
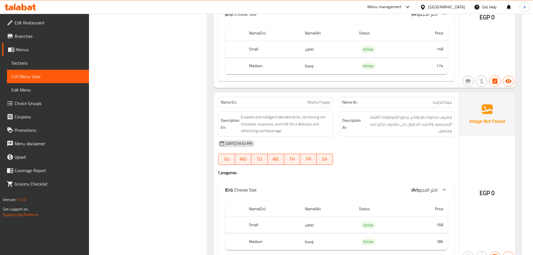
click at [388, 151] on div "[DATE] 06:52 PM SU MO TU WE TH FR SA" at bounding box center [336, 152] width 243 height 31
drag, startPoint x: 312, startPoint y: 101, endPoint x: 333, endPoint y: 103, distance: 21.4
click at [333, 108] on div "Description En: A sweet and indulgent blended drink, combining rich chocolate, …" at bounding box center [276, 124] width 122 height 32
drag, startPoint x: 304, startPoint y: 96, endPoint x: 324, endPoint y: 108, distance: 23.2
click at [316, 102] on div "Name En: Mocka Frappy Name Ar: موكا فرابيه Description En: A sweet and indulgen…" at bounding box center [336, 177] width 245 height 171
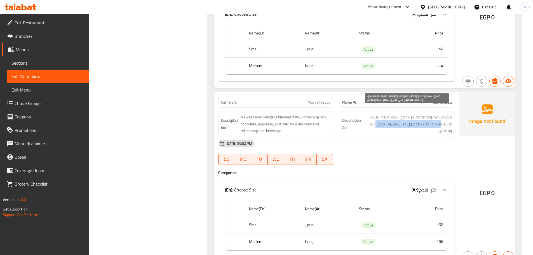
drag, startPoint x: 441, startPoint y: 117, endPoint x: 374, endPoint y: 130, distance: 68.2
click at [376, 117] on span "مشروب مخلوط حلو وفاخر، يجمع الشوكولاتة الغنية، الإسبريسو، والحليب للحصول على مش…" at bounding box center [407, 124] width 90 height 21
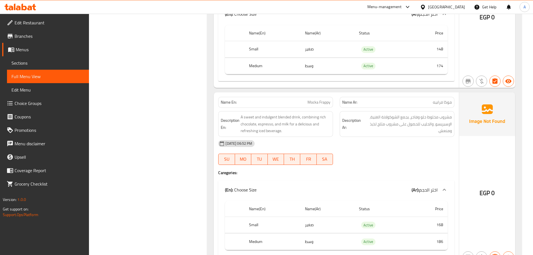
click at [376, 137] on div "[DATE] 06:52 PM" at bounding box center [336, 143] width 243 height 13
drag, startPoint x: 258, startPoint y: 107, endPoint x: 299, endPoint y: 126, distance: 45.3
click at [279, 118] on span "A sweet and indulgent blended drink, combining rich chocolate, espresso, and mi…" at bounding box center [286, 124] width 90 height 21
click at [345, 142] on div "[DATE] 06:52 PM" at bounding box center [336, 143] width 243 height 13
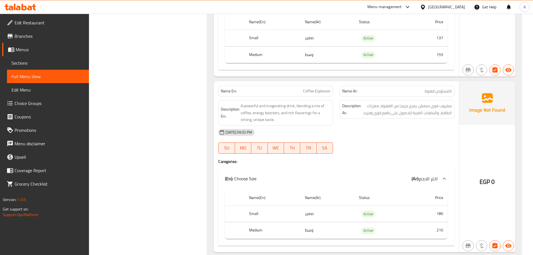
scroll to position [2843, 0]
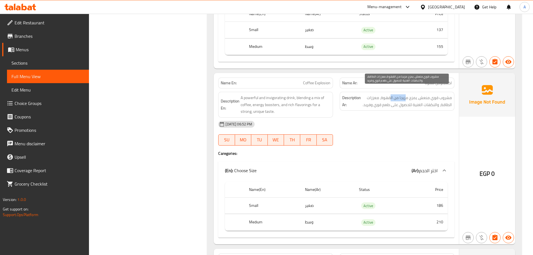
drag, startPoint x: 407, startPoint y: 92, endPoint x: 391, endPoint y: 92, distance: 16.5
click at [391, 94] on span "مشروب قوي منعش، يمزج مزيجا من القهوة، معززات الطاقة، والنكهات الغنية للحصول على…" at bounding box center [407, 101] width 90 height 14
click at [372, 94] on span "مشروب قوي منعش، يمزج مزيجا من القهوة، معززات الطاقة، والنكهات الغنية للحصول على…" at bounding box center [407, 101] width 90 height 14
drag, startPoint x: 405, startPoint y: 97, endPoint x: 370, endPoint y: 97, distance: 35.3
click at [370, 97] on span "مشروب قوي منعش، يمزج مزيجا من القهوة، معززات الطاقة، والنكهات الغنية للحصول على…" at bounding box center [407, 101] width 90 height 14
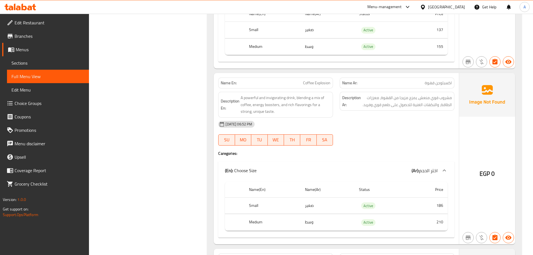
click at [398, 120] on div "[DATE] 06:52 PM" at bounding box center [336, 124] width 243 height 13
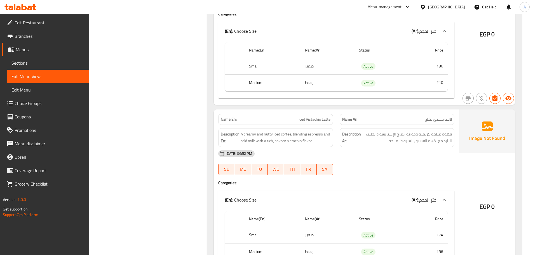
scroll to position [2983, 0]
click at [435, 146] on div "[DATE] 06:52 PM" at bounding box center [336, 152] width 243 height 13
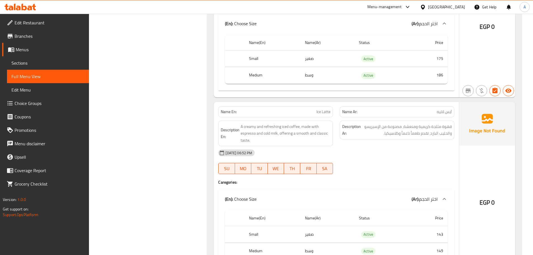
scroll to position [3347, 0]
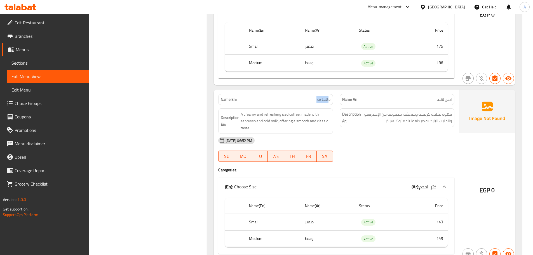
drag, startPoint x: 320, startPoint y: 91, endPoint x: 303, endPoint y: 101, distance: 19.6
click at [330, 95] on div "Name En: Ice Latte" at bounding box center [275, 99] width 115 height 11
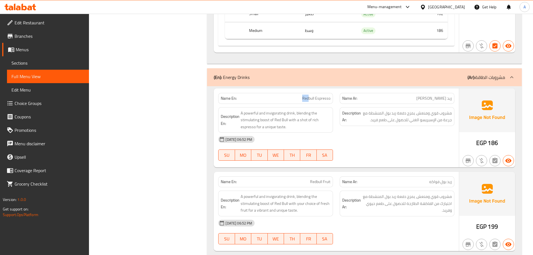
scroll to position [4902, 0]
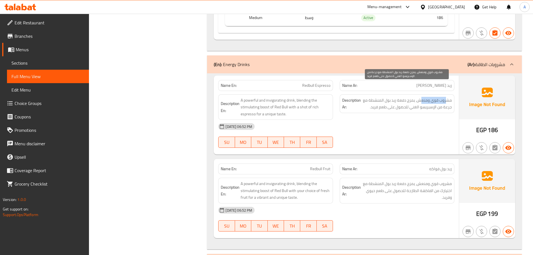
drag, startPoint x: 431, startPoint y: 88, endPoint x: 421, endPoint y: 89, distance: 9.6
click at [421, 97] on span "مشروب قوي ومنعش، يمزج دفعة ريد بول المنشطة مع جرعة من الإسبريسو الغني للحصول عل…" at bounding box center [407, 104] width 90 height 14
drag, startPoint x: 409, startPoint y: 88, endPoint x: 367, endPoint y: 87, distance: 41.8
click at [367, 97] on span "مشروب قوي ومنعش، يمزج دفعة ريد بول المنشطة مع جرعة من الإسبريسو الغني للحصول عل…" at bounding box center [407, 104] width 90 height 14
click at [432, 97] on span "مشروب قوي ومنعش، يمزج دفعة ريد بول المنشطة مع جرعة من الإسبريسو الغني للحصول عل…" at bounding box center [407, 104] width 90 height 14
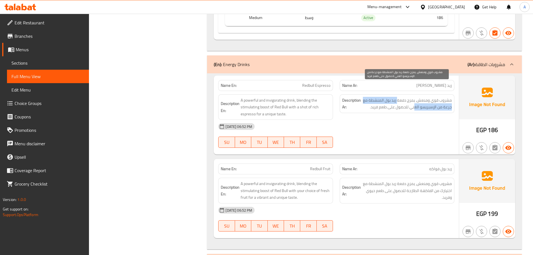
drag, startPoint x: 414, startPoint y: 91, endPoint x: 399, endPoint y: 89, distance: 15.5
click at [399, 97] on span "مشروب قوي ومنعش، يمزج دفعة ريد بول المنشطة مع جرعة من الإسبريسو الغني للحصول عل…" at bounding box center [407, 104] width 90 height 14
drag, startPoint x: 397, startPoint y: 90, endPoint x: 366, endPoint y: 89, distance: 30.8
click at [366, 97] on span "مشروب قوي ومنعش، يمزج دفعة ريد بول المنشطة مع جرعة من الإسبريسو الغني للحصول عل…" at bounding box center [407, 104] width 90 height 14
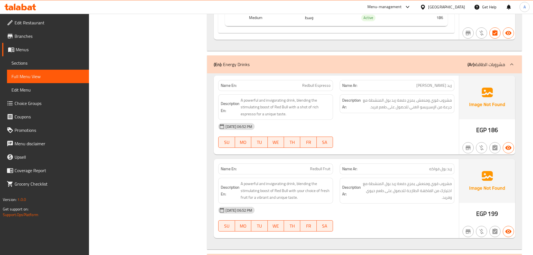
click at [426, 160] on div "Name Ar: [PERSON_NAME]" at bounding box center [398, 169] width 122 height 18
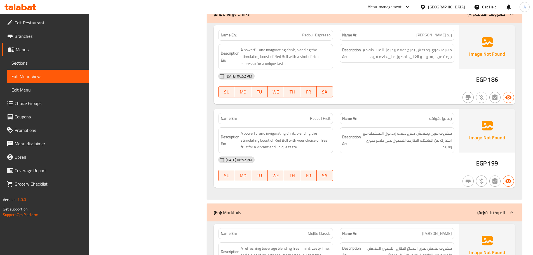
scroll to position [4958, 0]
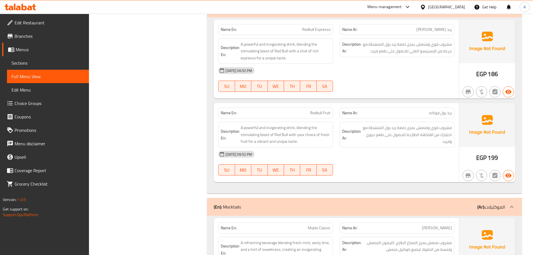
click at [409, 148] on div "[DATE] 06:52 PM" at bounding box center [336, 154] width 243 height 13
drag, startPoint x: 442, startPoint y: 98, endPoint x: 339, endPoint y: 116, distance: 104.1
click at [298, 104] on div "Name En: Redbull Fruit Name Ar: [PERSON_NAME]" at bounding box center [336, 113] width 243 height 18
click at [390, 148] on div "[DATE] 06:52 PM" at bounding box center [336, 154] width 243 height 13
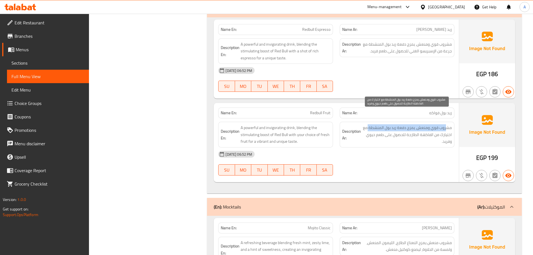
drag, startPoint x: 447, startPoint y: 113, endPoint x: 369, endPoint y: 116, distance: 78.2
click at [369, 124] on span "مشروب قوي ومنعش، يمزج دفعة ريد بول المنشطة مع اختيارك من الفاكهة الطازجة للحصول…" at bounding box center [407, 134] width 90 height 21
drag, startPoint x: 449, startPoint y: 122, endPoint x: 410, endPoint y: 122, distance: 39.2
click at [410, 124] on span "مشروب قوي ومنعش، يمزج دفعة ريد بول المنشطة مع اختيارك من الفاكهة الطازجة للحصول…" at bounding box center [407, 134] width 90 height 21
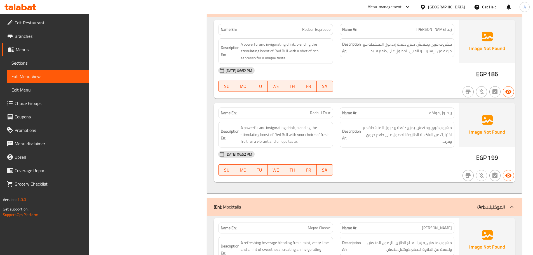
click at [411, 152] on div "[DATE] 06:52 PM SU MO TU WE TH FR SA" at bounding box center [336, 163] width 243 height 31
click at [315, 110] on span "Redbull Fruit" at bounding box center [320, 113] width 20 height 6
drag, startPoint x: 315, startPoint y: 101, endPoint x: 326, endPoint y: 101, distance: 10.9
click at [326, 110] on span "Redbull Fruit" at bounding box center [320, 113] width 20 height 6
click at [369, 148] on div "[DATE] 06:52 PM" at bounding box center [336, 154] width 243 height 13
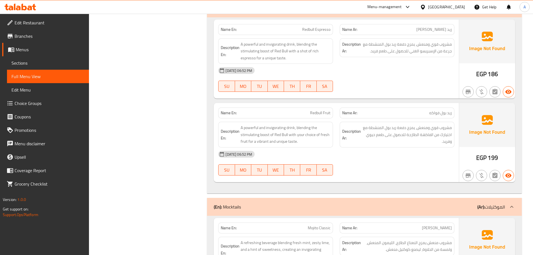
click at [312, 110] on span "Redbull Fruit" at bounding box center [320, 113] width 20 height 6
drag, startPoint x: 312, startPoint y: 100, endPoint x: 328, endPoint y: 100, distance: 16.2
click at [328, 110] on span "Redbull Fruit" at bounding box center [320, 113] width 20 height 6
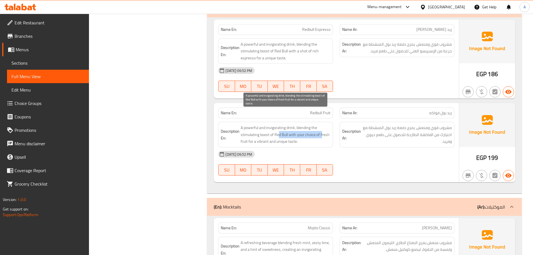
drag, startPoint x: 285, startPoint y: 121, endPoint x: 369, endPoint y: 126, distance: 84.4
click at [348, 123] on div "Description En: A powerful and invigorating drink, blending the stimulating boo…" at bounding box center [336, 134] width 243 height 32
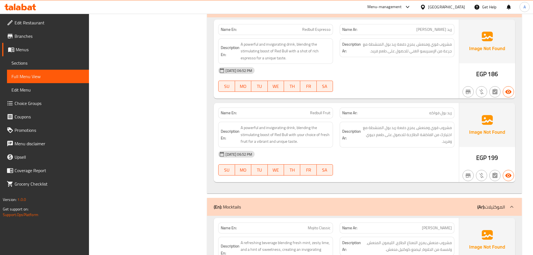
click at [384, 148] on div "[DATE] 06:52 PM" at bounding box center [336, 154] width 243 height 13
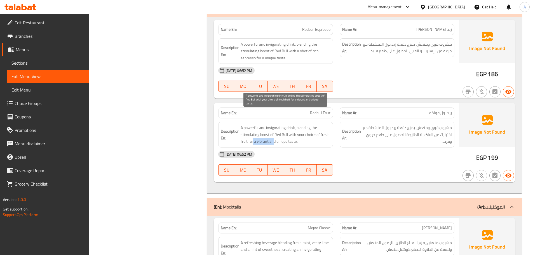
drag, startPoint x: 261, startPoint y: 126, endPoint x: 412, endPoint y: 136, distance: 150.7
click at [331, 132] on div "Description En: A powerful and invigorating drink, blending the stimulating boo…" at bounding box center [275, 135] width 115 height 26
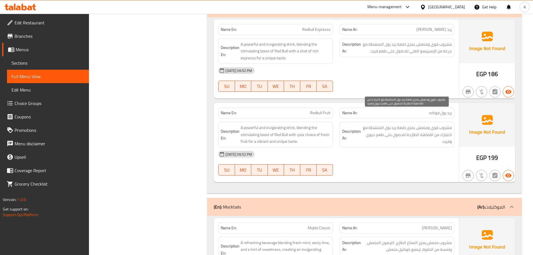
click at [420, 124] on span "مشروب قوي ومنعش، يمزج دفعة ريد بول المنشطة مع اختيارك من الفاكهة الطازجة للحصول…" at bounding box center [407, 134] width 90 height 21
drag, startPoint x: 420, startPoint y: 124, endPoint x: 405, endPoint y: 156, distance: 35.6
click at [420, 124] on span "مشروب قوي ومنعش، يمزج دفعة ريد بول المنشطة مع اختيارك من الفاكهة الطازجة للحصول…" at bounding box center [407, 134] width 90 height 21
click at [405, 156] on div "[DATE] 06:52 PM SU MO TU WE TH FR SA" at bounding box center [336, 163] width 243 height 31
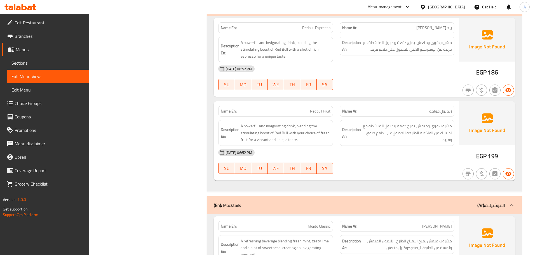
scroll to position [5014, 0]
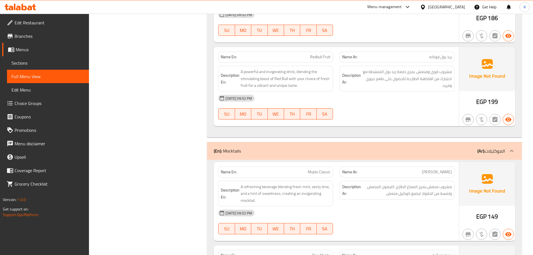
drag, startPoint x: 290, startPoint y: 156, endPoint x: 372, endPoint y: 186, distance: 86.9
click at [358, 179] on div "Name En: Mojito Classic Name Ar: [PERSON_NAME] Description En: A refreshing bev…" at bounding box center [336, 201] width 245 height 79
click at [381, 190] on div "Description Ar: مشروب منعش يمزج النعناع الطازج، الليمون المنعش، ولمسة من الحلاو…" at bounding box center [398, 194] width 122 height 32
drag, startPoint x: 295, startPoint y: 33, endPoint x: 379, endPoint y: 70, distance: 92.4
click at [369, 65] on div "Name En: Redbull Espresso Name Ar: ريد [PERSON_NAME] Description En: A powerful…" at bounding box center [364, 49] width 315 height 176
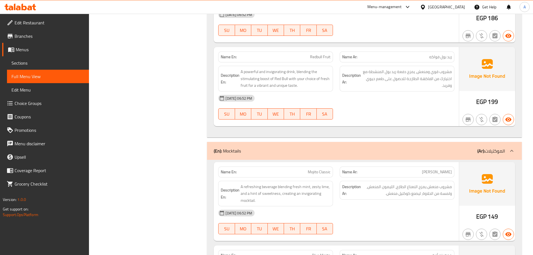
click at [388, 92] on div "[DATE] 06:52 PM" at bounding box center [336, 98] width 243 height 13
click at [400, 68] on span "مشروب قوي ومنعش، يمزج دفعة ريد بول المنشطة مع اختيارك من الفاكهة الطازجة للحصول…" at bounding box center [407, 78] width 90 height 21
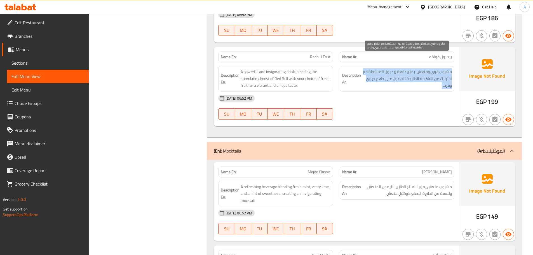
drag, startPoint x: 400, startPoint y: 68, endPoint x: 394, endPoint y: 93, distance: 26.2
click at [400, 69] on span "مشروب قوي ومنعش، يمزج دفعة ريد بول المنشطة مع اختيارك من الفاكهة الطازجة للحصول…" at bounding box center [407, 78] width 90 height 21
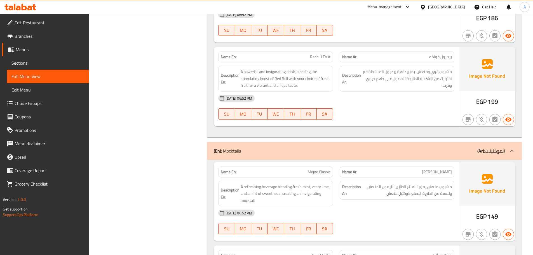
drag, startPoint x: 394, startPoint y: 93, endPoint x: 365, endPoint y: 100, distance: 30.2
click at [392, 94] on div "[DATE] 06:52 PM SU MO TU WE TH FR SA" at bounding box center [336, 107] width 243 height 31
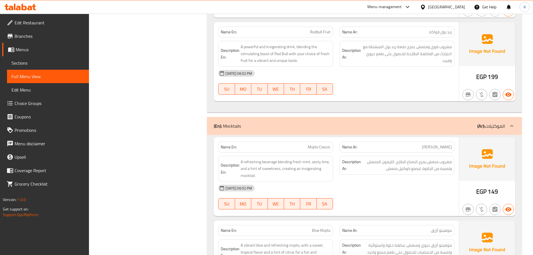
scroll to position [5070, 0]
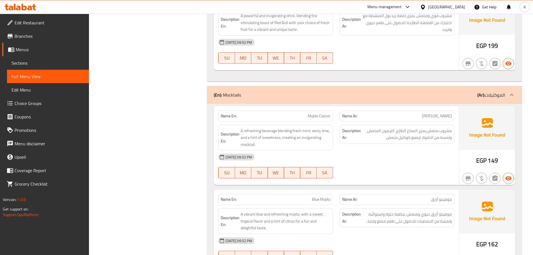
click at [406, 150] on div "[DATE] 06:52 PM" at bounding box center [336, 156] width 243 height 13
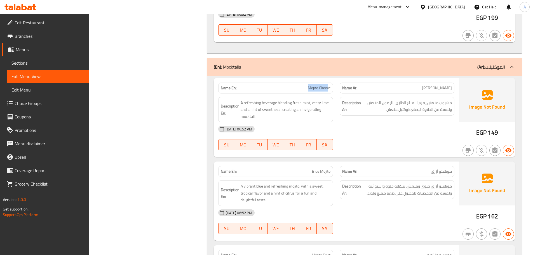
drag, startPoint x: 305, startPoint y: 78, endPoint x: 340, endPoint y: 81, distance: 34.9
click at [334, 79] on div "Name En: Mojito Classic" at bounding box center [276, 88] width 122 height 18
click at [362, 127] on div "[DATE] 06:52 PM SU MO TU WE TH FR SA" at bounding box center [336, 137] width 243 height 31
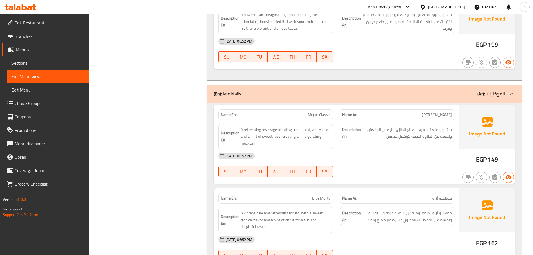
scroll to position [5070, 0]
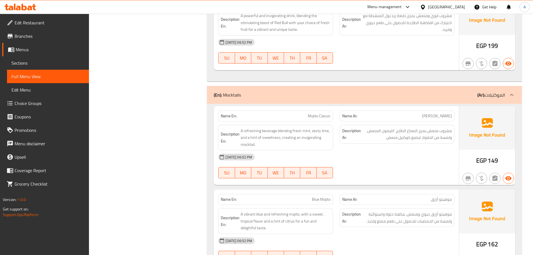
drag, startPoint x: 180, startPoint y: 81, endPoint x: 222, endPoint y: 100, distance: 46.3
click at [410, 153] on div "[DATE] 06:52 PM SU MO TU WE TH FR SA" at bounding box center [336, 165] width 243 height 31
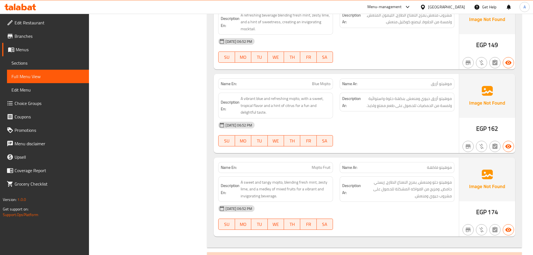
scroll to position [5154, 0]
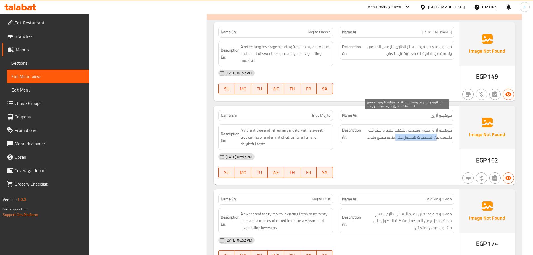
drag, startPoint x: 438, startPoint y: 123, endPoint x: 390, endPoint y: 126, distance: 48.3
click at [393, 127] on span "موهيتو أزرق حيوي ومنعش، بنكهة حلوة واستوائية ولمسة من الحمضيات للحصول على طعم م…" at bounding box center [407, 134] width 90 height 14
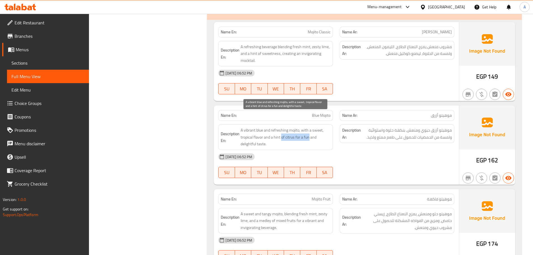
drag, startPoint x: 303, startPoint y: 123, endPoint x: 379, endPoint y: 134, distance: 76.6
click at [324, 127] on span "A vibrant blue and refreshing mojito, with a sweet, tropical flavor and a hint …" at bounding box center [286, 137] width 90 height 21
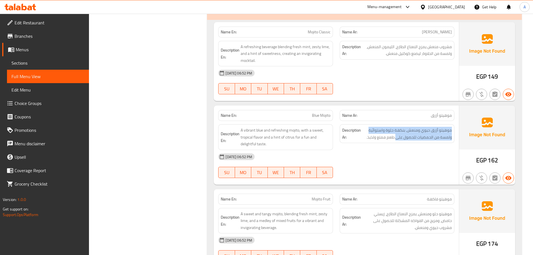
drag, startPoint x: 378, startPoint y: 123, endPoint x: 356, endPoint y: 126, distance: 22.3
click at [355, 127] on h6 "Description Ar: موهيتو أزرق حيوي ومنعش، بنكهة حلوة واستوائية ولمسة من الحمضيات …" at bounding box center [397, 134] width 110 height 14
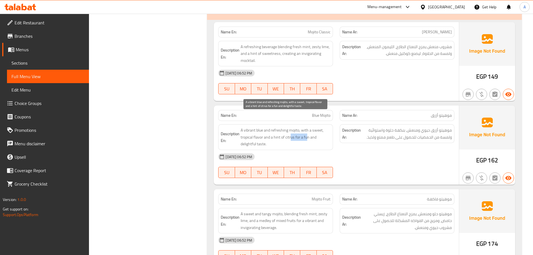
drag, startPoint x: 311, startPoint y: 123, endPoint x: 355, endPoint y: 146, distance: 49.1
click at [324, 127] on span "A vibrant blue and refreshing mojito, with a sweet, tropical flavor and a hint …" at bounding box center [286, 137] width 90 height 21
click at [363, 152] on div "[DATE] 06:52 PM SU MO TU WE TH FR SA" at bounding box center [336, 165] width 243 height 31
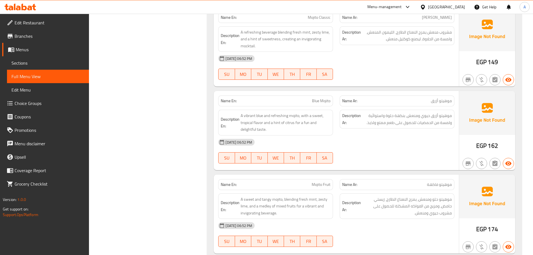
scroll to position [5182, 0]
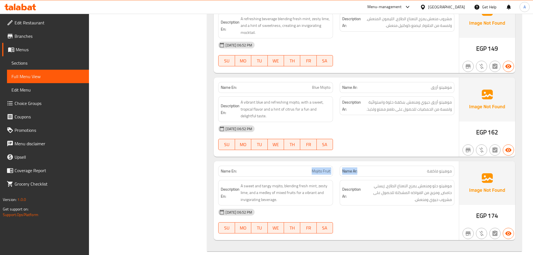
drag, startPoint x: 302, startPoint y: 157, endPoint x: 370, endPoint y: 153, distance: 67.9
click at [367, 162] on div "Name En: Mojito Fruit Name Ar: موهيتو فاكهة" at bounding box center [336, 171] width 243 height 18
click at [386, 147] on div at bounding box center [398, 150] width 122 height 7
drag, startPoint x: 429, startPoint y: 134, endPoint x: 424, endPoint y: 134, distance: 4.8
click at [428, 147] on div at bounding box center [398, 150] width 122 height 7
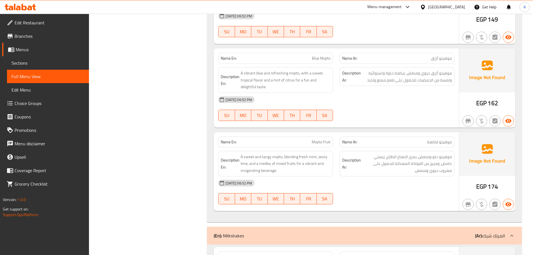
scroll to position [5238, 0]
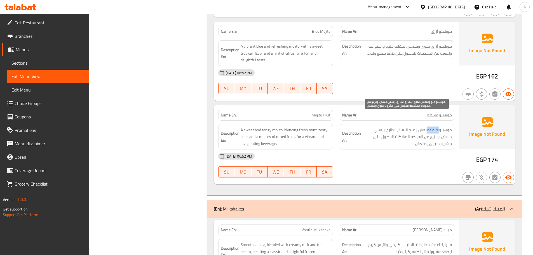
drag, startPoint x: 437, startPoint y: 115, endPoint x: 426, endPoint y: 118, distance: 11.1
click at [427, 127] on span "موهيتو حلو ومنعش، يمزج النعناع الطازج، زيستي حامض، ومزيج من الفواكه المشكلة للح…" at bounding box center [407, 137] width 90 height 21
drag, startPoint x: 401, startPoint y: 116, endPoint x: 397, endPoint y: 116, distance: 3.9
click at [398, 127] on span "موهيتو حلو ومنعش، يمزج النعناع الطازج، زيستي حامض، ومزيج من الفواكه المشكلة للح…" at bounding box center [407, 137] width 90 height 21
drag, startPoint x: 381, startPoint y: 118, endPoint x: 374, endPoint y: 118, distance: 6.2
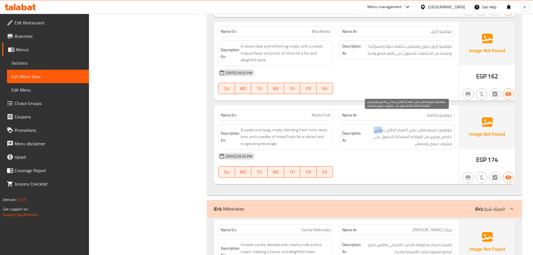
click at [374, 127] on span "موهيتو حلو ومنعش، يمزج النعناع الطازج، زيستي حامض، ومزيج من الفواكه المشكلة للح…" at bounding box center [407, 137] width 90 height 21
drag, startPoint x: 431, startPoint y: 123, endPoint x: 401, endPoint y: 123, distance: 29.4
click at [401, 127] on span "موهيتو حلو ومنعش، يمزج النعناع الطازج، زيستي حامض، ومزيج من الفواكه المشكلة للح…" at bounding box center [407, 137] width 90 height 21
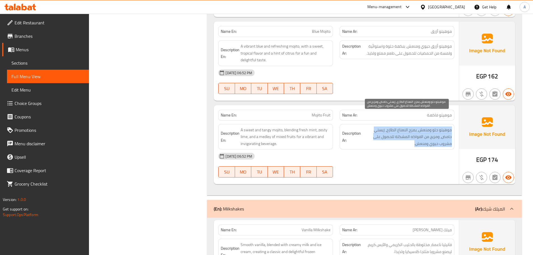
click at [401, 127] on span "موهيتو حلو ومنعش، يمزج النعناع الطازج، زيستي حامض، ومزيج من الفواكه المشكلة للح…" at bounding box center [407, 137] width 90 height 21
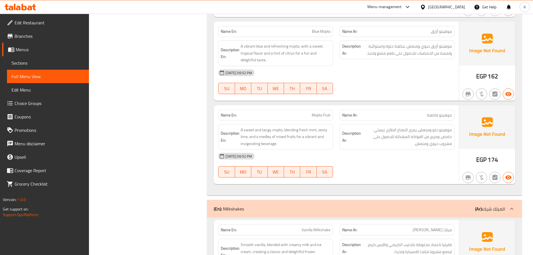
click at [396, 150] on div "[DATE] 06:52 PM" at bounding box center [336, 156] width 243 height 13
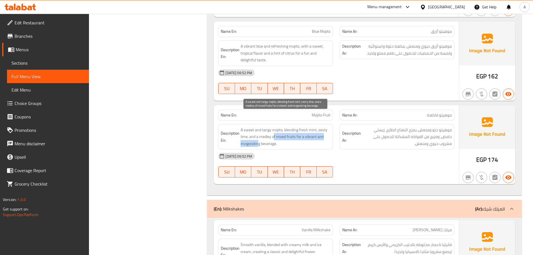
drag, startPoint x: 259, startPoint y: 128, endPoint x: 327, endPoint y: 141, distance: 69.6
click at [286, 129] on span "A sweet and tangy mojito, blending fresh mint, zesty lime, and a medley of mixe…" at bounding box center [286, 137] width 90 height 21
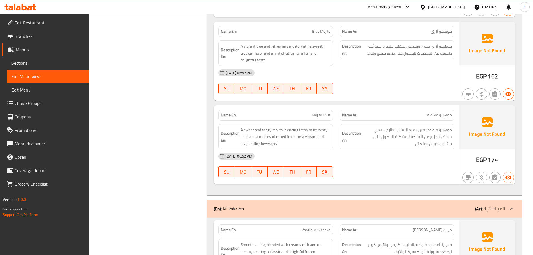
click at [358, 150] on div "[DATE] 06:52 PM" at bounding box center [336, 156] width 243 height 13
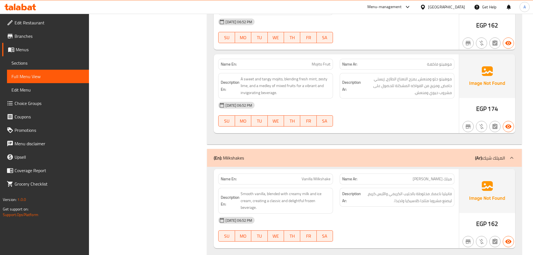
scroll to position [5294, 0]
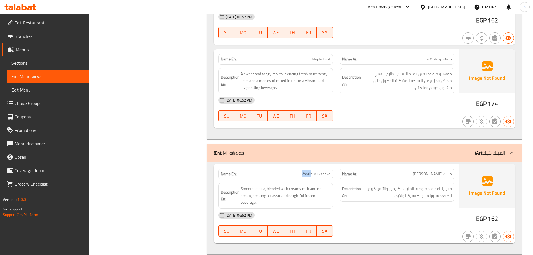
drag, startPoint x: 311, startPoint y: 160, endPoint x: 340, endPoint y: 181, distance: 35.4
click at [329, 169] on div "Name En: [PERSON_NAME]" at bounding box center [275, 174] width 115 height 11
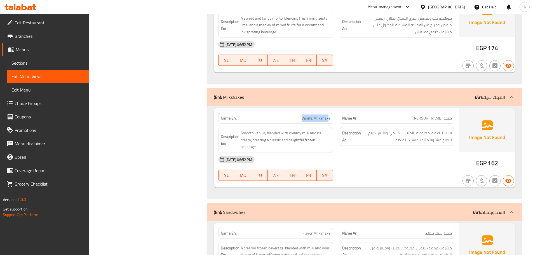
scroll to position [5350, 0]
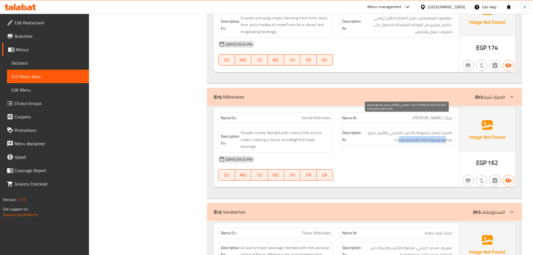
drag, startPoint x: 446, startPoint y: 129, endPoint x: 399, endPoint y: 127, distance: 47.1
click at [399, 129] on span "فانيليا ناعمة، مخلوطة بالحليب الكريمي والآيس كريم، ليصنع مشروبا مثلجا كلاسيكيا …" at bounding box center [407, 136] width 90 height 14
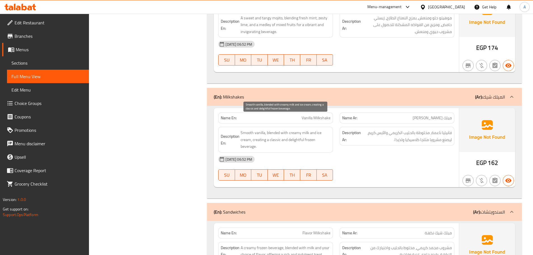
drag, startPoint x: 286, startPoint y: 130, endPoint x: 351, endPoint y: 140, distance: 66.4
click at [341, 135] on div "Description En: Smooth vanilla, blended with creamy milk and ice cream, creatin…" at bounding box center [336, 139] width 243 height 32
click at [369, 153] on div "[DATE] 06:52 PM" at bounding box center [336, 159] width 243 height 13
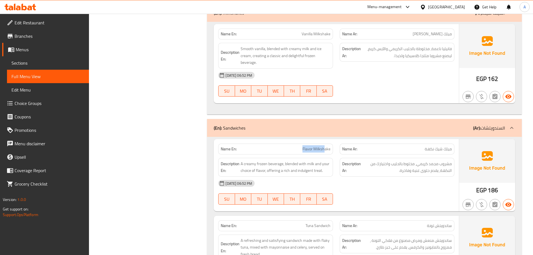
drag, startPoint x: 314, startPoint y: 136, endPoint x: 326, endPoint y: 139, distance: 12.0
click at [326, 144] on div "Name En: Flavor Milkshake" at bounding box center [275, 149] width 115 height 11
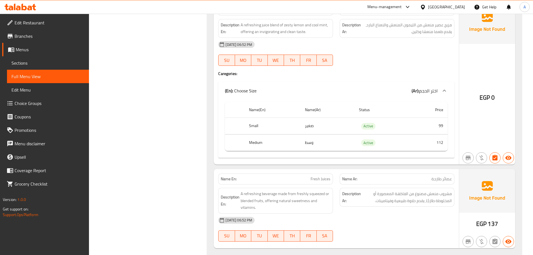
scroll to position [4446, 0]
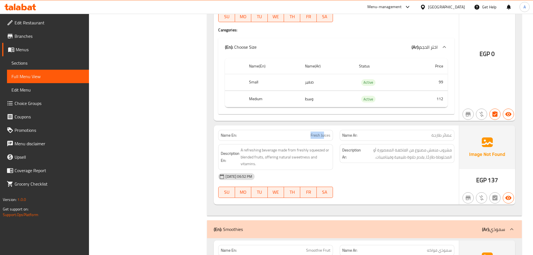
click at [326, 132] on p "Name En: Fresh Juices" at bounding box center [276, 135] width 110 height 6
click at [369, 170] on div "[DATE] 06:52 PM" at bounding box center [336, 176] width 243 height 13
click at [312, 132] on span "Fresh Juices" at bounding box center [321, 135] width 20 height 6
drag, startPoint x: 312, startPoint y: 122, endPoint x: 330, endPoint y: 124, distance: 18.6
click at [330, 132] on span "Fresh Juices" at bounding box center [321, 135] width 20 height 6
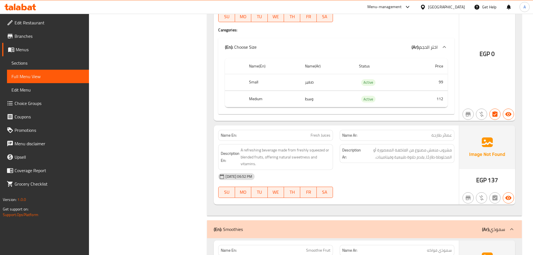
drag, startPoint x: 358, startPoint y: 167, endPoint x: 327, endPoint y: 195, distance: 42.4
click at [353, 171] on div "[DATE] 06:52 PM SU MO TU WE TH FR SA" at bounding box center [336, 185] width 243 height 31
drag, startPoint x: 286, startPoint y: 143, endPoint x: 326, endPoint y: 153, distance: 42.0
click at [312, 150] on span "A refreshing beverage made from freshly squeezed or blended fruits, offering na…" at bounding box center [286, 157] width 90 height 21
click at [384, 170] on div "[DATE] 06:52 PM SU MO TU WE TH FR SA" at bounding box center [336, 185] width 243 height 31
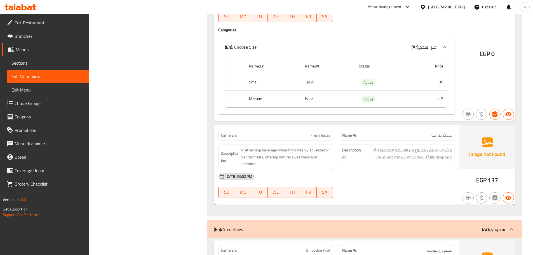
click at [374, 154] on div "Description Ar: مشروب منعش مصنوع من الفاكهة المعصورة أو المخلوطة طازجًا، يقدم ح…" at bounding box center [398, 157] width 122 height 32
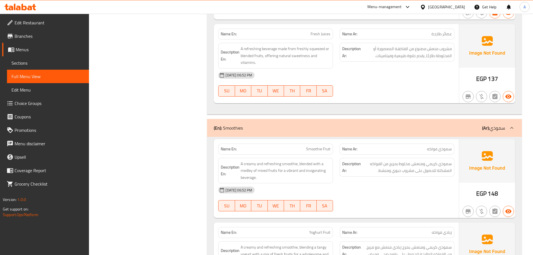
scroll to position [4586, 0]
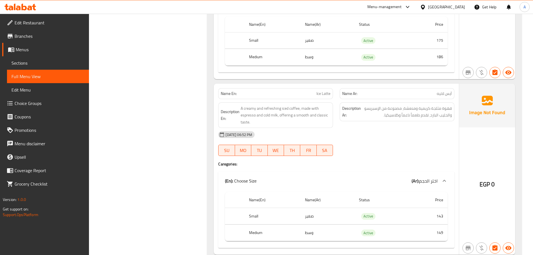
scroll to position [3396, 0]
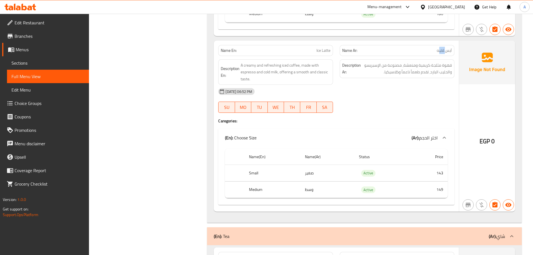
drag, startPoint x: 440, startPoint y: 43, endPoint x: 432, endPoint y: 58, distance: 17.0
click at [429, 49] on div "Name Ar: آيس لاتيه" at bounding box center [397, 50] width 115 height 11
drag, startPoint x: 447, startPoint y: 60, endPoint x: 412, endPoint y: 60, distance: 35.6
click at [412, 62] on span "قهوة مثلجة كريمية ومنعشة، مصنوعة من الإسبريسو والحليب البارد، تقدم طعماً ناعماً…" at bounding box center [407, 69] width 90 height 14
drag, startPoint x: 442, startPoint y: 64, endPoint x: 438, endPoint y: 70, distance: 6.8
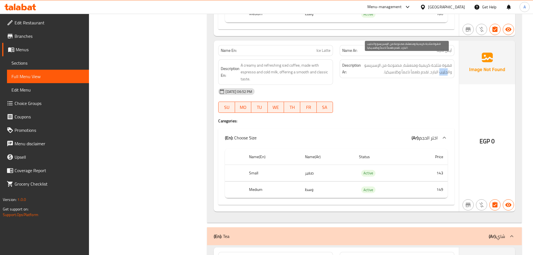
click at [440, 66] on span "قهوة مثلجة كريمية ومنعشة، مصنوعة من الإسبريسو والحليب البارد، تقدم طعماً ناعماً…" at bounding box center [407, 69] width 90 height 14
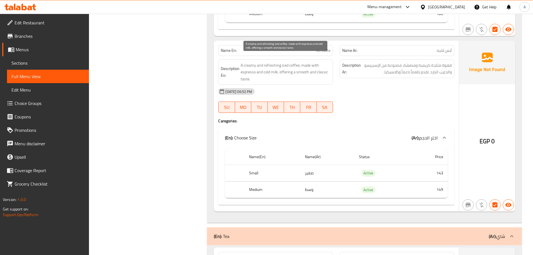
click at [287, 66] on span "A creamy and refreshing iced coffee, made with espresso and cold milk, offering…" at bounding box center [286, 72] width 90 height 21
drag, startPoint x: 287, startPoint y: 66, endPoint x: 342, endPoint y: 84, distance: 57.6
click at [316, 67] on span "A creamy and refreshing iced coffee, made with espresso and cold milk, offering…" at bounding box center [286, 72] width 90 height 21
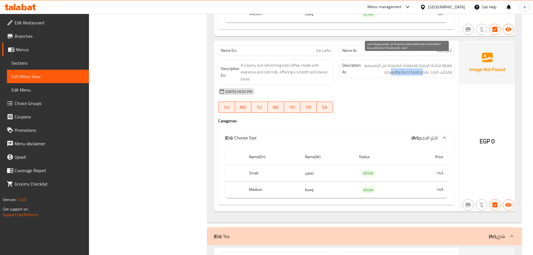
drag, startPoint x: 423, startPoint y: 66, endPoint x: 379, endPoint y: 82, distance: 46.1
click at [383, 67] on span "قهوة مثلجة كريمية ومنعشة، مصنوعة من الإسبريسو والحليب البارد، تقدم طعماً ناعماً…" at bounding box center [407, 69] width 90 height 14
click at [382, 92] on div "[DATE] 06:52 PM SU MO TU WE TH FR SA" at bounding box center [336, 100] width 243 height 31
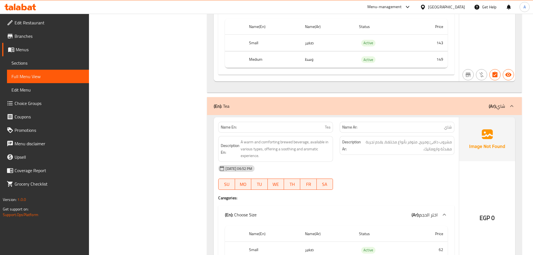
scroll to position [3564, 0]
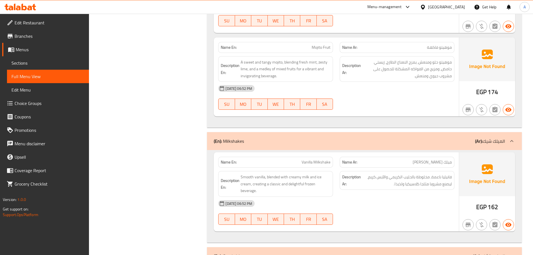
scroll to position [5441, 0]
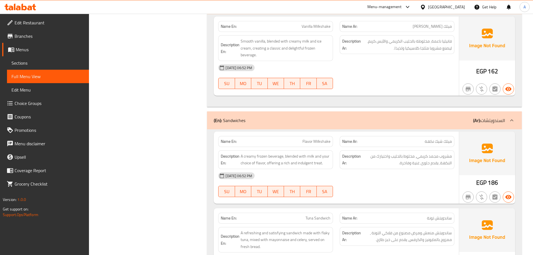
click at [306, 139] on span "Flavor Milkshake" at bounding box center [317, 142] width 28 height 6
drag, startPoint x: 306, startPoint y: 126, endPoint x: 319, endPoint y: 129, distance: 13.7
click at [319, 139] on span "Flavor Milkshake" at bounding box center [317, 142] width 28 height 6
click at [371, 169] on div "[DATE] 06:52 PM SU MO TU WE TH FR SA" at bounding box center [336, 184] width 243 height 31
drag, startPoint x: 175, startPoint y: 187, endPoint x: 172, endPoint y: 187, distance: 2.9
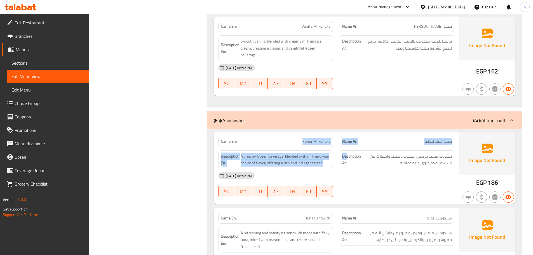
click at [357, 136] on div "Name En: Flavor Milkshake Name Ar: ميلك شيك نكهة Description En: A creamy froze…" at bounding box center [336, 168] width 245 height 72
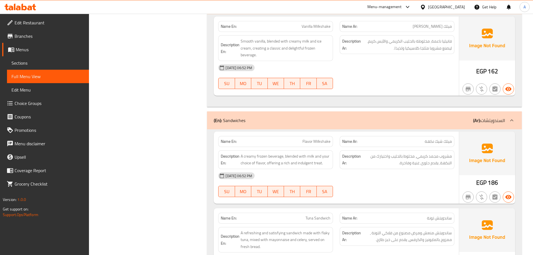
click at [392, 209] on div "Name Ar: ساندويتش تونة" at bounding box center [398, 218] width 122 height 18
click at [446, 153] on span "مشروب مجمد كريمي، مخلوط بالحليب واختيارك من النكهة، يقدم حلوى غنية وفاخرة." at bounding box center [407, 160] width 90 height 14
drag, startPoint x: 446, startPoint y: 143, endPoint x: 431, endPoint y: 144, distance: 14.9
click at [431, 153] on span "مشروب مجمد كريمي، مخلوط بالحليب واختيارك من النكهة، يقدم حلوى غنية وفاخرة." at bounding box center [407, 160] width 90 height 14
click at [433, 174] on div "[DATE] 06:52 PM SU MO TU WE TH FR SA" at bounding box center [336, 184] width 243 height 31
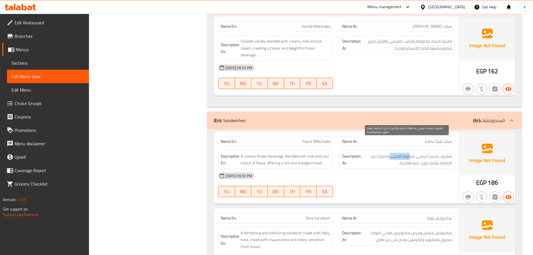
drag, startPoint x: 411, startPoint y: 144, endPoint x: 390, endPoint y: 144, distance: 20.2
click at [390, 153] on span "مشروب مجمد كريمي، مخلوط بالحليب واختيارك من النكهة، يقدم حلوى غنية وفاخرة." at bounding box center [407, 160] width 90 height 14
click at [400, 172] on div "[DATE] 06:52 PM SU MO TU WE TH FR SA" at bounding box center [336, 184] width 243 height 31
drag, startPoint x: 444, startPoint y: 149, endPoint x: 411, endPoint y: 153, distance: 32.7
click at [412, 153] on span "مشروب مجمد كريمي، مخلوط بالحليب واختيارك من النكهة، يقدم حلوى غنية وفاخرة." at bounding box center [407, 160] width 90 height 14
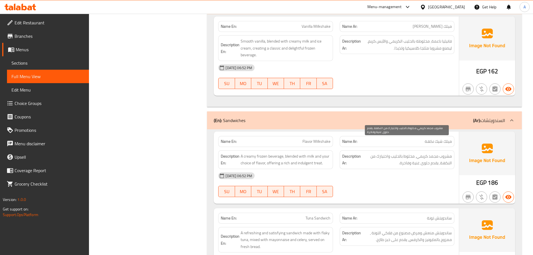
click at [408, 174] on div "[DATE] 06:52 PM SU MO TU WE TH FR SA" at bounding box center [336, 184] width 243 height 31
click at [388, 169] on div "[DATE] 06:52 PM" at bounding box center [336, 175] width 243 height 13
click at [307, 139] on span "Flavor Milkshake" at bounding box center [317, 142] width 28 height 6
click at [325, 139] on span "Flavor Milkshake" at bounding box center [317, 142] width 28 height 6
click at [302, 136] on div "Name En: Flavor Milkshake" at bounding box center [275, 141] width 115 height 11
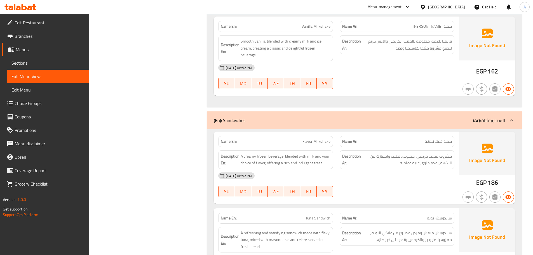
click at [310, 139] on span "Flavor Milkshake" at bounding box center [317, 142] width 28 height 6
drag, startPoint x: 310, startPoint y: 127, endPoint x: 320, endPoint y: 129, distance: 9.7
click at [320, 139] on span "Flavor Milkshake" at bounding box center [317, 142] width 28 height 6
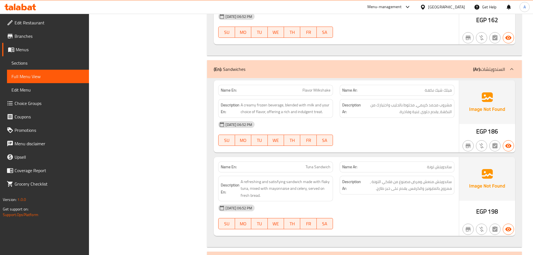
scroll to position [5553, 0]
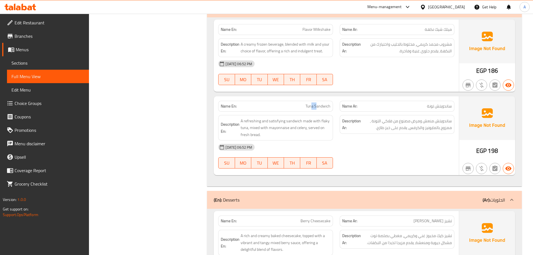
drag, startPoint x: 313, startPoint y: 87, endPoint x: 323, endPoint y: 92, distance: 10.8
click at [322, 97] on div "Name En: [PERSON_NAME]" at bounding box center [276, 106] width 122 height 18
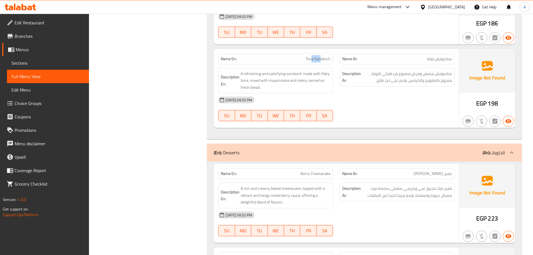
scroll to position [5609, 0]
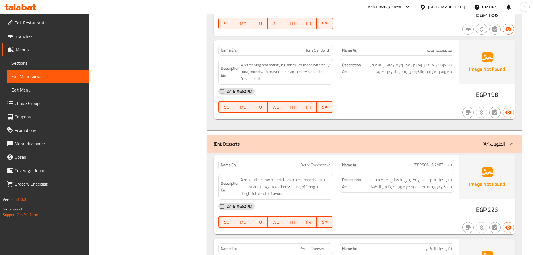
click at [310, 162] on p "Name En: Berry Cheesecake" at bounding box center [276, 165] width 110 height 6
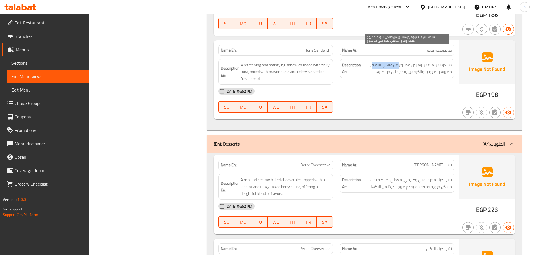
drag, startPoint x: 395, startPoint y: 51, endPoint x: 378, endPoint y: 65, distance: 21.3
click at [372, 62] on span "ساندويتش منعش ومرض مصنوع من فلاكي التونة ، ممزوج بالمايونيز والكرفس، يقدم على خ…" at bounding box center [407, 69] width 90 height 14
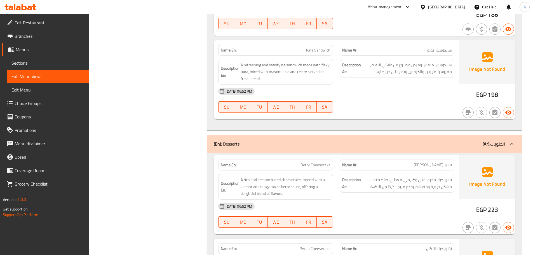
click at [404, 91] on div "[DATE] 06:52 PM SU MO TU WE TH FR SA" at bounding box center [336, 100] width 243 height 31
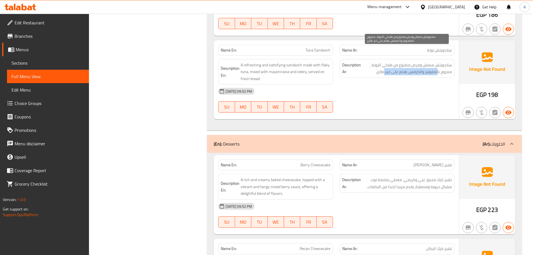
drag, startPoint x: 438, startPoint y: 57, endPoint x: 384, endPoint y: 60, distance: 53.9
click at [384, 62] on span "ساندويتش منعش ومرض مصنوع من فلاكي التونة ، ممزوج بالمايونيز والكرفس، يقدم على خ…" at bounding box center [407, 69] width 90 height 14
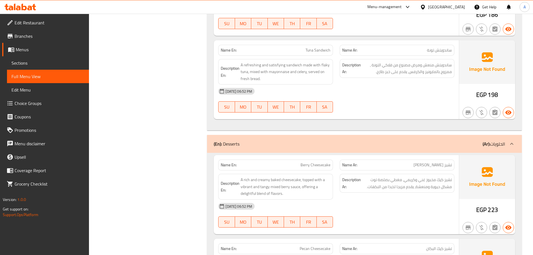
drag, startPoint x: 388, startPoint y: 82, endPoint x: 330, endPoint y: 74, distance: 58.3
click at [387, 85] on div "[DATE] 06:52 PM" at bounding box center [336, 91] width 243 height 13
drag, startPoint x: 255, startPoint y: 55, endPoint x: 365, endPoint y: 85, distance: 114.0
click at [310, 67] on span "A refreshing and satisfying sandwich made with flaky tuna, mixed with mayonnais…" at bounding box center [286, 72] width 90 height 21
click at [367, 86] on div "[DATE] 06:52 PM SU MO TU WE TH FR SA" at bounding box center [336, 100] width 243 height 31
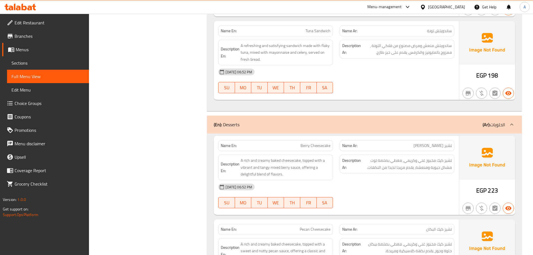
scroll to position [5637, 0]
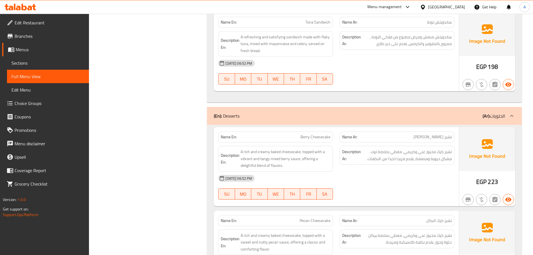
drag, startPoint x: 299, startPoint y: 124, endPoint x: 330, endPoint y: 135, distance: 33.7
click at [316, 132] on div "Name En: Berry Cheesecake" at bounding box center [275, 137] width 115 height 11
drag, startPoint x: 358, startPoint y: 159, endPoint x: 454, endPoint y: 57, distance: 139.9
click at [360, 172] on div "[DATE] 06:52 PM" at bounding box center [336, 178] width 243 height 13
click at [381, 83] on div "Name En: Flavor Milkshake Name Ar: ميلك شيك نكهة Description En: A creamy froze…" at bounding box center [364, 17] width 315 height 169
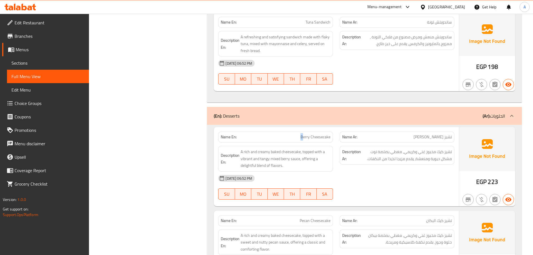
drag, startPoint x: 309, startPoint y: 122, endPoint x: 339, endPoint y: 134, distance: 31.7
click at [320, 134] on p "Name En: Berry Cheesecake" at bounding box center [276, 137] width 110 height 6
click at [363, 151] on div "Description Ar: تشيز كيك مخبوز غني وكريمي، مغطي بصلصة توت مشكل حيوية ومنعشة، يق…" at bounding box center [397, 155] width 115 height 19
click at [405, 172] on div "[DATE] 06:52 PM" at bounding box center [336, 178] width 243 height 13
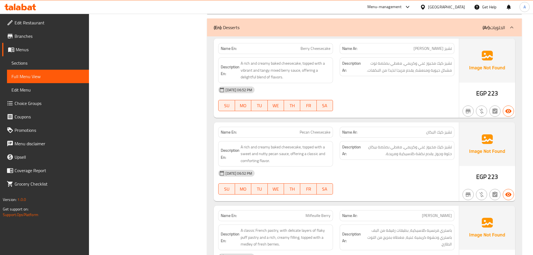
scroll to position [5749, 0]
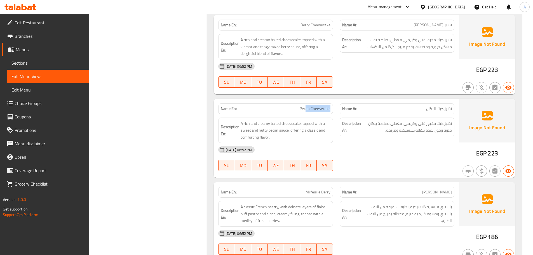
click at [356, 101] on div "Name En: Pecan Cheesecake Name Ar: تشيز كيك البكان Description En: A rich and c…" at bounding box center [336, 138] width 245 height 79
click at [391, 143] on div "[DATE] 06:52 PM" at bounding box center [336, 149] width 243 height 13
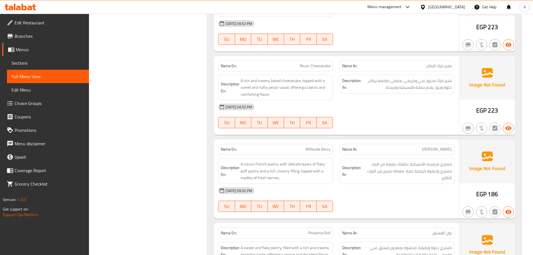
scroll to position [5805, 0]
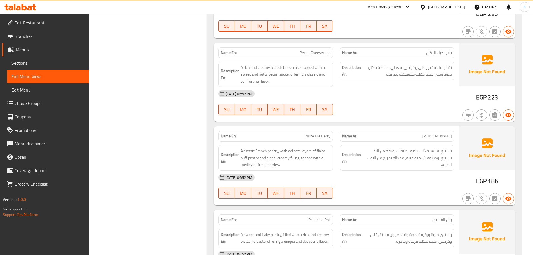
click at [403, 171] on div "[DATE] 06:52 PM" at bounding box center [336, 177] width 243 height 13
click at [401, 178] on div "[DATE] 06:52 PM SU MO TU WE TH FR SA" at bounding box center [336, 186] width 243 height 31
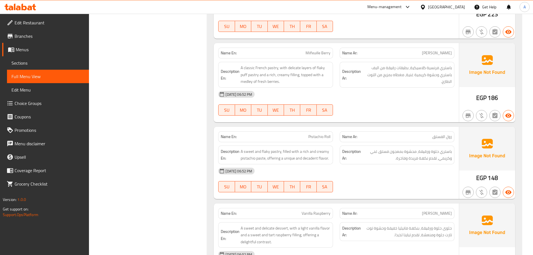
scroll to position [5889, 0]
click at [329, 133] on p "Name En: Pistachio Roll" at bounding box center [276, 136] width 110 height 6
click at [360, 164] on div "[DATE] 06:52 PM" at bounding box center [336, 170] width 243 height 13
drag, startPoint x: 309, startPoint y: 121, endPoint x: 368, endPoint y: 146, distance: 64.8
click at [347, 130] on div "Name En: Pistachio Roll Name Ar: رول الفستق Description En: A sweet and flaky p…" at bounding box center [336, 162] width 245 height 72
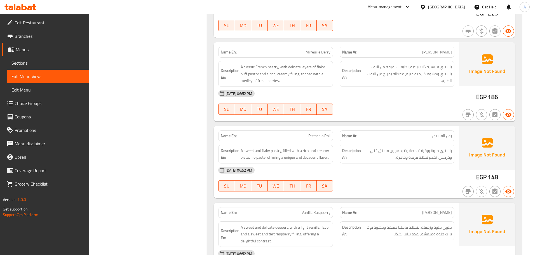
click at [374, 164] on div "[DATE] 06:52 PM" at bounding box center [336, 170] width 243 height 13
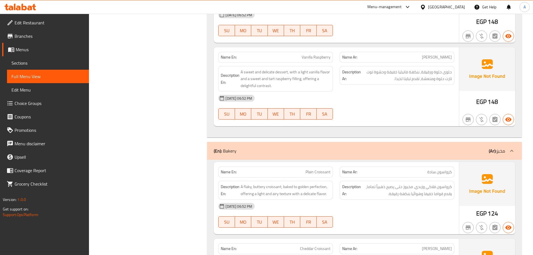
scroll to position [6085, 0]
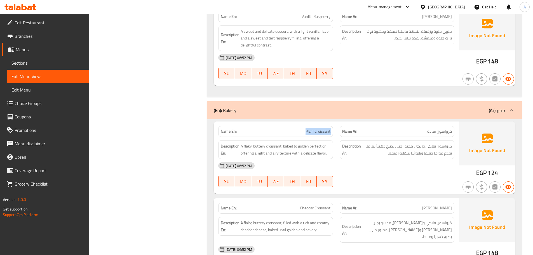
drag, startPoint x: 304, startPoint y: 117, endPoint x: 346, endPoint y: 125, distance: 42.5
click at [342, 123] on div "Name En: Plain Croissant Name Ar: كرواسون سادة Description En: A flaky, buttery…" at bounding box center [336, 158] width 245 height 72
drag, startPoint x: 368, startPoint y: 161, endPoint x: 339, endPoint y: 156, distance: 29.9
click at [367, 162] on div "[DATE] 06:52 PM SU MO TU WE TH FR SA" at bounding box center [336, 174] width 243 height 31
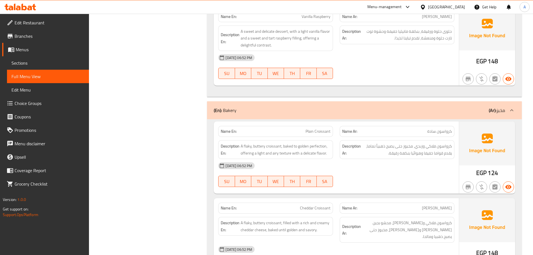
drag, startPoint x: 133, startPoint y: 204, endPoint x: 136, endPoint y: 204, distance: 3.4
drag, startPoint x: 153, startPoint y: 204, endPoint x: 307, endPoint y: 192, distance: 153.7
drag, startPoint x: 306, startPoint y: 118, endPoint x: 369, endPoint y: 169, distance: 80.8
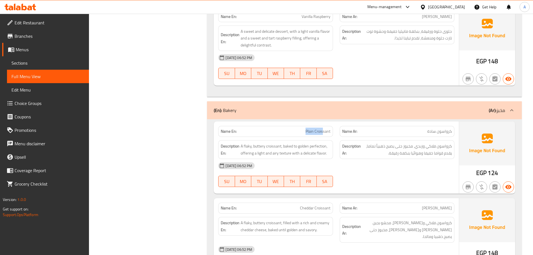
click at [341, 123] on div "Name En: Plain Croissant Name Ar: [PERSON_NAME]" at bounding box center [336, 132] width 243 height 18
click at [380, 184] on div at bounding box center [398, 187] width 122 height 7
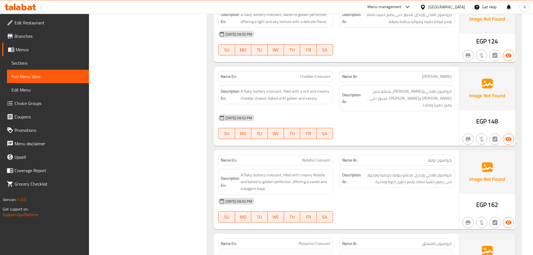
scroll to position [6221, 0]
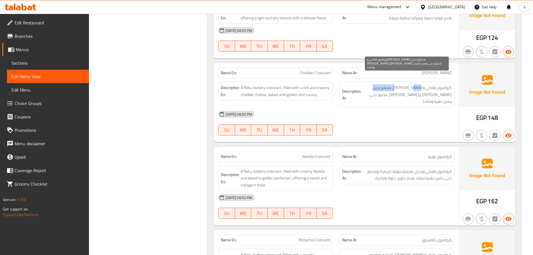
drag, startPoint x: 385, startPoint y: 76, endPoint x: 376, endPoint y: 76, distance: 9.0
click at [376, 84] on span "كرواسون فلاكي و[PERSON_NAME]، محشو بجبن [PERSON_NAME] و[PERSON_NAME]، مخبوز حتى…" at bounding box center [407, 94] width 90 height 21
drag, startPoint x: 442, startPoint y: 82, endPoint x: 394, endPoint y: 85, distance: 48.3
click at [395, 84] on span "كرواسون فلاكي و[PERSON_NAME]، محشو بجبن [PERSON_NAME] و[PERSON_NAME]، مخبوز حتى…" at bounding box center [407, 94] width 90 height 21
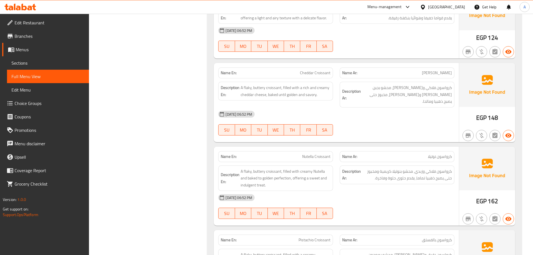
click at [393, 108] on div "[DATE] 06:52 PM SU MO TU WE TH FR SA" at bounding box center [336, 123] width 243 height 31
drag, startPoint x: 303, startPoint y: 136, endPoint x: 386, endPoint y: 119, distance: 84.6
click at [340, 148] on div "Name En: [PERSON_NAME] Name Ar: كرواسون نوتيلا" at bounding box center [336, 157] width 243 height 18
click at [392, 132] on div at bounding box center [398, 135] width 122 height 7
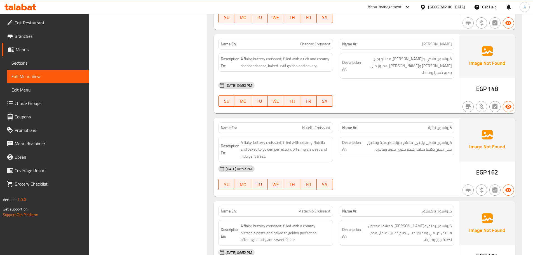
scroll to position [6277, 0]
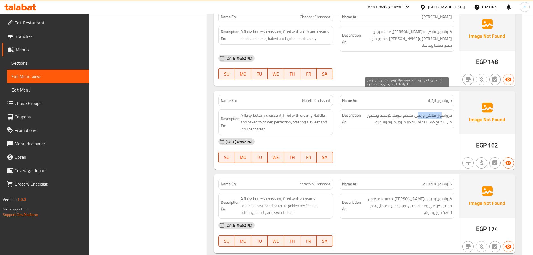
click at [419, 112] on span "كرواسون فلاكي وزبدي، محشو بنوتيلا كريمية ومخبوز حتى يصبح ذهبيا تماما، يقدم حلوى…" at bounding box center [407, 119] width 90 height 14
drag, startPoint x: 384, startPoint y: 96, endPoint x: 385, endPoint y: 103, distance: 7.0
click at [383, 112] on span "كرواسون فلاكي وزبدي، محشو بنوتيلا كريمية ومخبوز حتى يصبح ذهبيا تماما، يقدم حلوى…" at bounding box center [407, 119] width 90 height 14
drag, startPoint x: 424, startPoint y: 101, endPoint x: 409, endPoint y: 99, distance: 15.2
click at [409, 112] on span "كرواسون فلاكي وزبدي، محشو بنوتيلا كريمية ومخبوز حتى يصبح ذهبيا تماما، يقدم حلوى…" at bounding box center [407, 119] width 90 height 14
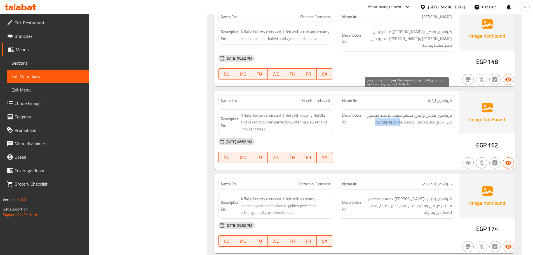
drag, startPoint x: 394, startPoint y: 99, endPoint x: 370, endPoint y: 99, distance: 24.1
click at [370, 112] on span "كرواسون فلاكي وزبدي، محشو بنوتيلا كريمية ومخبوز حتى يصبح ذهبيا تماما، يقدم حلوى…" at bounding box center [407, 119] width 90 height 14
click at [397, 135] on div "[DATE] 06:52 PM SU MO TU WE TH FR SA" at bounding box center [336, 150] width 243 height 31
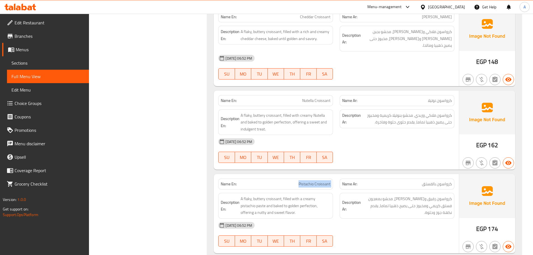
drag, startPoint x: 284, startPoint y: 165, endPoint x: 373, endPoint y: 143, distance: 91.8
click at [349, 175] on div "Name En: [PERSON_NAME] Name Ar: كرواسون بالفستق" at bounding box center [336, 184] width 243 height 18
click at [377, 160] on div at bounding box center [398, 163] width 122 height 7
drag, startPoint x: 444, startPoint y: 178, endPoint x: 365, endPoint y: 172, distance: 79.1
click at [365, 193] on div "Description Ar: كرواسون رقيق و[PERSON_NAME]، محشو بمعجون فستق كريمي ومخبوز حتى …" at bounding box center [397, 206] width 115 height 26
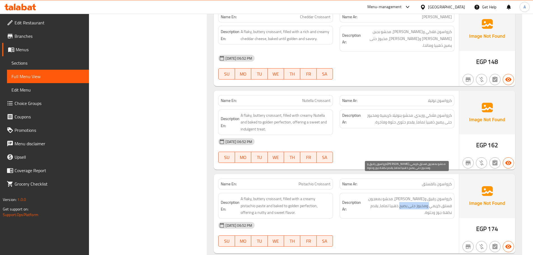
drag, startPoint x: 437, startPoint y: 187, endPoint x: 407, endPoint y: 186, distance: 29.7
click at [408, 195] on span "كرواسون رقيق و[PERSON_NAME]، محشو بمعجون فستق كريمي ومخبوز حتى يصبح ذهبيا تماما…" at bounding box center [407, 205] width 90 height 21
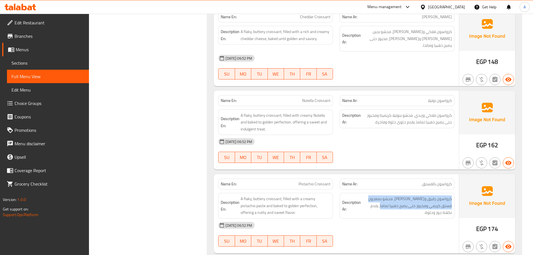
drag, startPoint x: 391, startPoint y: 187, endPoint x: 359, endPoint y: 184, distance: 32.1
click at [360, 195] on h6 "Description Ar: كرواسون رقيق و[PERSON_NAME]، محشو بمعجون فستق كريمي ومخبوز حتى …" at bounding box center [397, 205] width 110 height 21
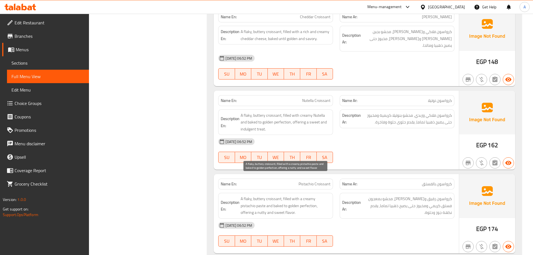
drag, startPoint x: 267, startPoint y: 187, endPoint x: 370, endPoint y: 213, distance: 105.6
click at [315, 195] on span "A flaky, buttery croissant, filled with a creamy pistachio paste and baked to g…" at bounding box center [286, 205] width 90 height 21
click at [374, 219] on div "[DATE] 06:52 PM SU MO TU WE TH FR SA" at bounding box center [336, 234] width 243 height 31
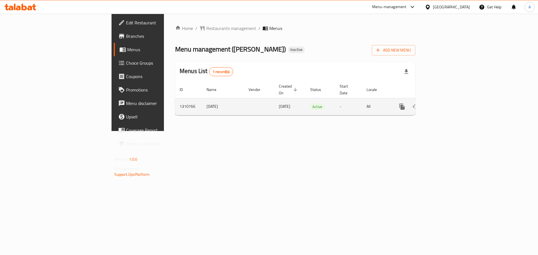
click at [446, 103] on icon "enhanced table" at bounding box center [442, 106] width 7 height 7
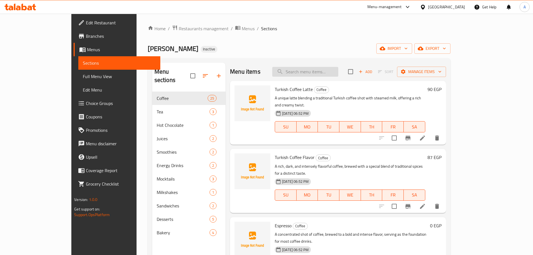
click at [323, 70] on input "search" at bounding box center [305, 72] width 66 height 10
paste input "Mocka Frappy"
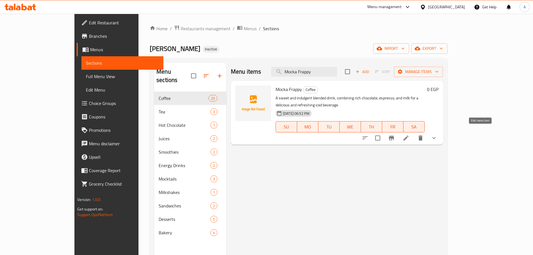
type input "Mocka Frappy"
click at [409, 136] on icon at bounding box center [406, 138] width 5 height 5
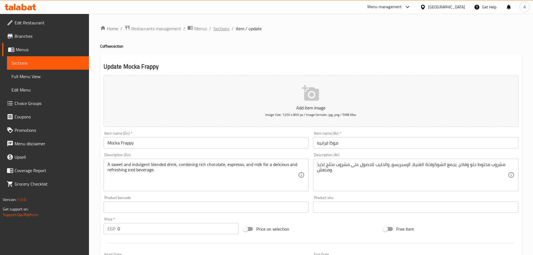
click at [223, 28] on span "Sections" at bounding box center [222, 28] width 16 height 7
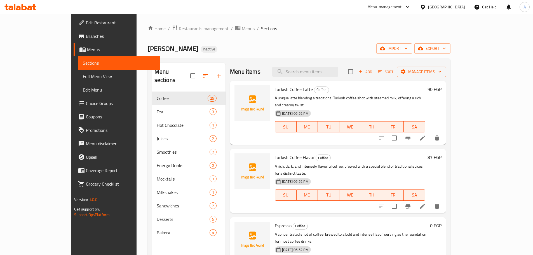
click at [86, 22] on span "Edit Restaurant" at bounding box center [121, 22] width 70 height 7
